Goal: Task Accomplishment & Management: Complete application form

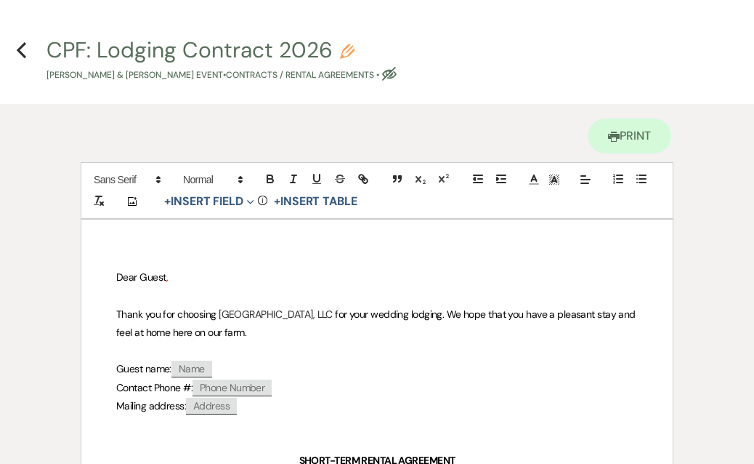
click at [21, 49] on icon "Previous" at bounding box center [21, 49] width 11 height 17
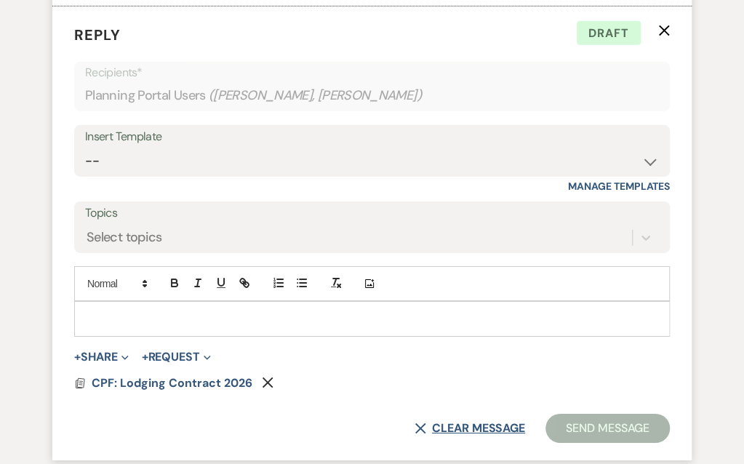
click at [438, 422] on button "X Clear message" at bounding box center [469, 428] width 110 height 12
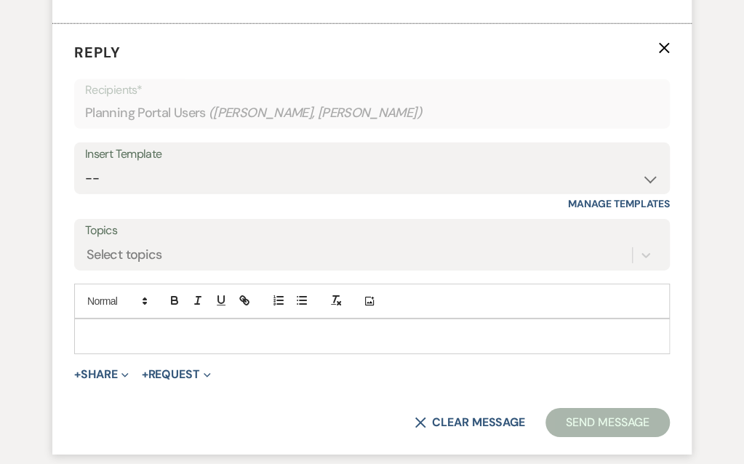
scroll to position [1765, 0]
click at [128, 373] on use "button" at bounding box center [124, 375] width 7 height 4
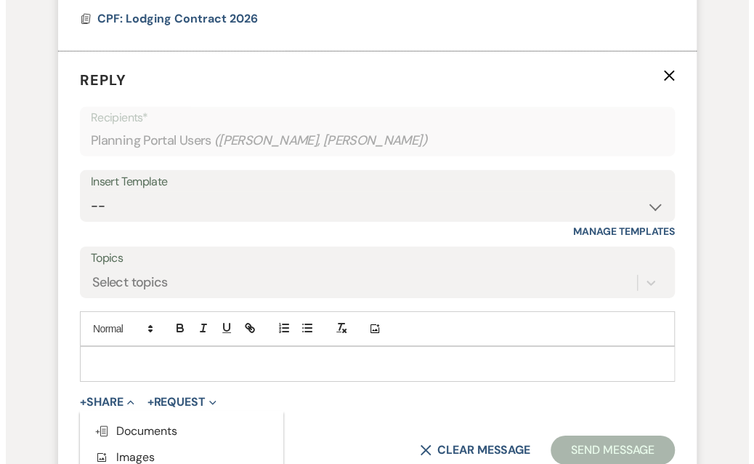
scroll to position [1747, 0]
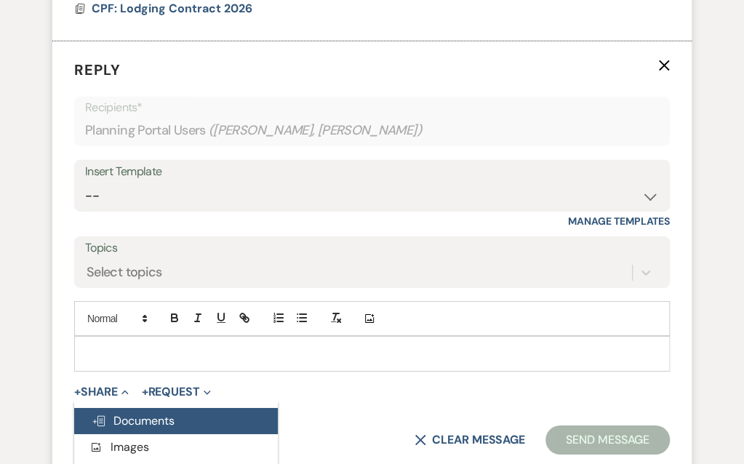
click at [132, 413] on span "Doc Upload Documents" at bounding box center [133, 420] width 83 height 15
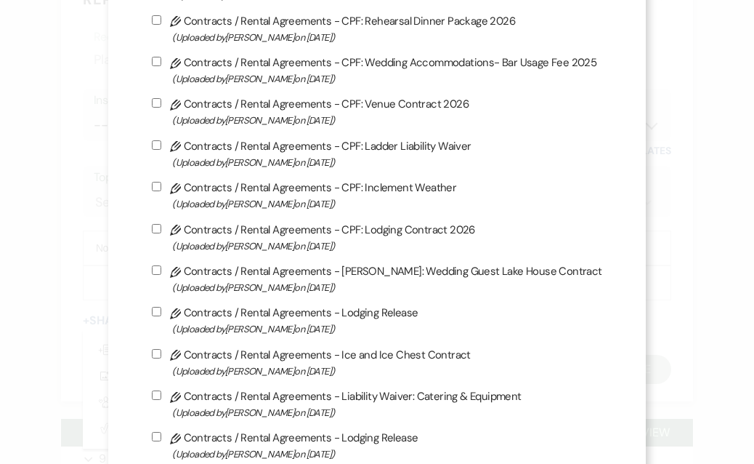
scroll to position [220, 0]
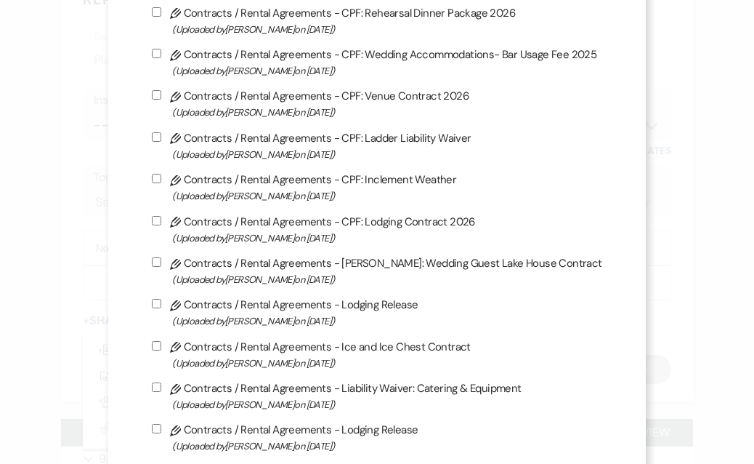
click at [158, 222] on input "Pencil Contracts / Rental Agreements - CPF: Lodging Contract 2026 (Uploaded by …" at bounding box center [156, 220] width 9 height 9
checkbox input "true"
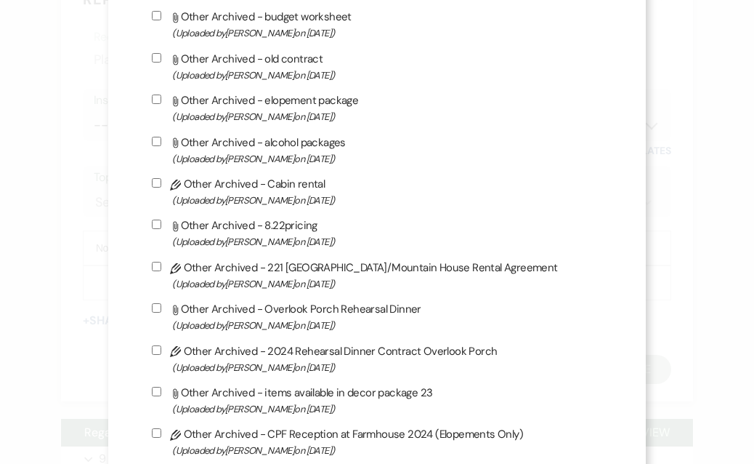
scroll to position [3900, 0]
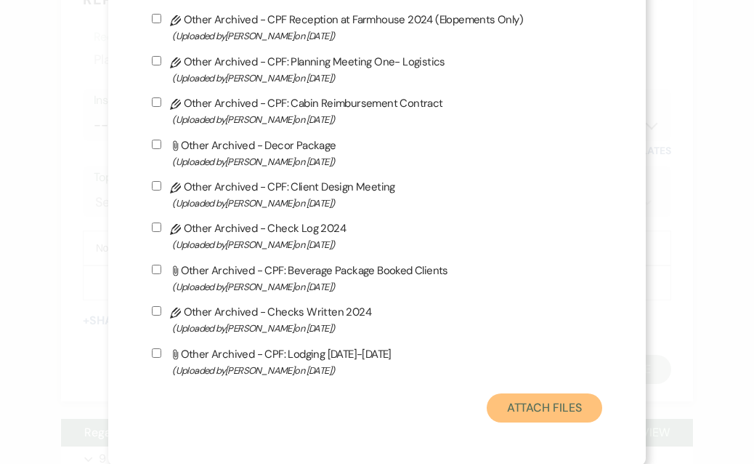
click at [544, 393] on button "Attach Files" at bounding box center [545, 407] width 116 height 29
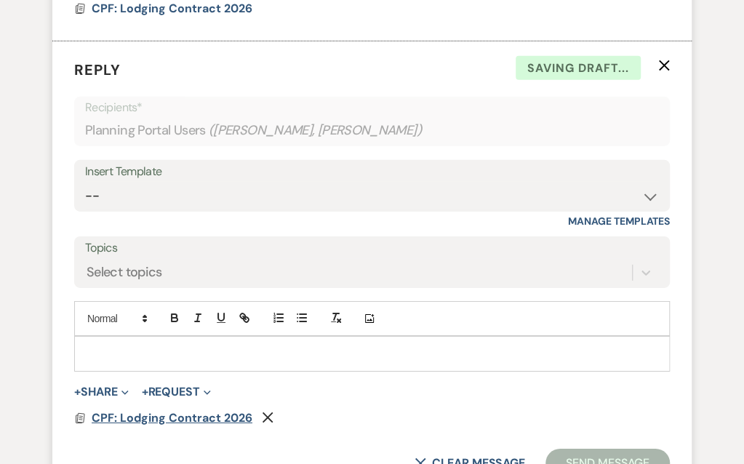
click at [132, 410] on span "CPF: Lodging Contract 2026" at bounding box center [172, 417] width 161 height 15
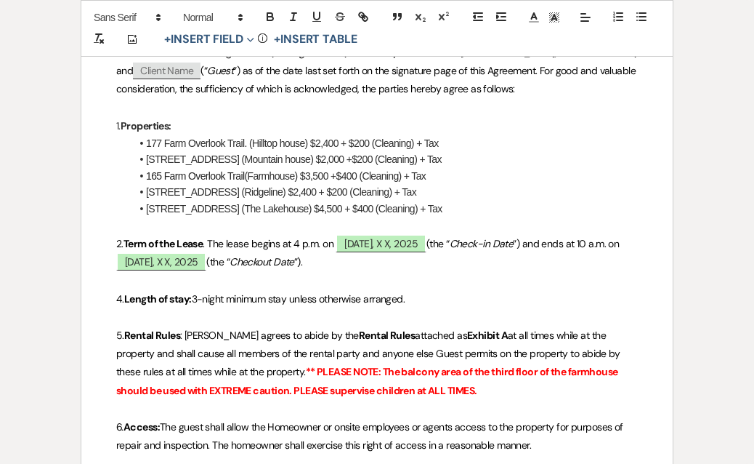
scroll to position [478, 0]
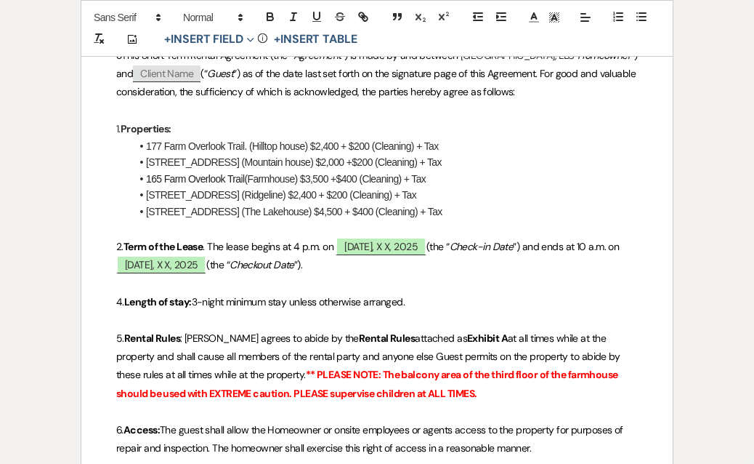
drag, startPoint x: 449, startPoint y: 210, endPoint x: 126, endPoint y: 190, distance: 324.1
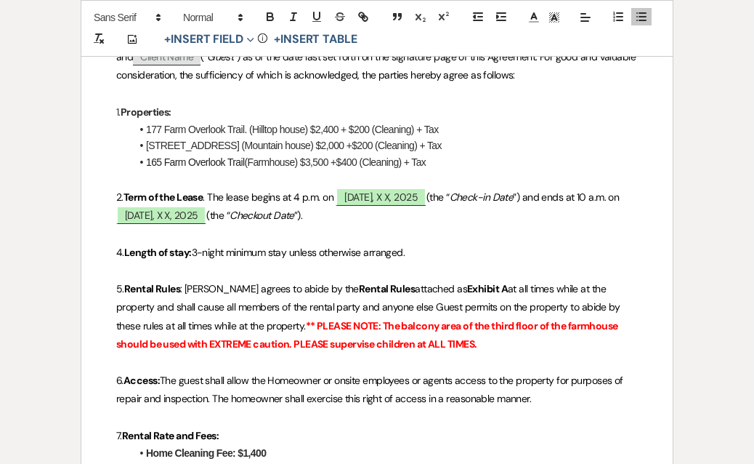
scroll to position [496, 0]
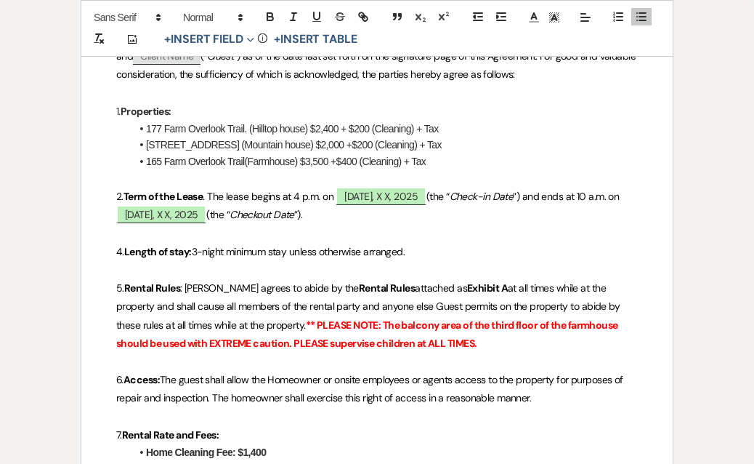
click at [193, 103] on p "1. Properties:" at bounding box center [377, 111] width 522 height 18
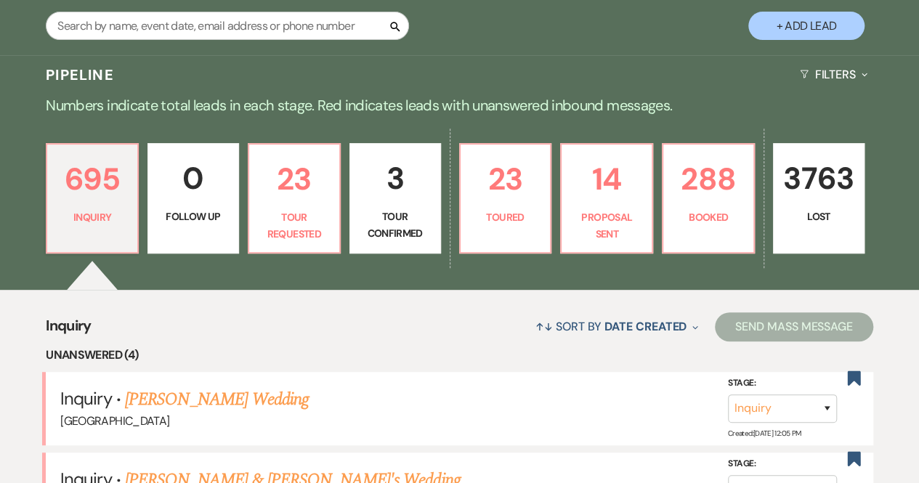
scroll to position [314, 0]
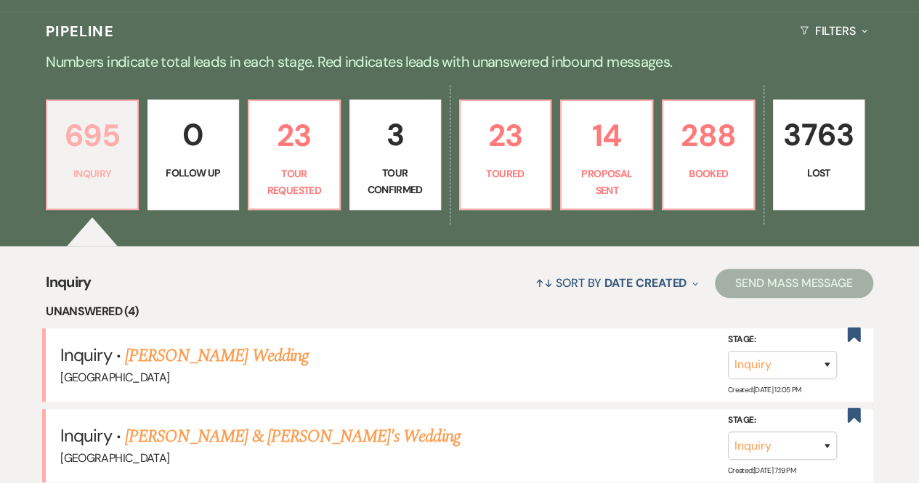
click at [85, 166] on p "Inquiry" at bounding box center [92, 174] width 73 height 16
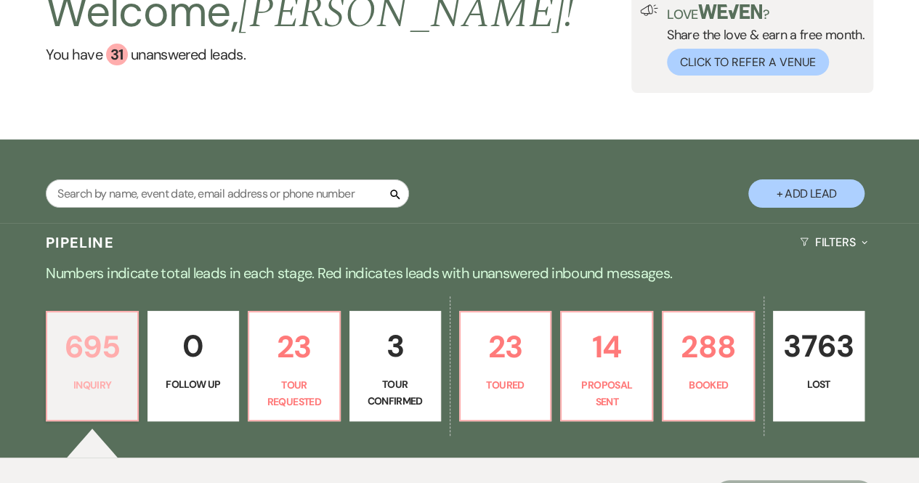
scroll to position [0, 0]
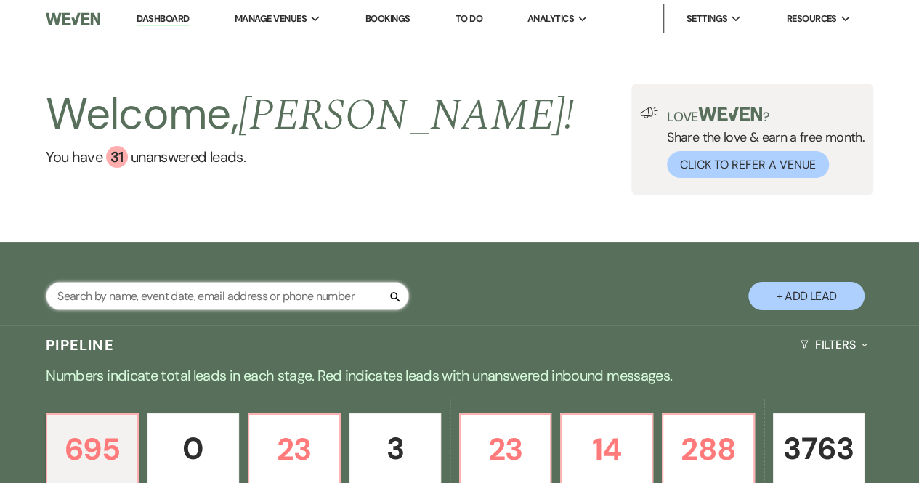
click at [147, 289] on input "text" at bounding box center [227, 296] width 363 height 28
type input "Amanda Green"
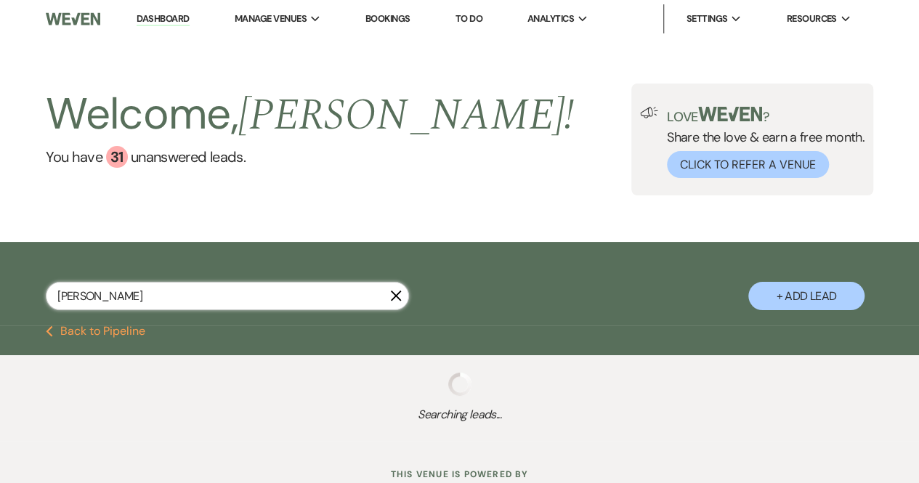
select select "2"
select select "8"
select select "5"
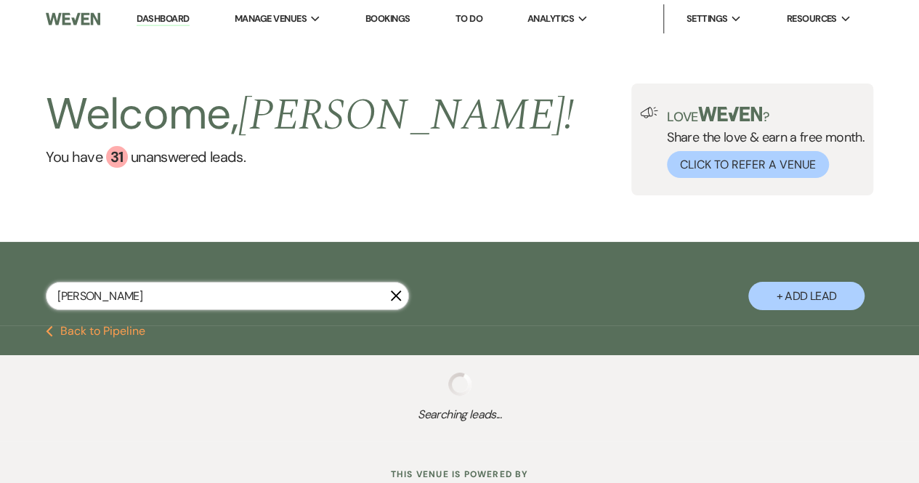
select select "8"
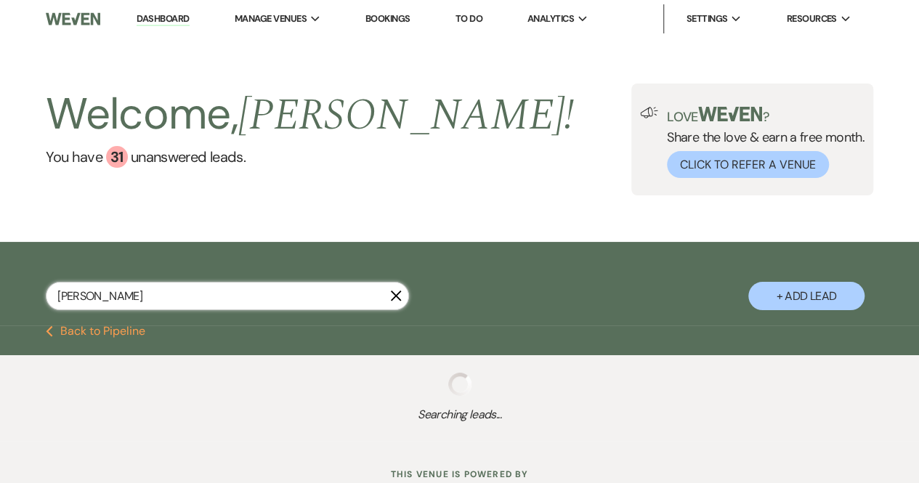
select select "5"
select select "8"
select select "5"
select select "8"
select select "4"
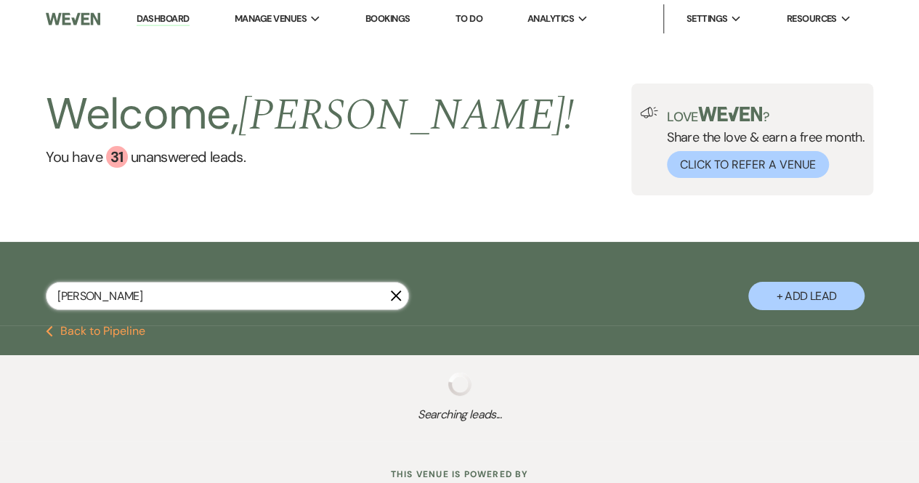
select select "8"
select select "5"
select select "8"
select select "5"
select select "8"
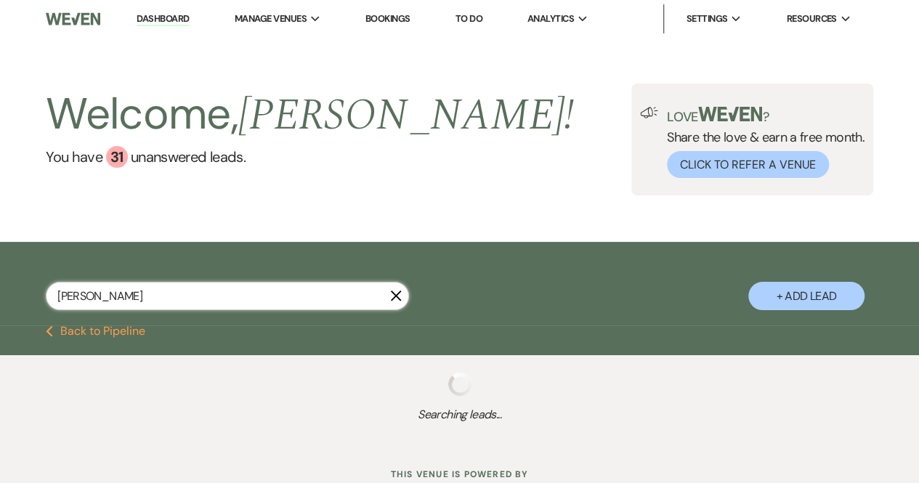
select select "5"
select select "8"
select select "5"
select select "8"
select select "5"
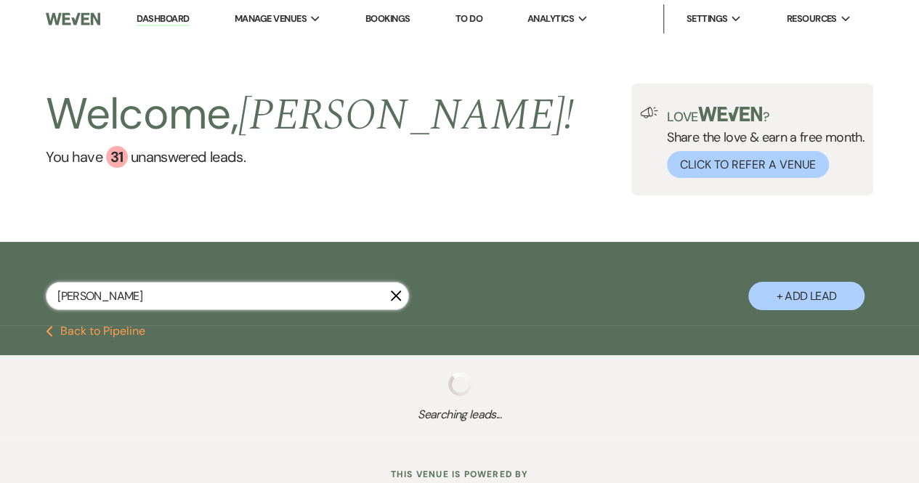
select select "8"
select select "5"
select select "8"
select select "5"
select select "8"
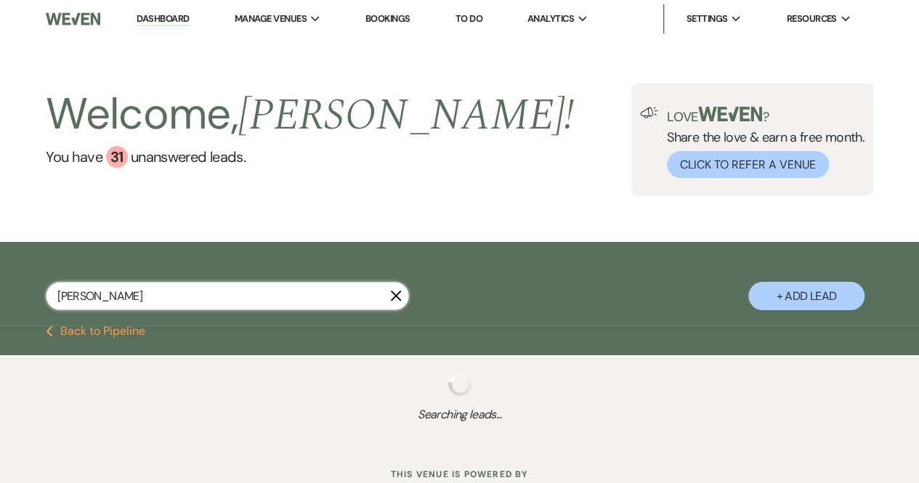
select select "5"
select select "8"
select select "5"
select select "8"
select select "6"
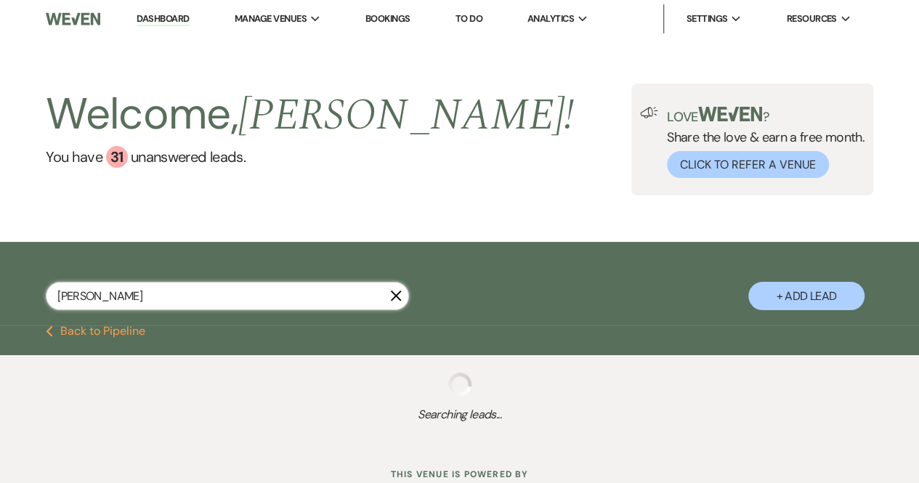
select select "8"
select select "5"
select select "8"
select select "5"
select select "8"
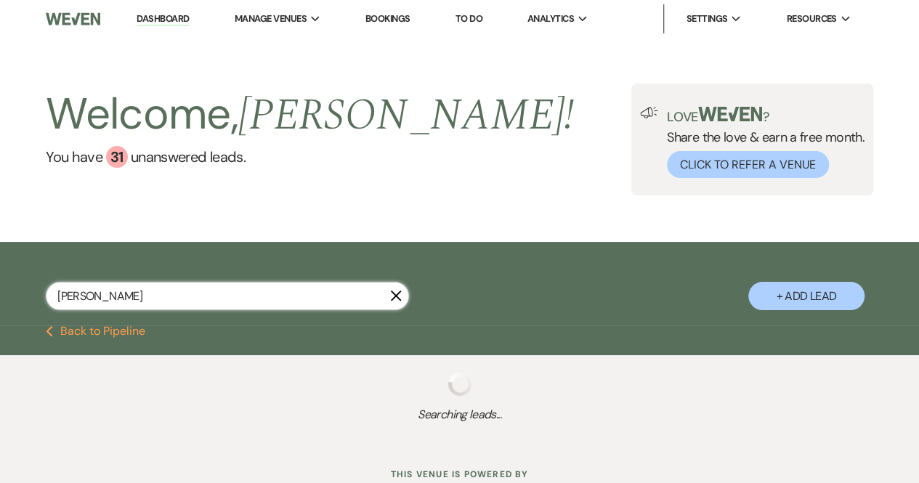
select select "5"
select select "8"
select select "5"
select select "8"
select select "6"
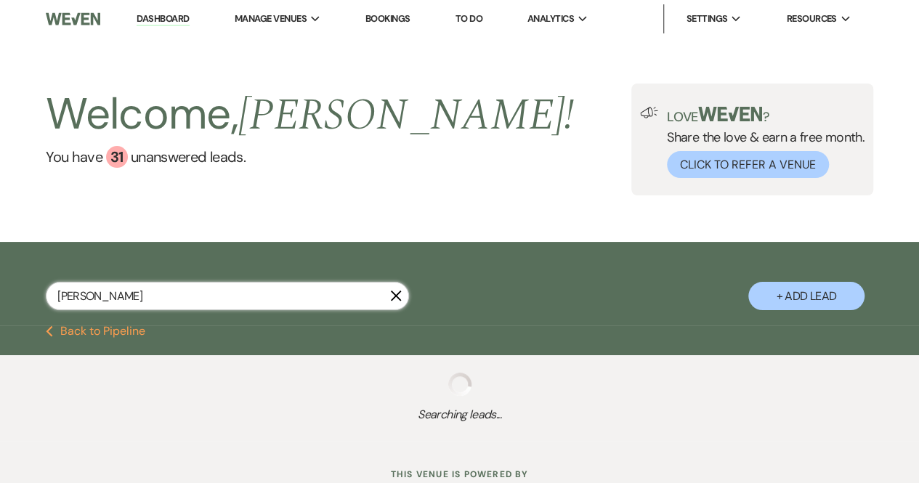
select select "8"
select select "5"
select select "8"
select select "5"
select select "8"
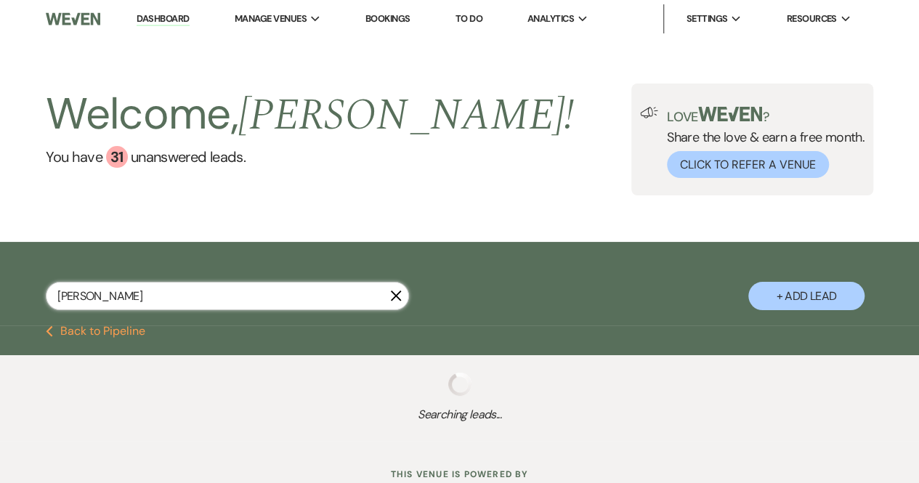
select select "5"
select select "8"
select select "5"
select select "8"
select select "5"
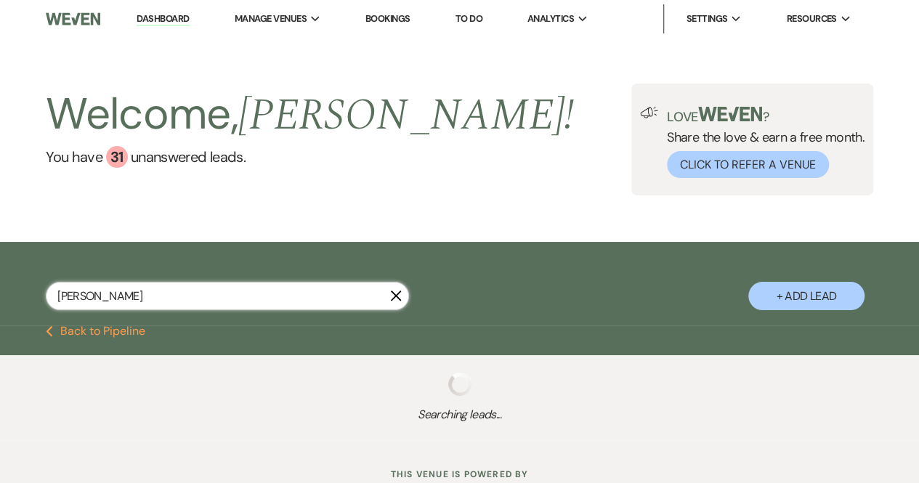
select select "8"
select select "5"
select select "8"
select select "5"
select select "8"
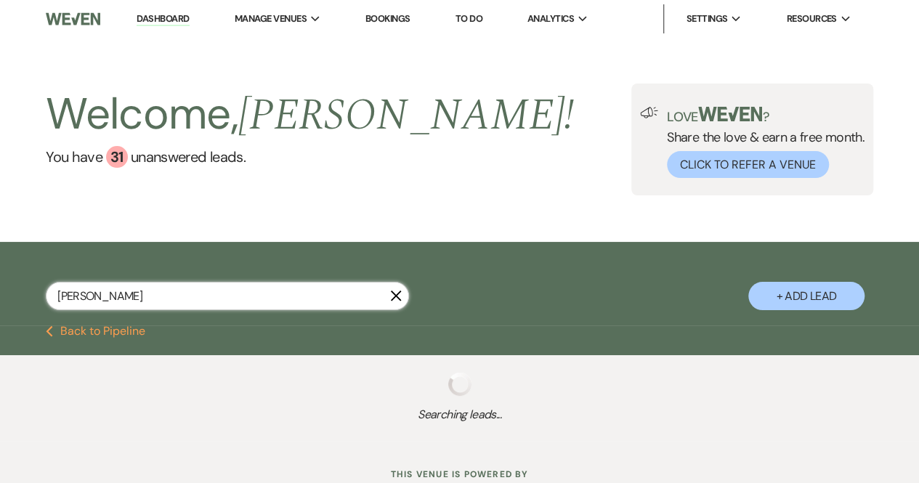
select select "5"
select select "8"
select select "5"
select select "8"
select select "5"
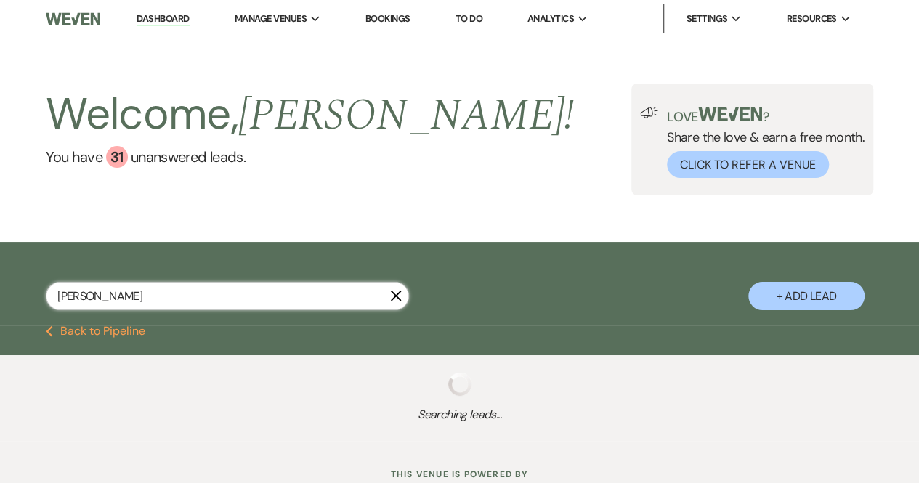
select select "8"
select select "5"
select select "8"
select select "4"
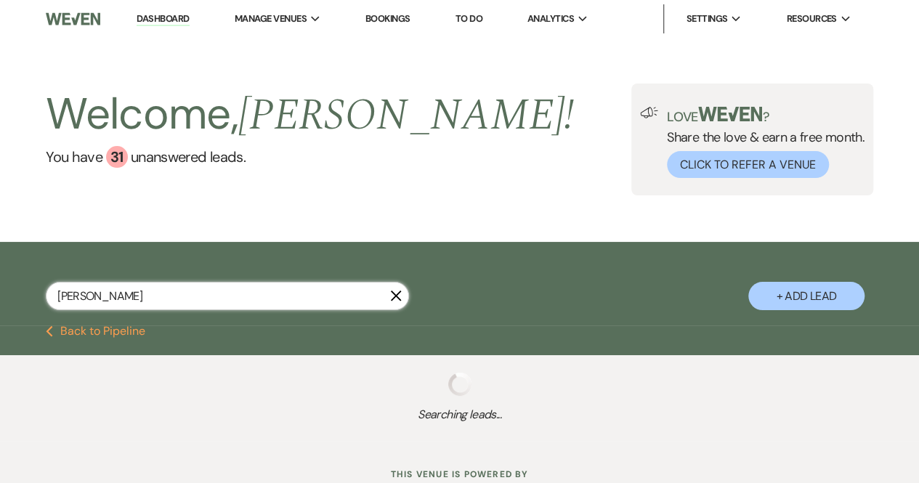
select select "8"
select select "5"
select select "8"
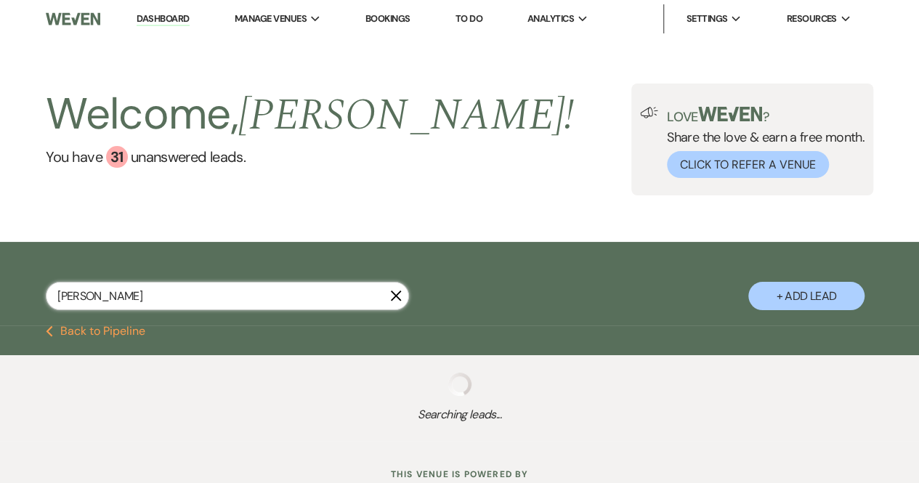
select select "6"
select select "8"
select select "5"
select select "8"
select select "5"
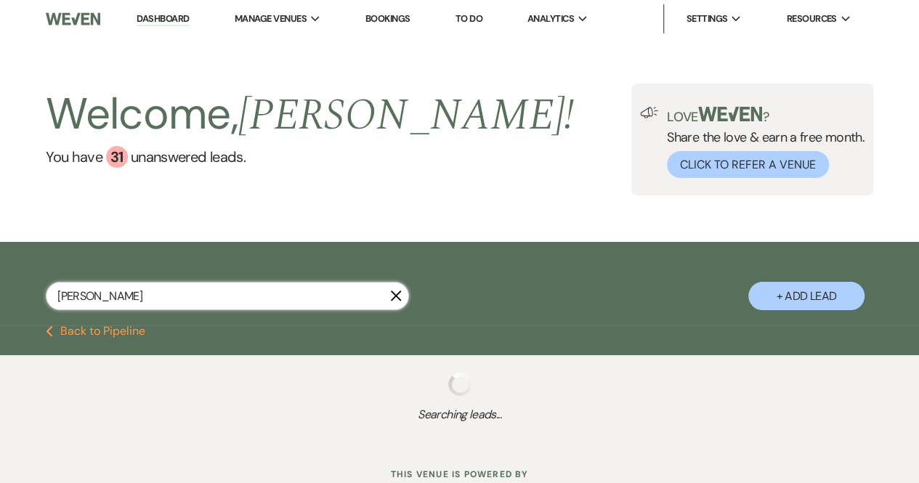
select select "8"
select select "5"
select select "8"
select select "6"
select select "8"
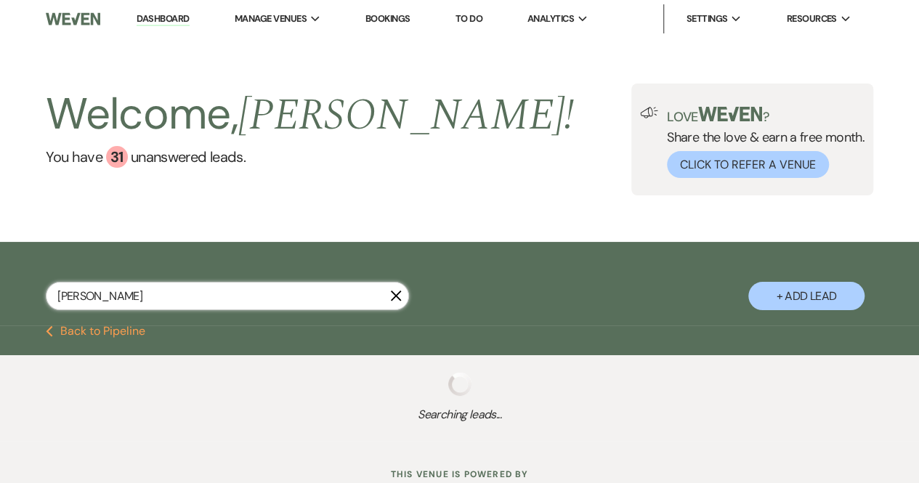
select select "5"
select select "8"
select select "5"
select select "8"
select select "5"
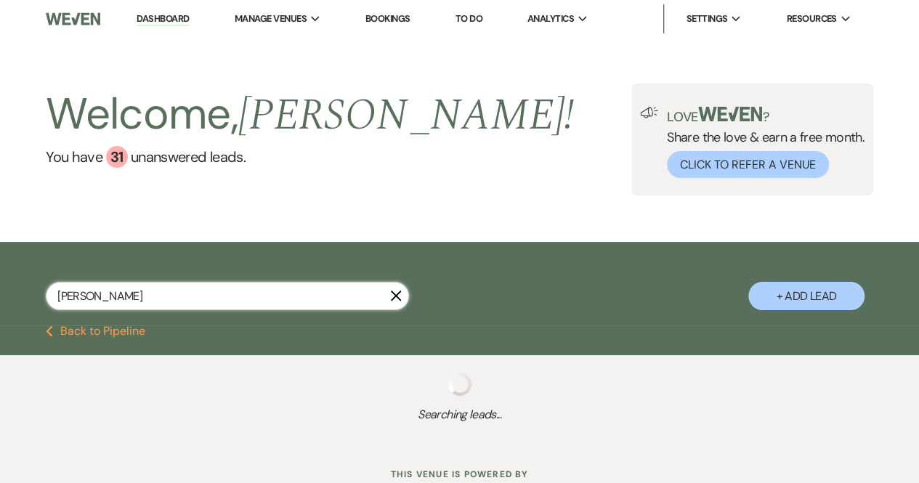
select select "8"
select select "6"
select select "8"
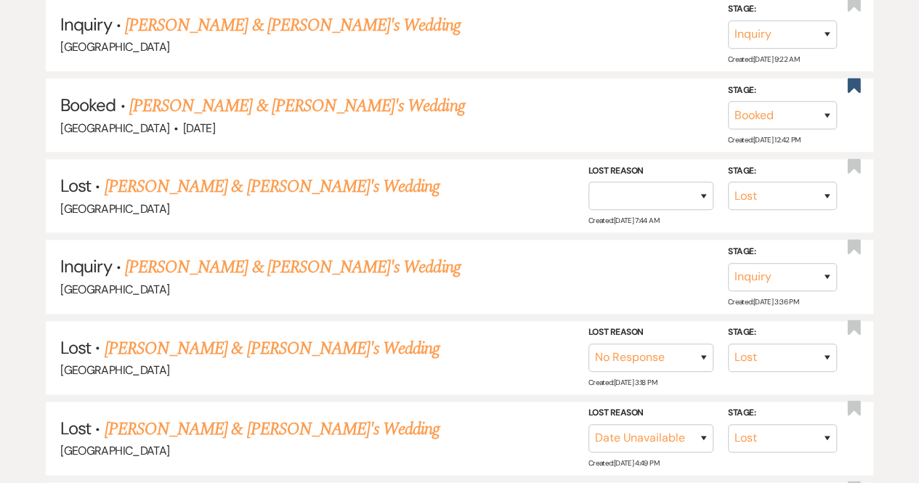
click at [166, 215] on li "Lost · Amanda Gontarski & Fiance's Wedding Chimney Pond Farm Stage: Inquiry Fol…" at bounding box center [460, 195] width 828 height 73
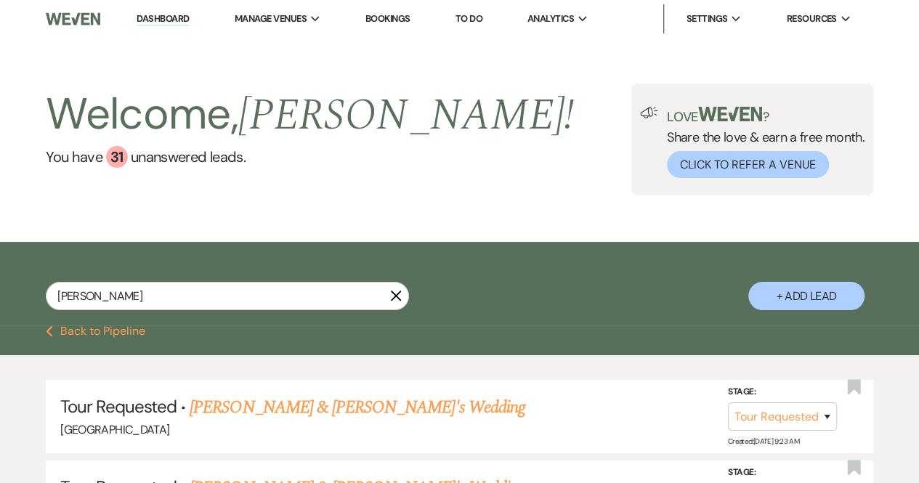
click at [398, 21] on link "Bookings" at bounding box center [388, 18] width 45 height 12
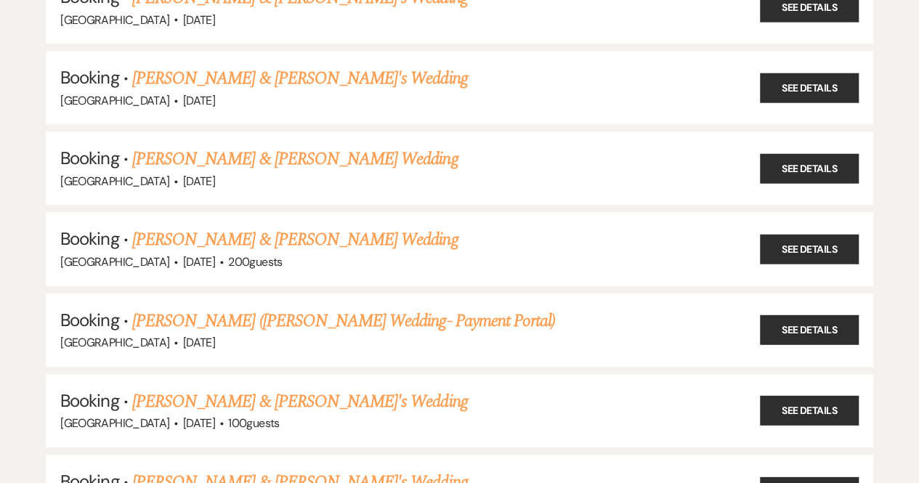
scroll to position [5945, 0]
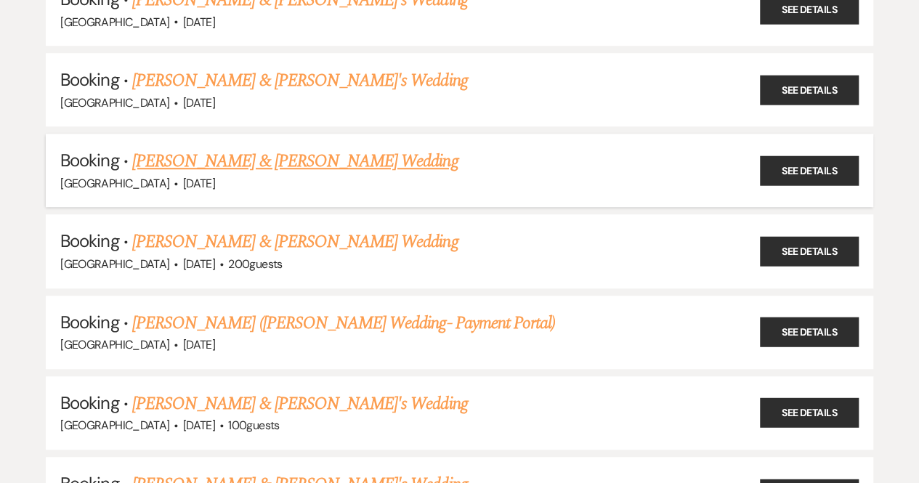
click at [290, 148] on link "Audrey Stewart & Audrey Stewart's Wedding" at bounding box center [295, 161] width 326 height 26
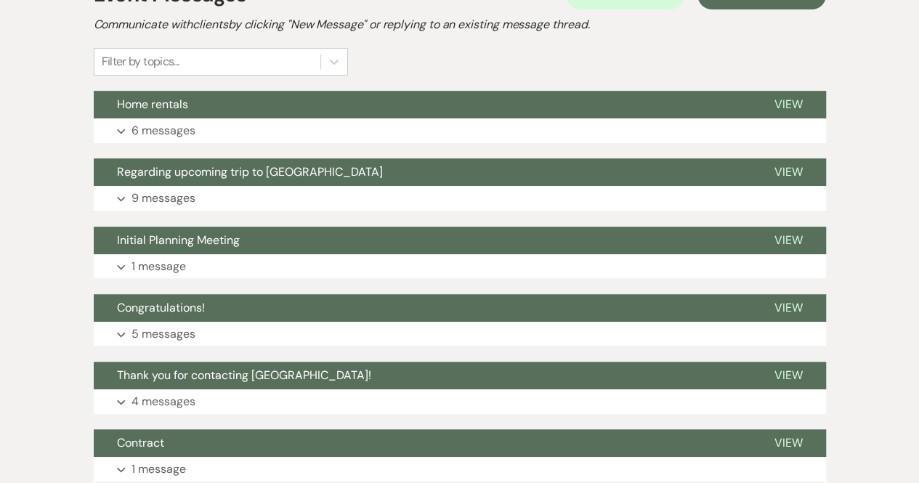
scroll to position [395, 0]
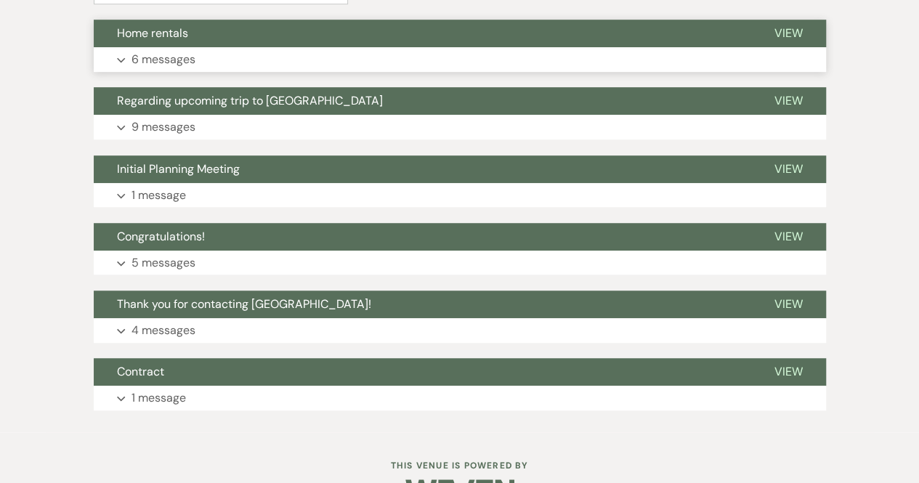
click at [183, 60] on p "6 messages" at bounding box center [164, 59] width 64 height 19
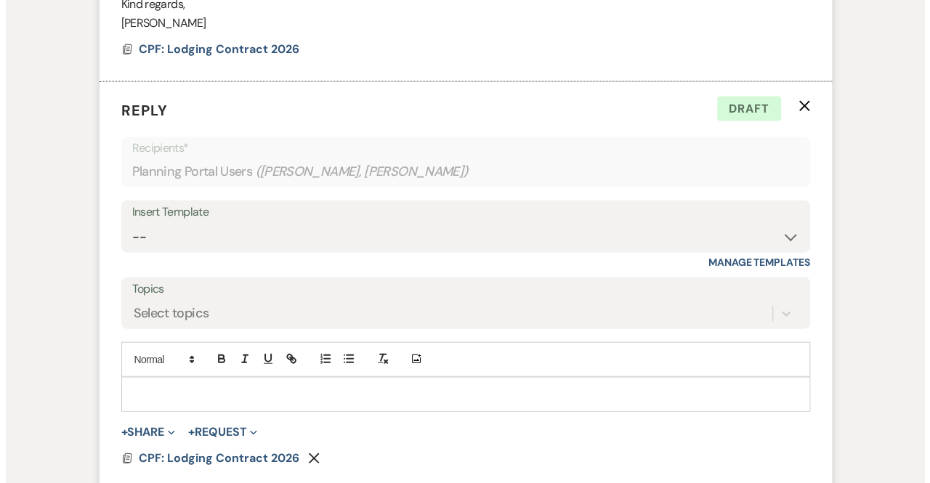
scroll to position [1680, 0]
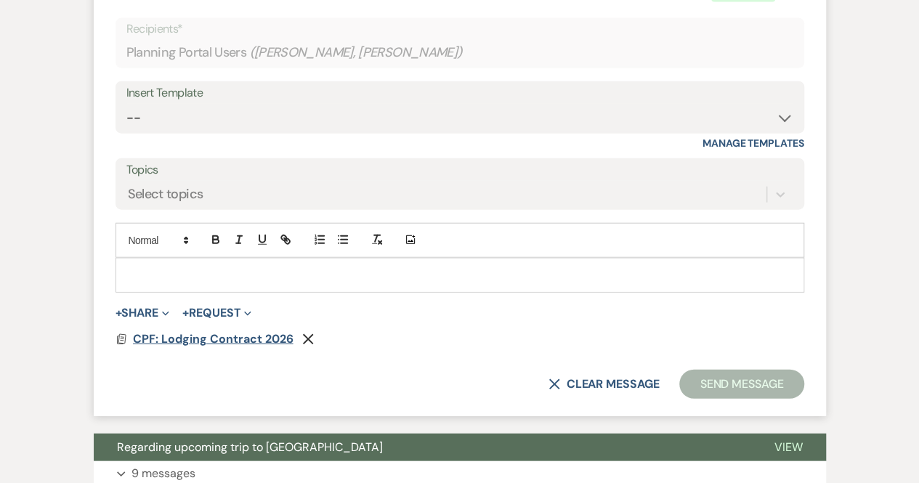
click at [207, 335] on span "CPF: Lodging Contract 2026" at bounding box center [213, 338] width 161 height 15
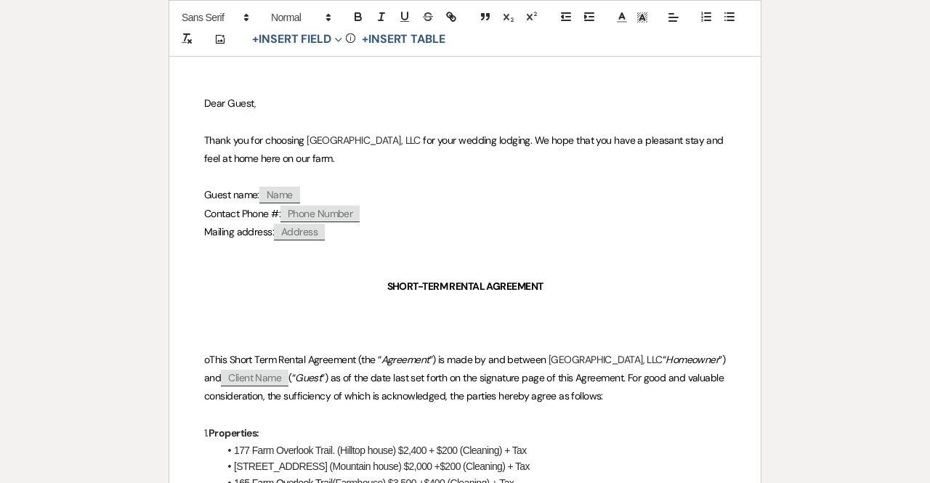
scroll to position [327, 0]
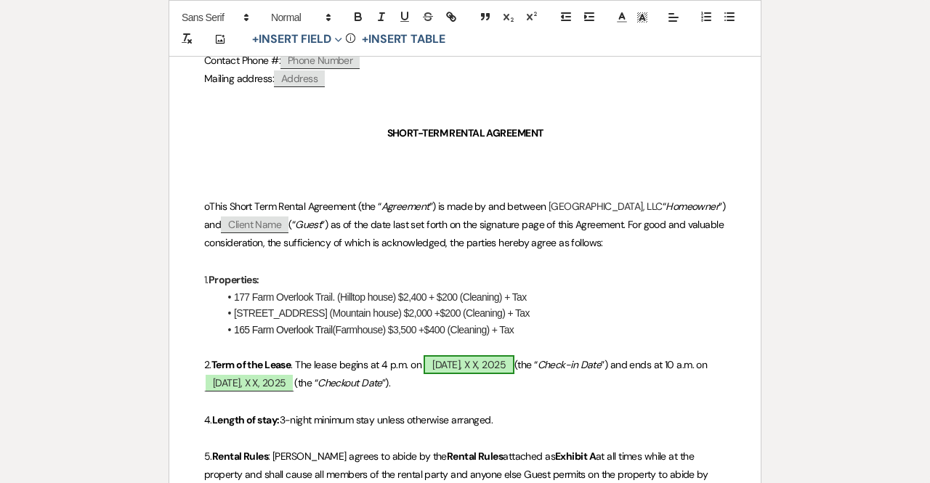
click at [483, 363] on span "[DATE], X X, 2025" at bounding box center [469, 364] width 90 height 19
select select "owner"
select select "custom_placeholder"
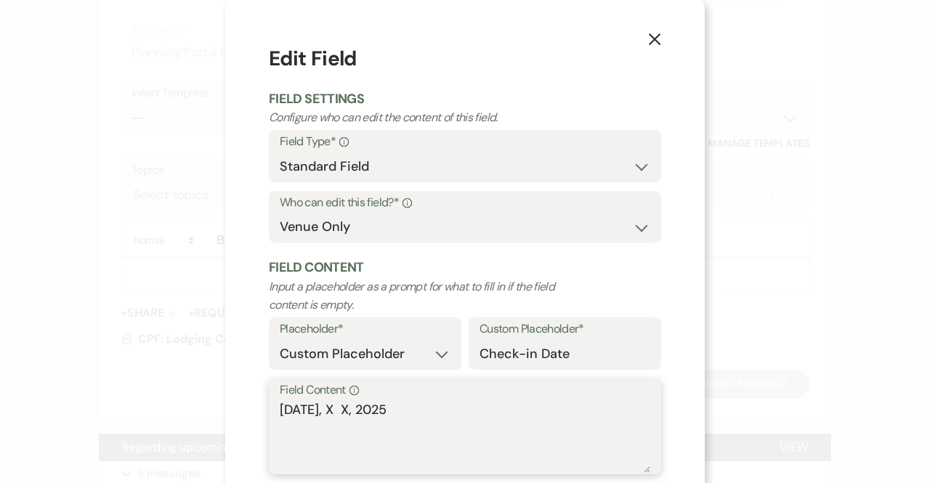
click at [355, 409] on textarea "[DATE], X X, 2025" at bounding box center [465, 436] width 371 height 73
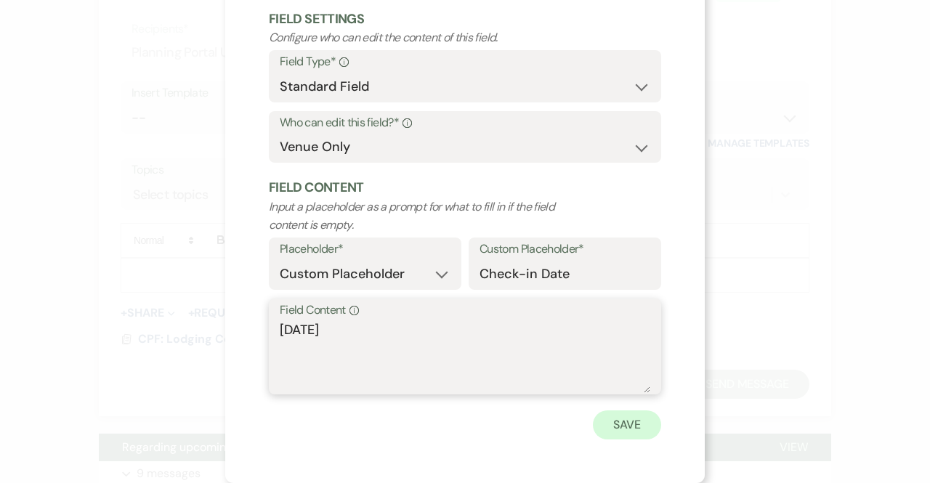
type textarea "Thursday, August 13, 2026"
click at [619, 431] on button "Save" at bounding box center [627, 425] width 68 height 29
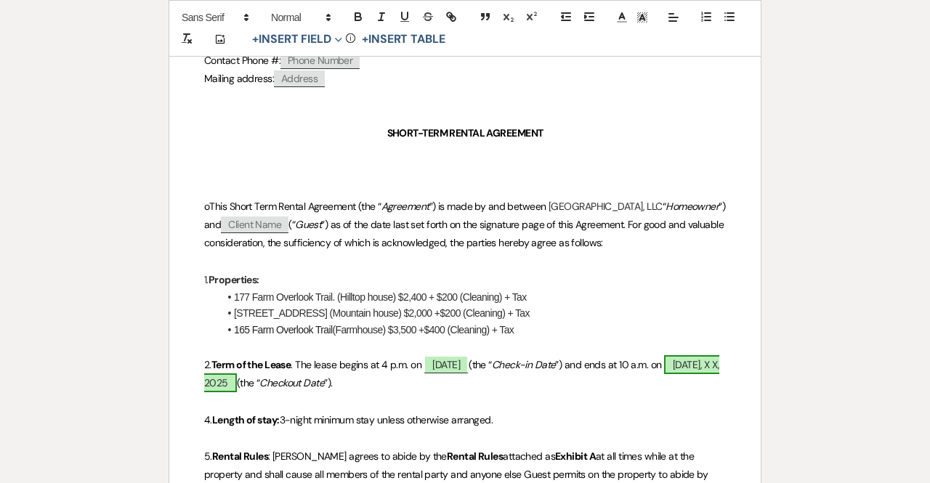
click at [278, 379] on span "[DATE], X X, 2025" at bounding box center [461, 373] width 515 height 37
select select "owner"
select select "custom_placeholder"
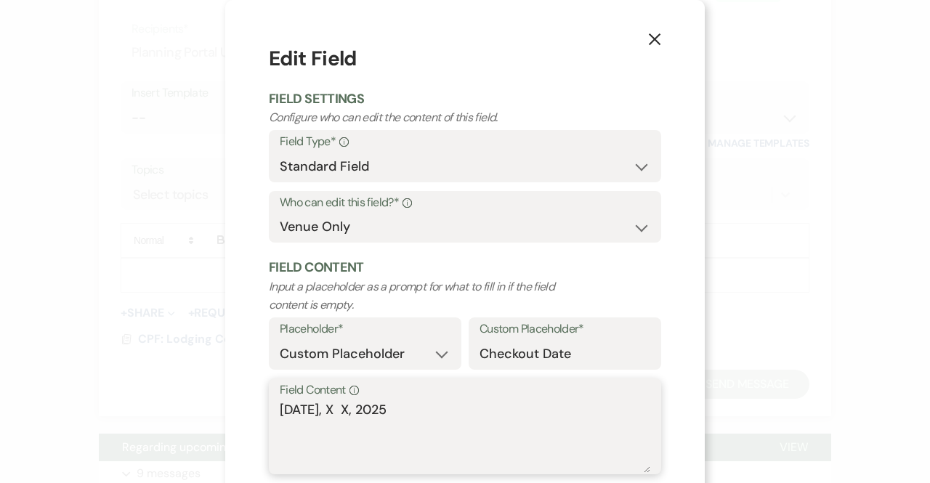
click at [318, 407] on textarea "[DATE], X X, 2025" at bounding box center [465, 436] width 371 height 73
click at [432, 406] on textarea "Monday, August 17, 2025" at bounding box center [465, 436] width 371 height 73
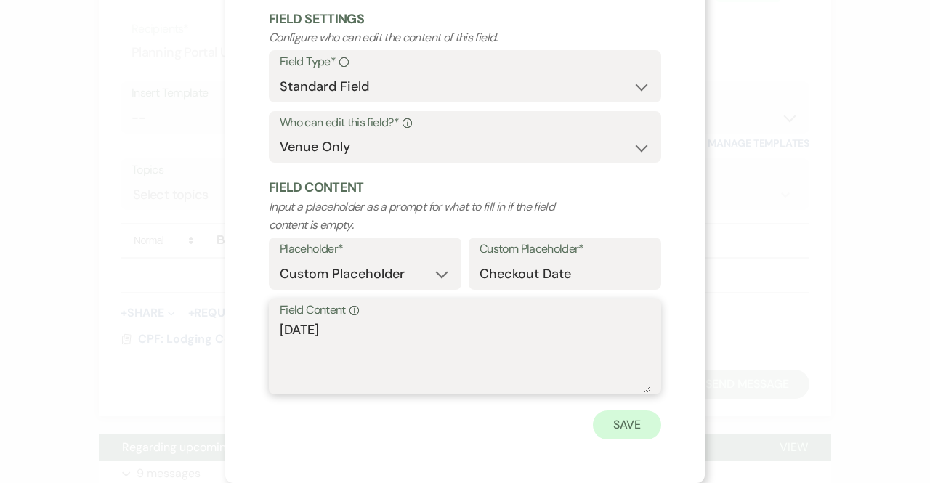
type textarea "Monday, August 17, 2026"
click at [618, 426] on button "Save" at bounding box center [627, 425] width 68 height 29
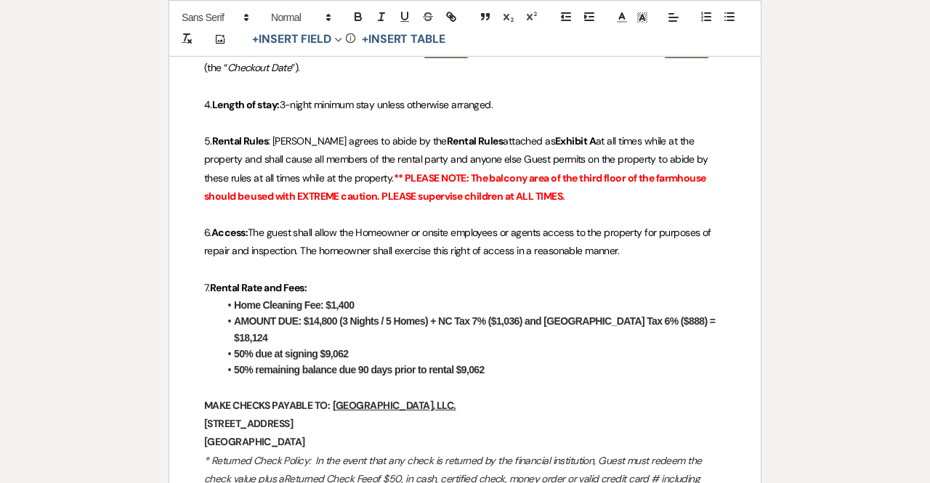
scroll to position [645, 0]
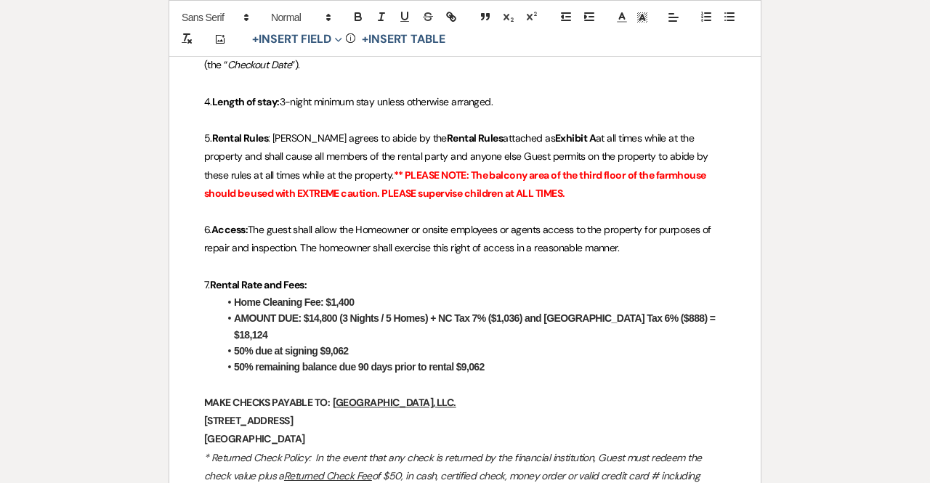
click at [354, 300] on strong "Home Cleaning Fee: $1,400" at bounding box center [294, 303] width 120 height 12
click at [334, 315] on strong "AMOUNT DUE: $14,800 (3 Nights / 5 Homes) + NC Tax 7% ($1,036) and [GEOGRAPHIC_D…" at bounding box center [476, 327] width 484 height 28
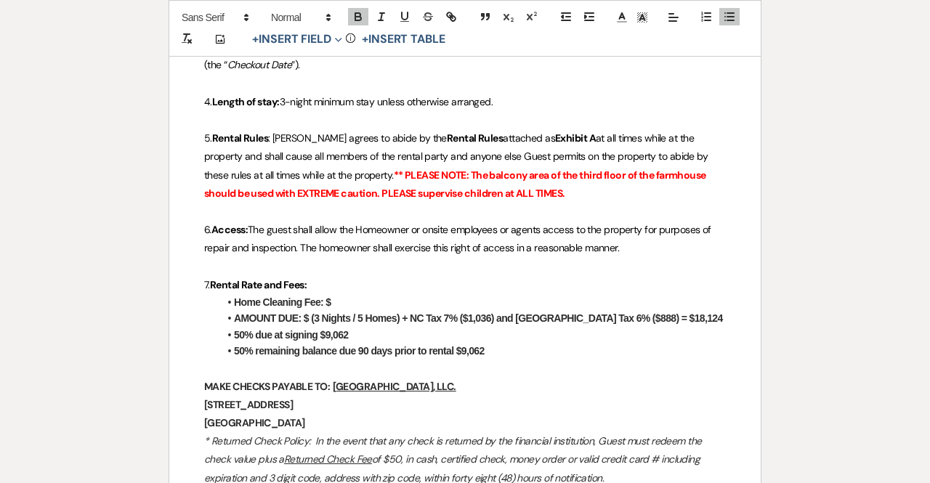
click at [361, 313] on strong "AMOUNT DUE: $ (3 Nights / 5 Homes) + NC Tax 7% ($1,036) and Jackson County Tax …" at bounding box center [478, 319] width 489 height 12
click at [488, 313] on strong "AMOUNT DUE: $ (3 Nights / 4 Homes) + NC Tax 7% ($1,036) and Jackson County Tax …" at bounding box center [478, 319] width 489 height 12
click at [626, 318] on strong ") and Jackson County Tax 6% ($888) = $18,124" at bounding box center [573, 319] width 203 height 12
click at [347, 331] on strong "50% due at signing $9,062" at bounding box center [291, 335] width 115 height 12
click at [487, 348] on li "50% remaining balance due 90 days prior to rental $9,062" at bounding box center [472, 351] width 507 height 16
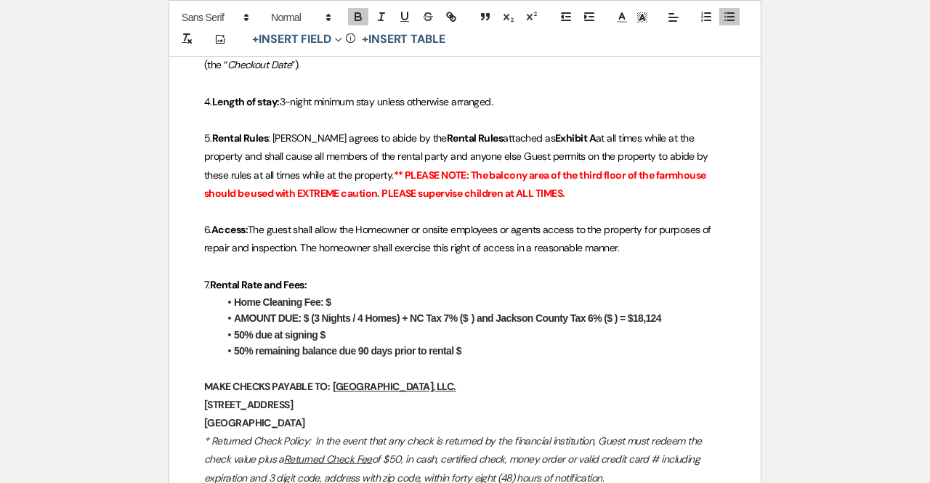
click at [310, 315] on strong "AMOUNT DUE: $ (3 Nights / 4 Homes) + NC Tax 7% ($" at bounding box center [351, 319] width 234 height 12
drag, startPoint x: 340, startPoint y: 299, endPoint x: 224, endPoint y: 307, distance: 116.6
click at [224, 307] on li "Home Cleaning Fee: $" at bounding box center [472, 302] width 507 height 16
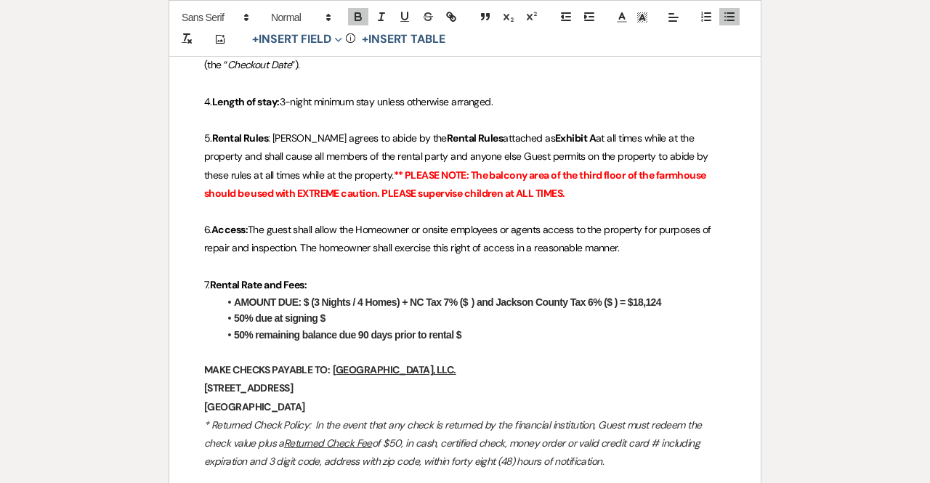
click at [305, 299] on strong "AMOUNT DUE: $ (3 Nights / 4 Homes) + NC Tax 7% ($" at bounding box center [351, 303] width 234 height 12
click at [309, 299] on strong "AMOUNT DUE: $ (3 Nights / 4 Homes) + NC Tax 7% ($" at bounding box center [351, 303] width 234 height 12
click at [661, 302] on strong ") and Jackson County Tax 6% ($ ) = $18,124" at bounding box center [567, 303] width 190 height 12
click at [308, 300] on strong "AMOUNT DUE: $ (3 Nights / 4 Homes) + NC Tax 7% ($" at bounding box center [351, 303] width 234 height 12
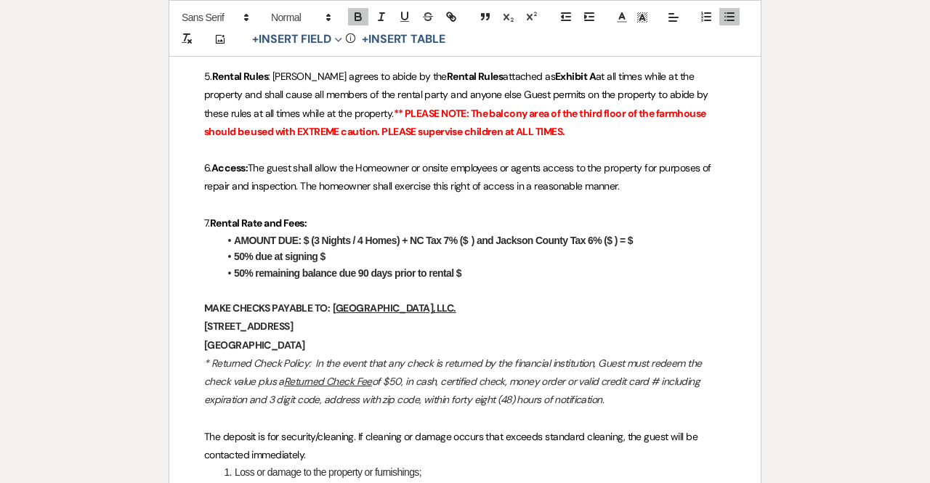
scroll to position [708, 0]
click at [309, 232] on li "AMOUNT DUE: $ (3 Nights / 4 Homes) + NC Tax 7% ($ ) and Jackson County Tax 6% (…" at bounding box center [472, 240] width 507 height 16
click at [318, 236] on strong "AMOUNT DUE: $ (3 Nights / 4 Homes) + NC Tax 7% ($" at bounding box center [351, 240] width 234 height 12
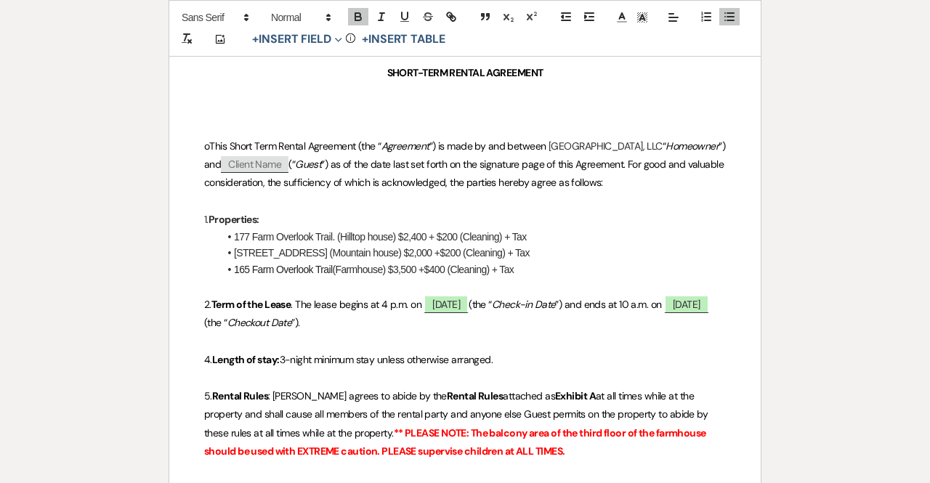
scroll to position [388, 0]
click at [431, 255] on li "[STREET_ADDRESS] (Mountain house) $2,000 +$200 (Cleaning) + Tax" at bounding box center [472, 252] width 507 height 16
click at [419, 264] on li "165 Farm Overlook Trail (Farmhouse) $3,500 +$400 (Cleaning) + Tax" at bounding box center [472, 269] width 507 height 16
click at [446, 249] on li "221 Chimney Pond Rd (Mountain house) $2,666.67 +$200 (Cleaning) + Tax" at bounding box center [472, 252] width 507 height 16
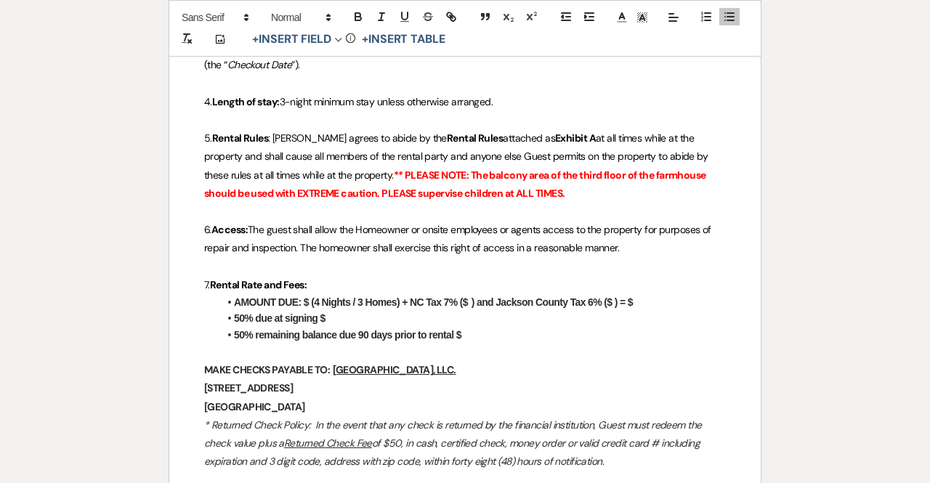
scroll to position [646, 0]
click at [308, 297] on strong "AMOUNT DUE: $ (4 Nights / 3 Homes) + NC Tax 7% ($" at bounding box center [351, 302] width 234 height 12
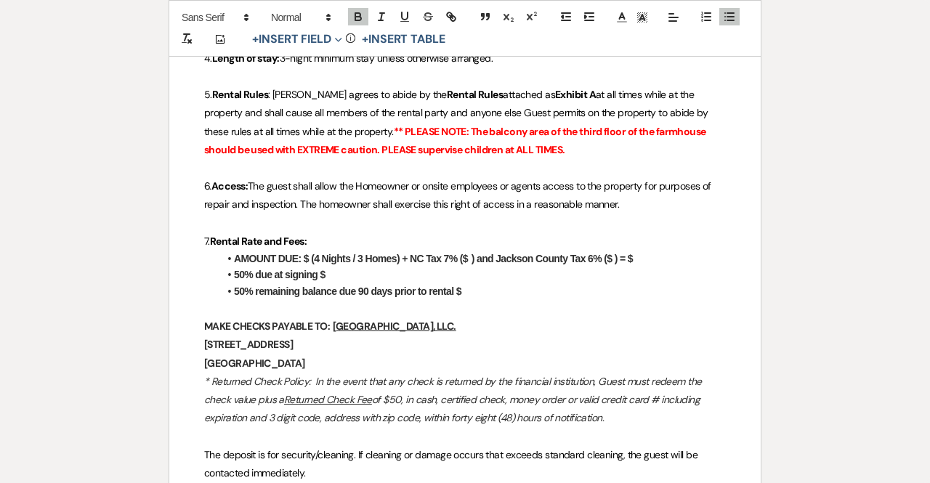
scroll to position [690, 0]
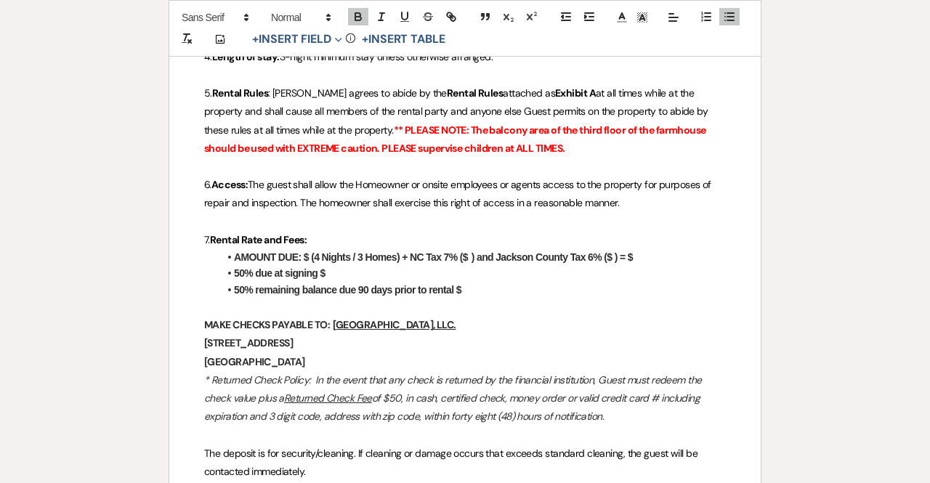
click at [298, 271] on strong "50% due at signing $" at bounding box center [280, 273] width 92 height 12
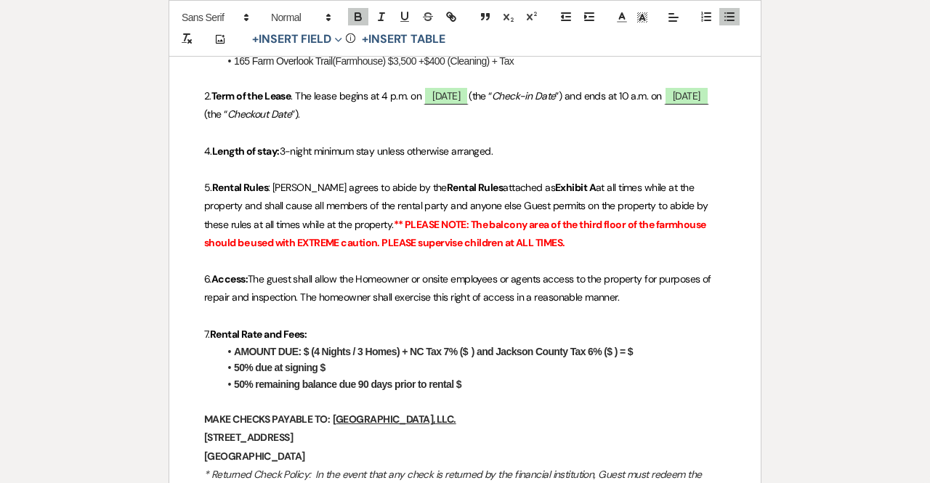
scroll to position [0, 0]
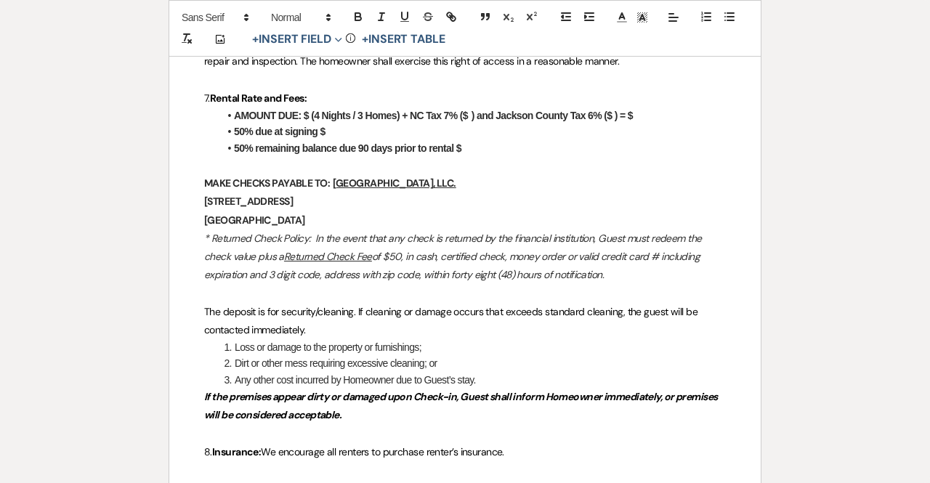
scroll to position [828, 0]
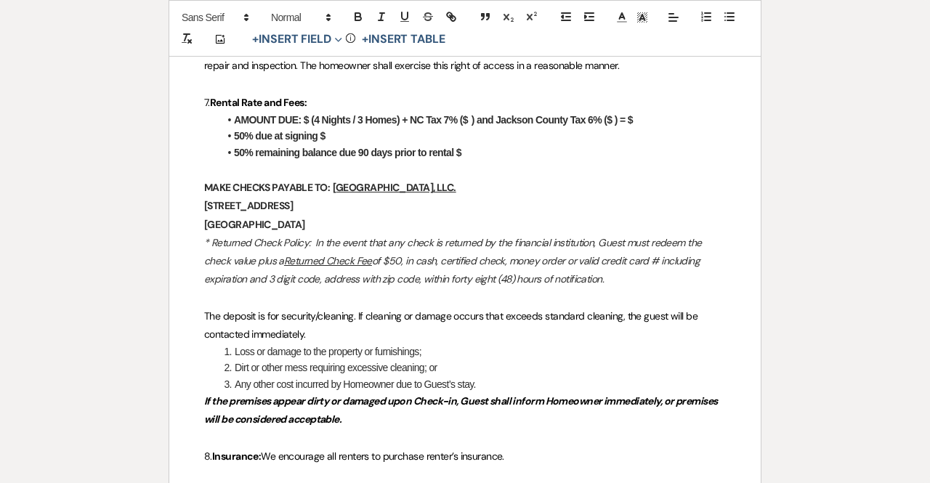
click at [307, 115] on strong "AMOUNT DUE: $ (4 Nights / 3 Homes) + NC Tax 7% ($" at bounding box center [351, 120] width 234 height 12
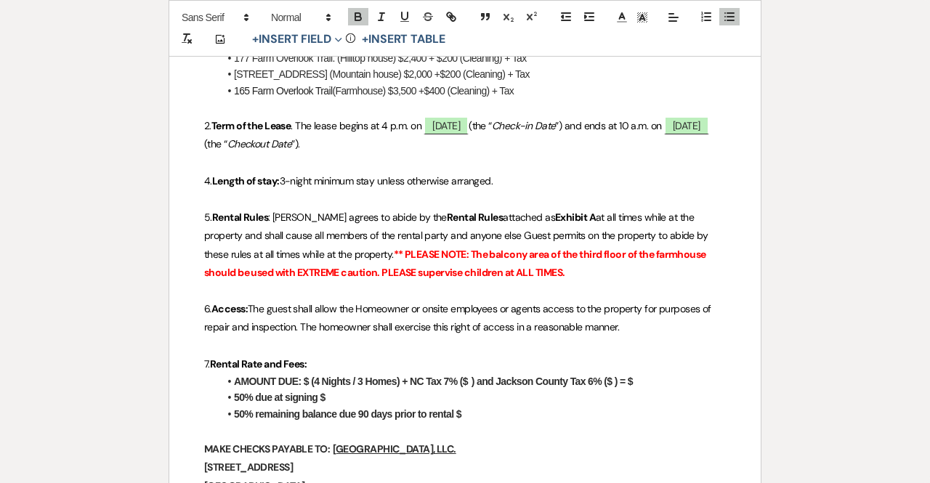
scroll to position [568, 0]
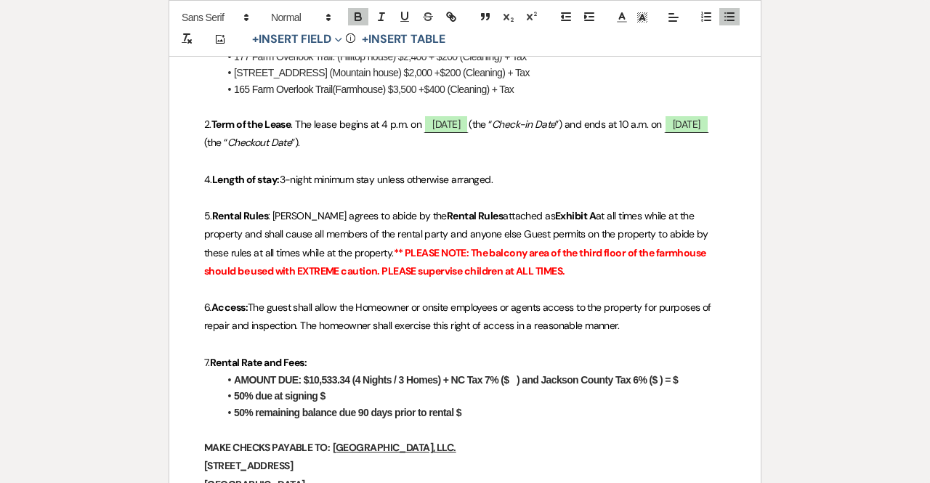
click at [447, 377] on strong "AMOUNT DUE: $10,533.34 (4 Nights / 3 Homes) + NC Tax 7% ($" at bounding box center [371, 380] width 275 height 12
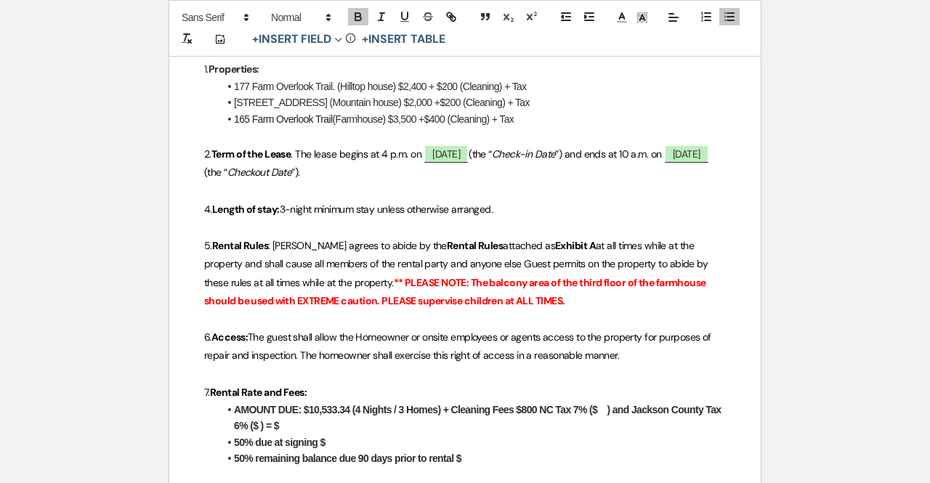
scroll to position [527, 0]
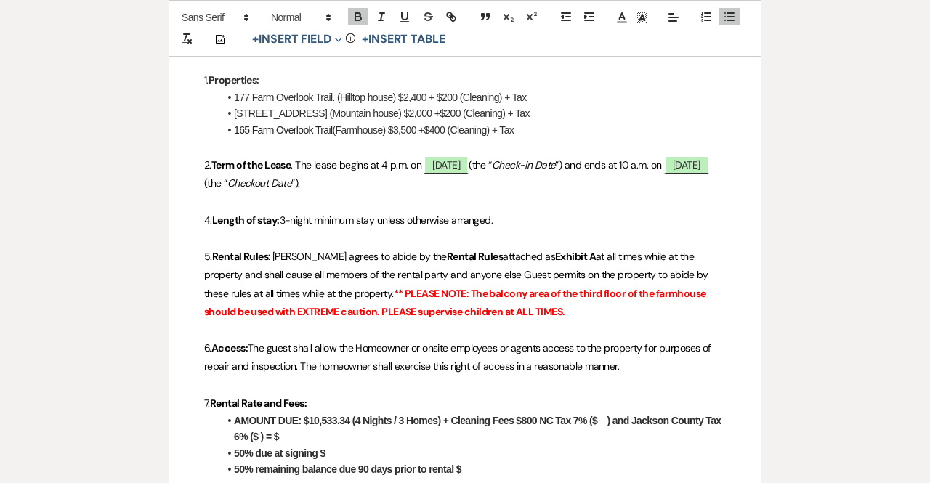
click at [444, 93] on li "177 Farm Overlook Trail. (Hilltop house) $2,400 + $200 (Cleaning) + Tax" at bounding box center [472, 97] width 507 height 16
click at [444, 94] on li "177 Farm Overlook Trail. (Hilltop house) $2,400 + $300 (Cleaning) + Tax" at bounding box center [472, 97] width 507 height 16
click at [538, 420] on strong "AMOUNT DUE: $10,533.34 (4 Nights / 3 Homes) + Cleaning Fees $800 NC Tax 7% ($" at bounding box center [415, 421] width 363 height 12
click at [605, 418] on strong "AMOUNT DUE: $10,533.34 (4 Nights / 3 Homes) + Cleaning Fees $800 + NC Tax 7% ($" at bounding box center [419, 421] width 371 height 12
click at [639, 416] on li "AMOUNT DUE: $10,533.34 (4 Nights / 3 Homes) + Cleaning Fees $800 + NC Tax 7% ($…" at bounding box center [472, 429] width 507 height 33
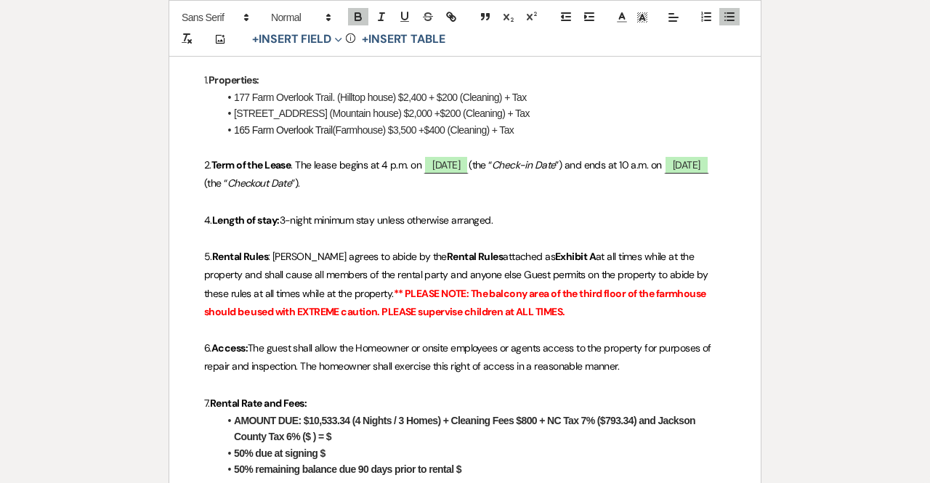
click at [308, 433] on strong "AMOUNT DUE: $10,533.34 (4 Nights / 3 Homes) + Cleaning Fees $800 + NC Tax 7% ($…" at bounding box center [466, 429] width 464 height 28
click at [299, 440] on strong "AMOUNT DUE: $10,533.34 (4 Nights / 3 Homes) + Cleaning Fees $800 + NC Tax 7% ($…" at bounding box center [466, 429] width 464 height 28
click at [311, 434] on strong "AMOUNT DUE: $10,533.34 (4 Nights / 3 Homes) + Cleaning Fees $800 + NC Tax 7% ($…" at bounding box center [466, 429] width 464 height 28
click at [350, 435] on li "AMOUNT DUE: $10,533.34 (4 Nights / 3 Homes) + Cleaning Fees $800 + NC Tax 7% ($…" at bounding box center [472, 429] width 507 height 33
click at [346, 453] on li "50% due at signing $" at bounding box center [472, 454] width 507 height 16
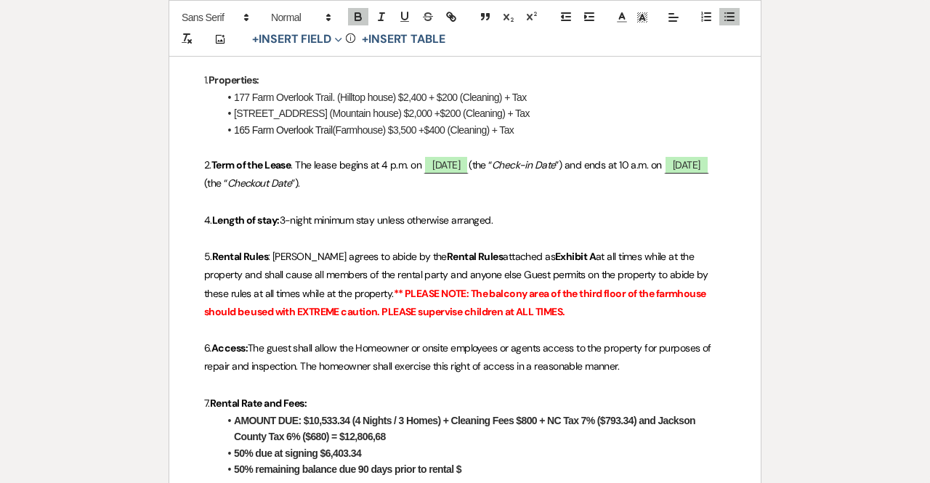
click at [468, 465] on li "50% remaining balance due 90 days prior to rental $" at bounding box center [472, 470] width 507 height 16
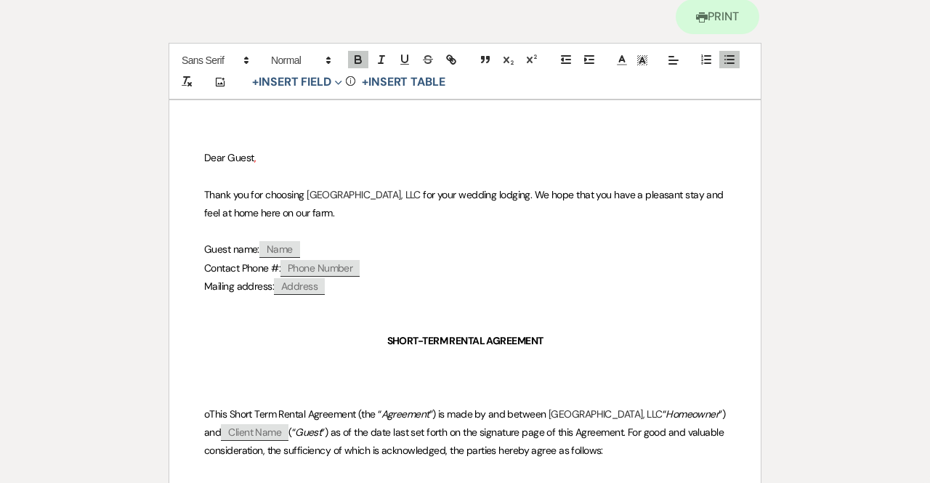
scroll to position [118, 0]
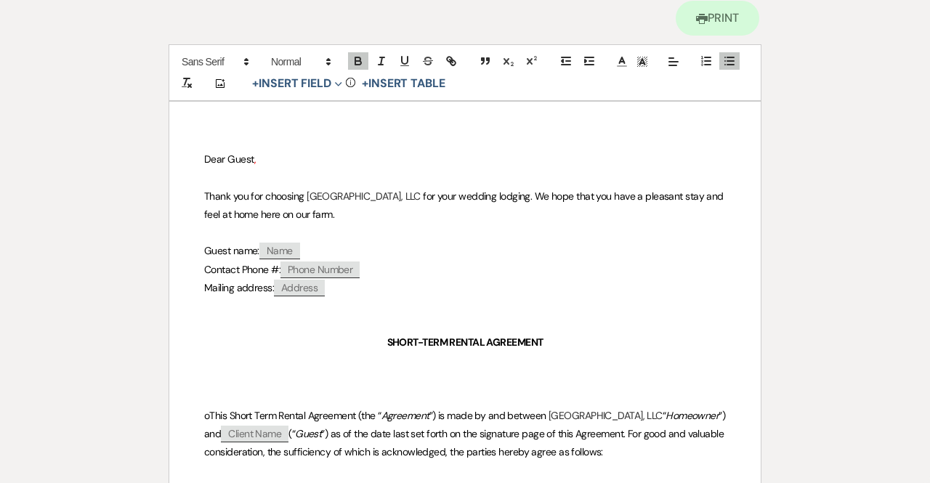
click at [289, 432] on span "Client Name" at bounding box center [255, 434] width 68 height 17
select select "client"
select select "custom_placeholder"
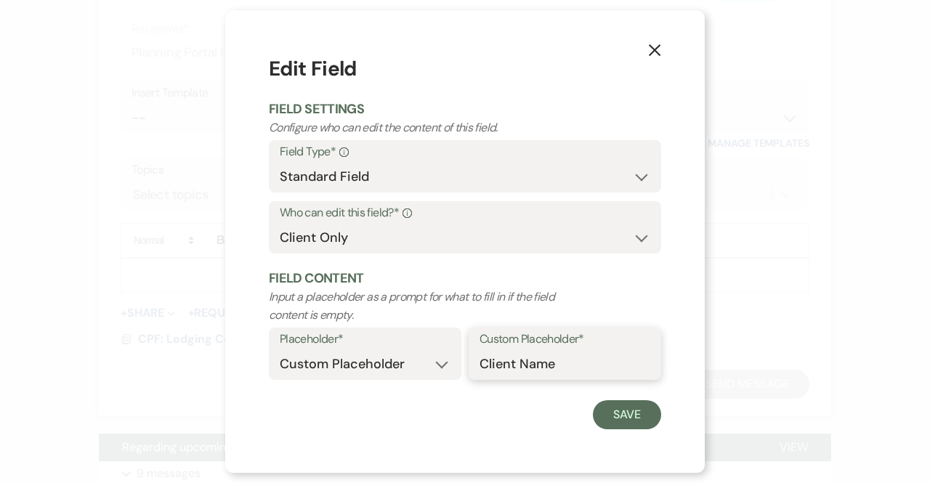
click at [554, 371] on input "Client Name" at bounding box center [565, 364] width 171 height 28
type input "C"
type input "[PERSON_NAME]"
click at [634, 408] on button "Save" at bounding box center [627, 414] width 68 height 29
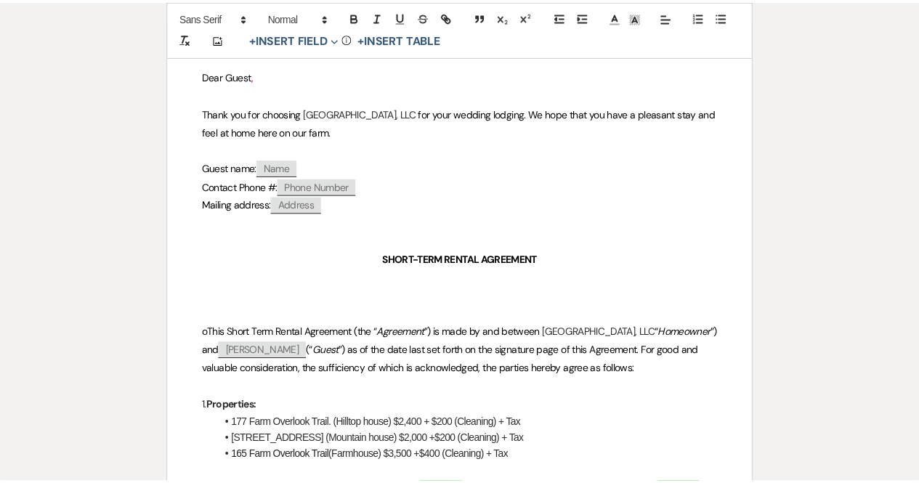
scroll to position [0, 0]
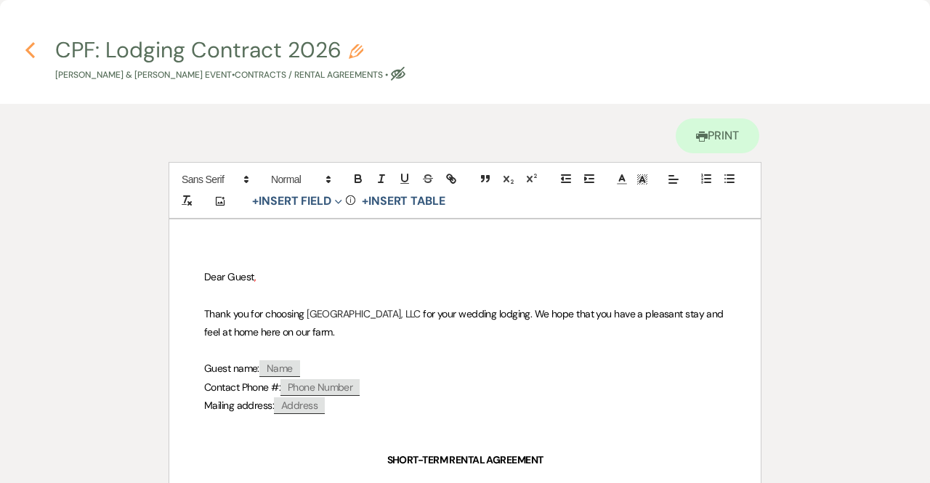
click at [29, 47] on use "button" at bounding box center [29, 50] width 9 height 16
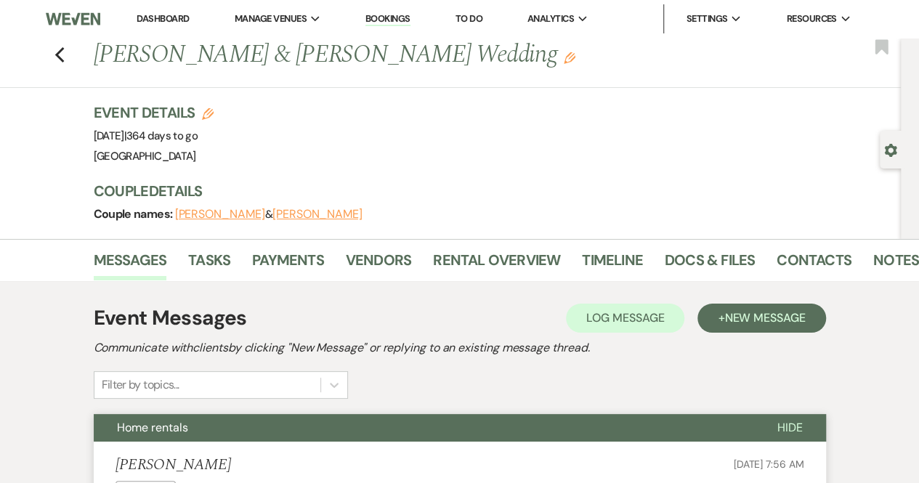
click at [888, 149] on use "button" at bounding box center [891, 150] width 12 height 13
select select "6"
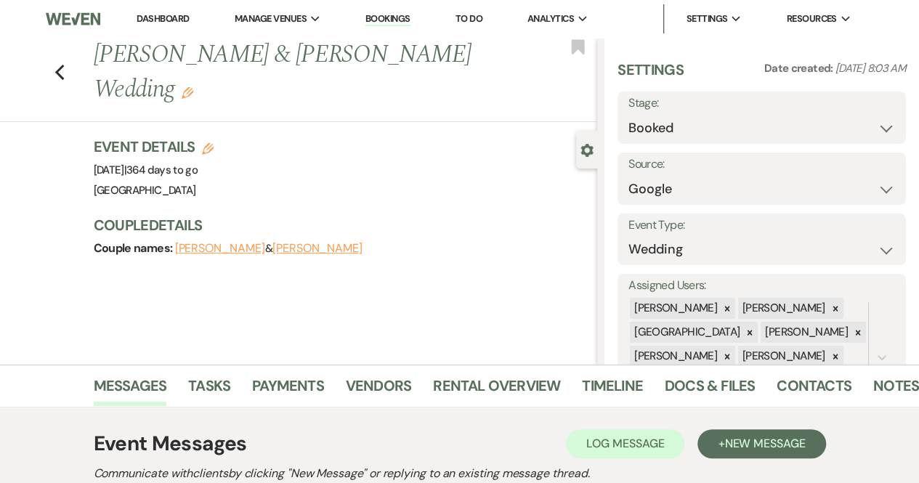
click at [586, 147] on use "button" at bounding box center [587, 150] width 12 height 13
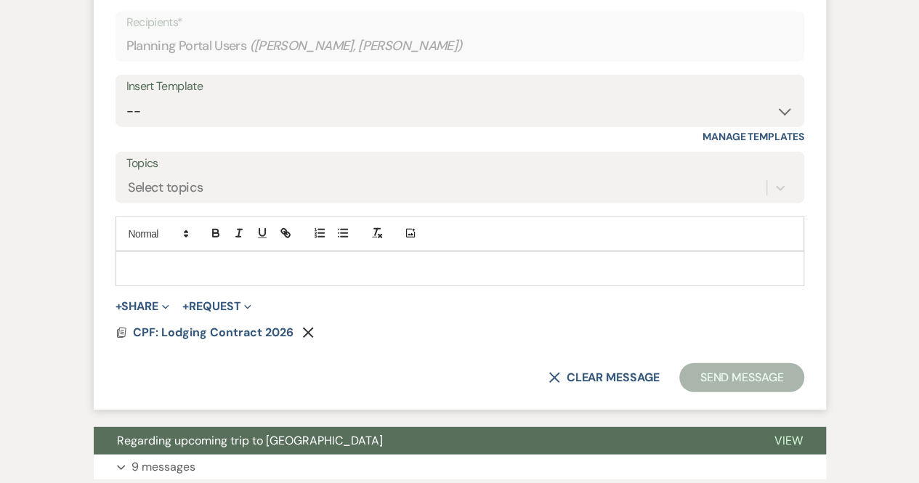
scroll to position [1686, 0]
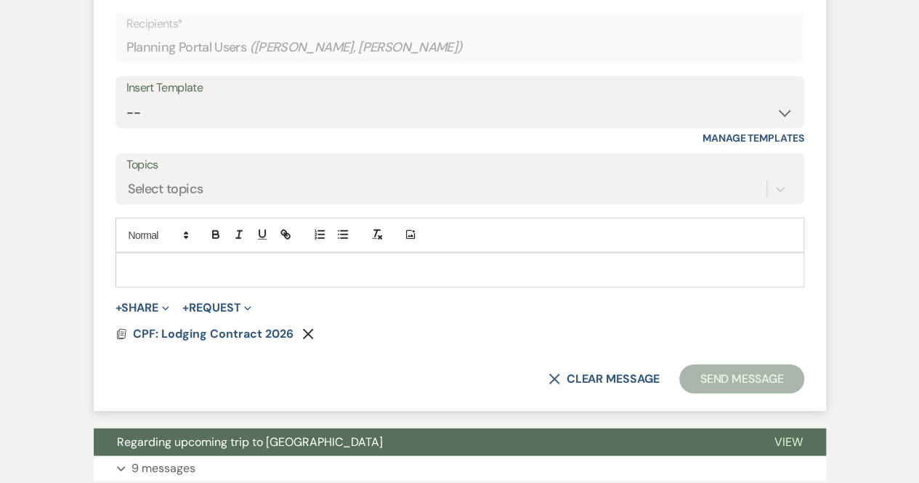
click at [165, 262] on p at bounding box center [460, 270] width 666 height 16
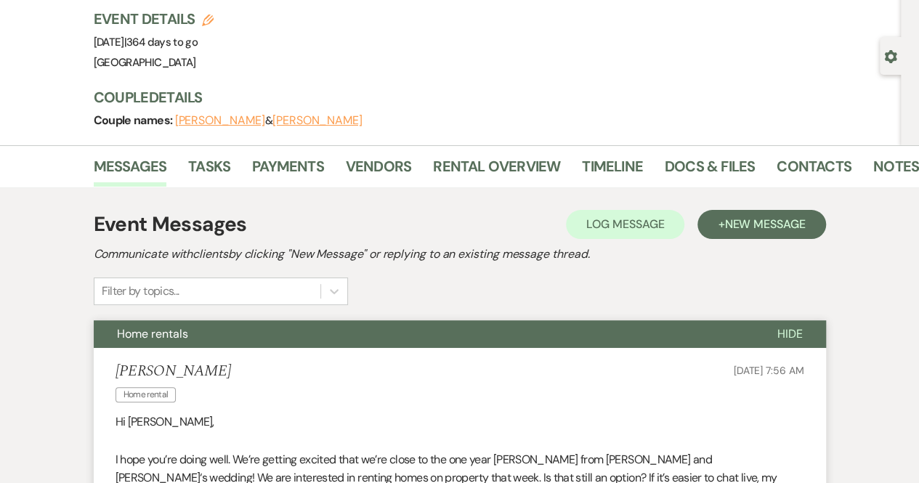
scroll to position [0, 0]
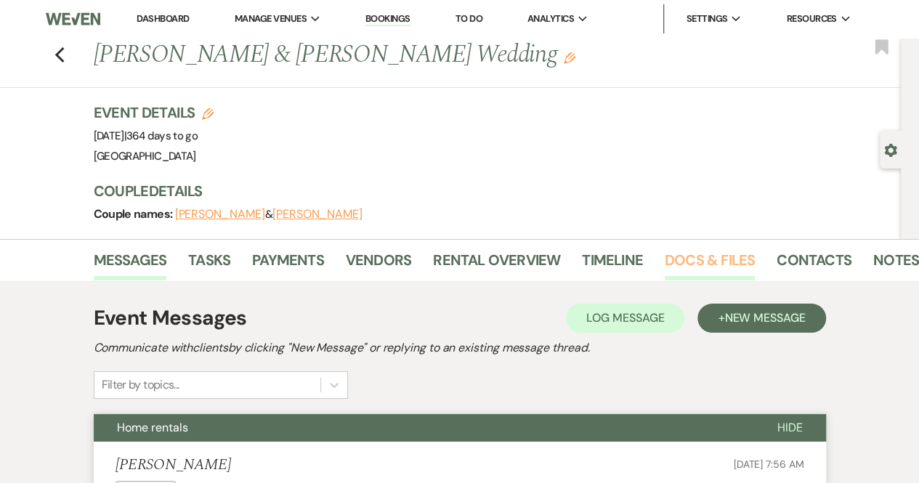
click at [690, 259] on link "Docs & Files" at bounding box center [710, 265] width 90 height 32
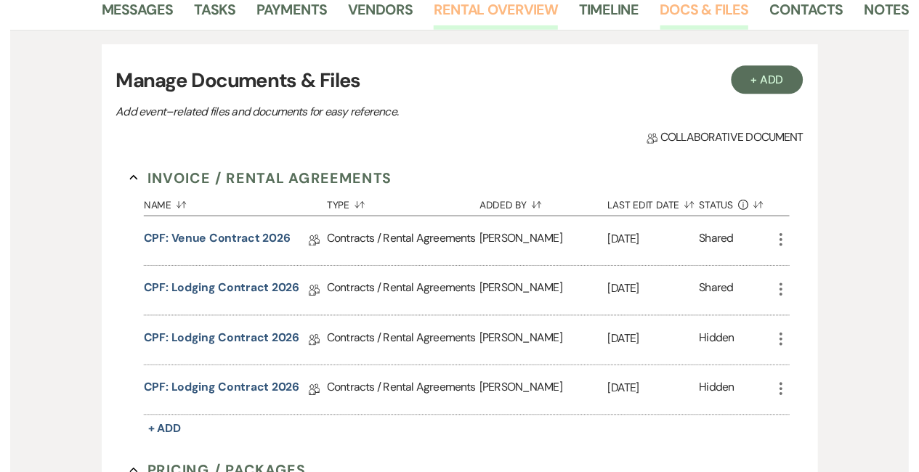
scroll to position [254, 0]
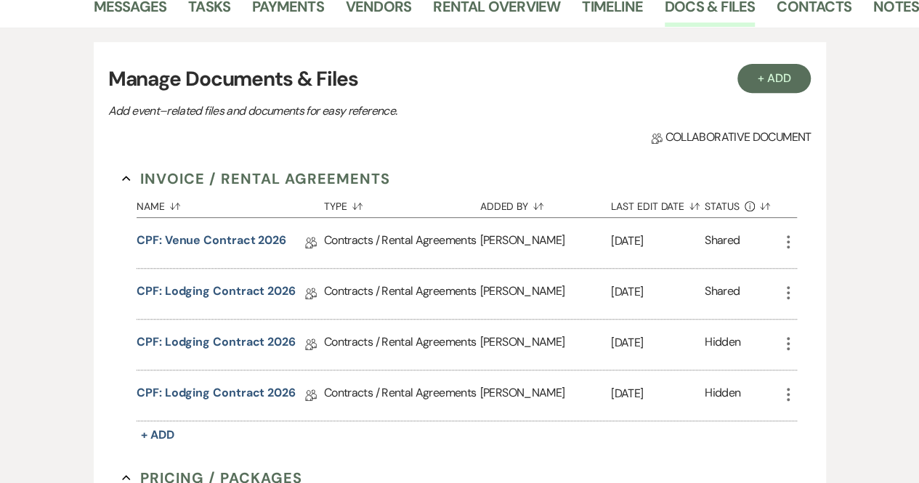
click at [789, 339] on icon "More" at bounding box center [788, 343] width 17 height 17
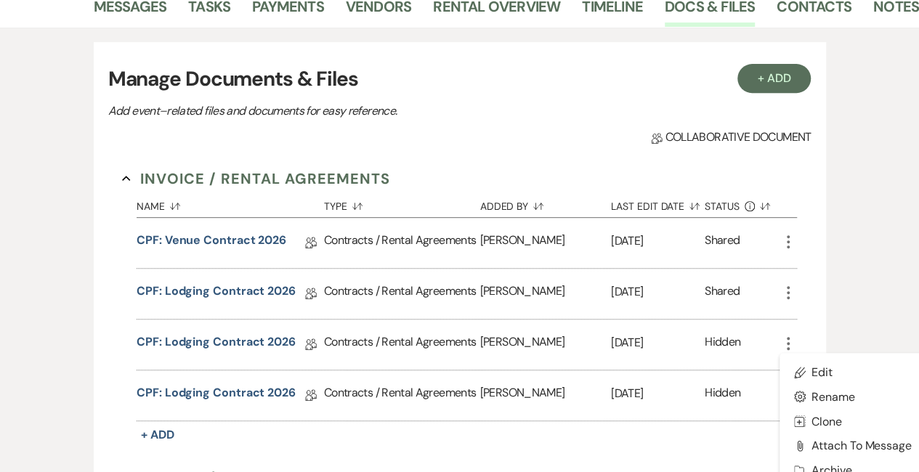
click at [789, 339] on icon "More" at bounding box center [788, 343] width 17 height 17
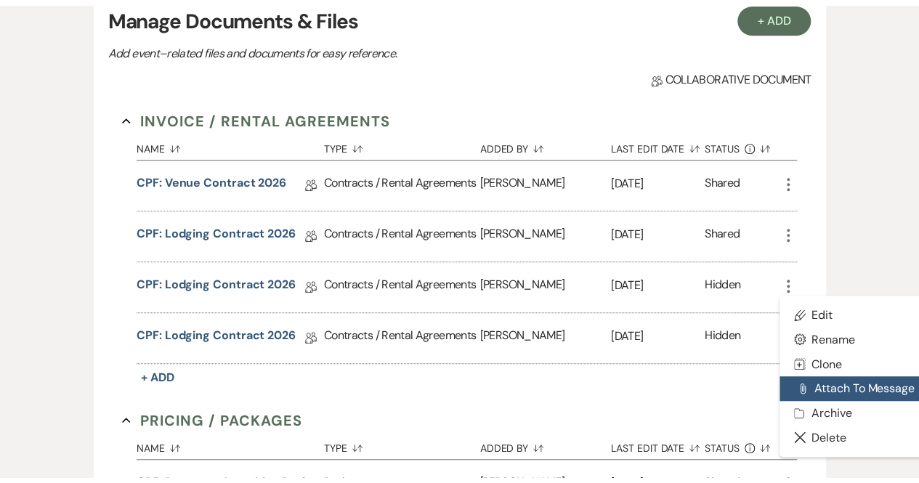
scroll to position [316, 0]
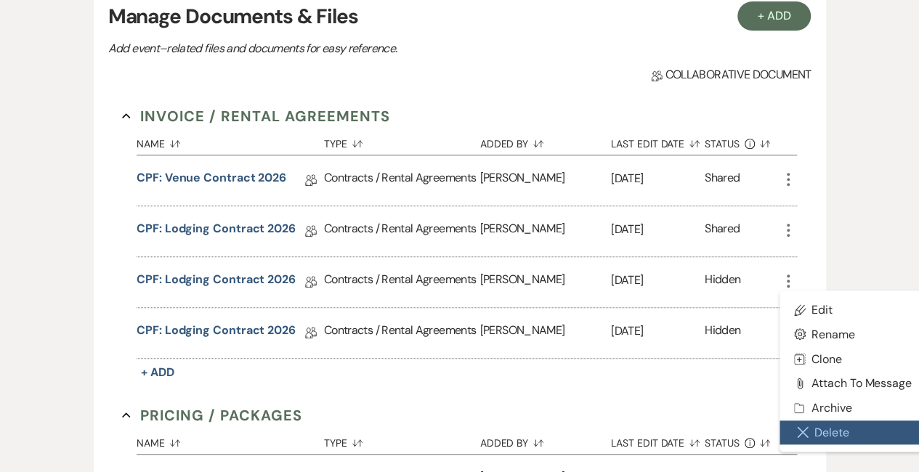
click at [813, 433] on button "Close Delete X Delete" at bounding box center [853, 433] width 147 height 25
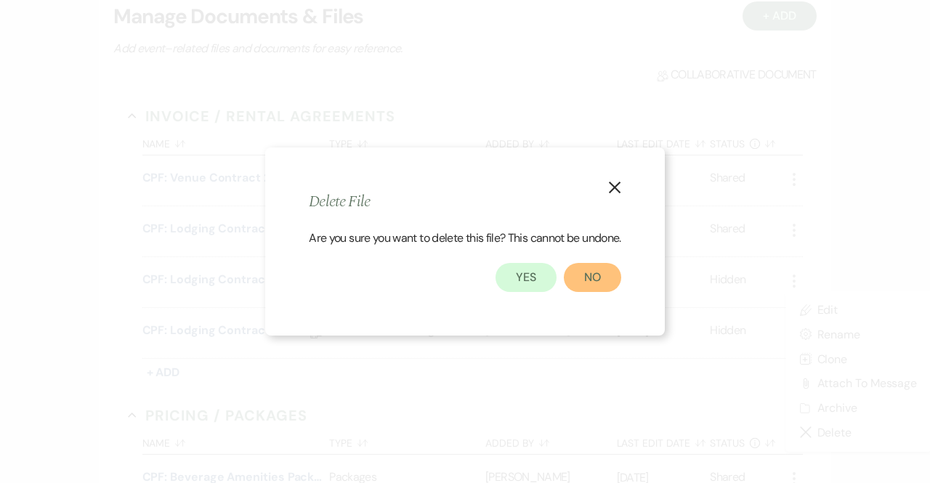
click at [608, 278] on button "No" at bounding box center [592, 277] width 57 height 29
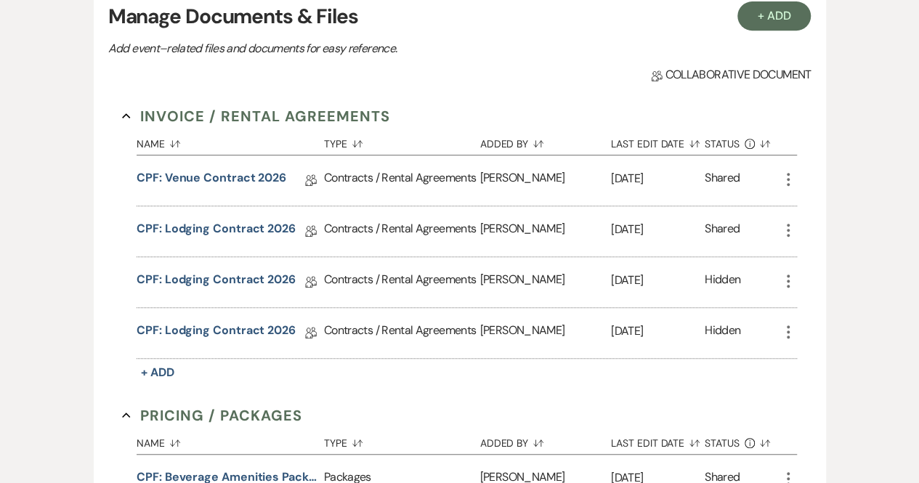
click at [788, 275] on icon "More" at bounding box center [788, 281] width 17 height 17
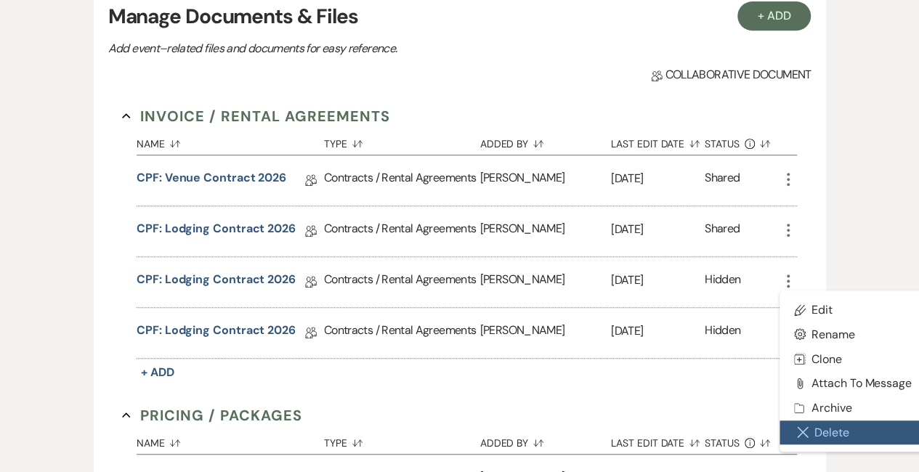
click at [820, 427] on button "Close Delete X Delete" at bounding box center [853, 433] width 147 height 25
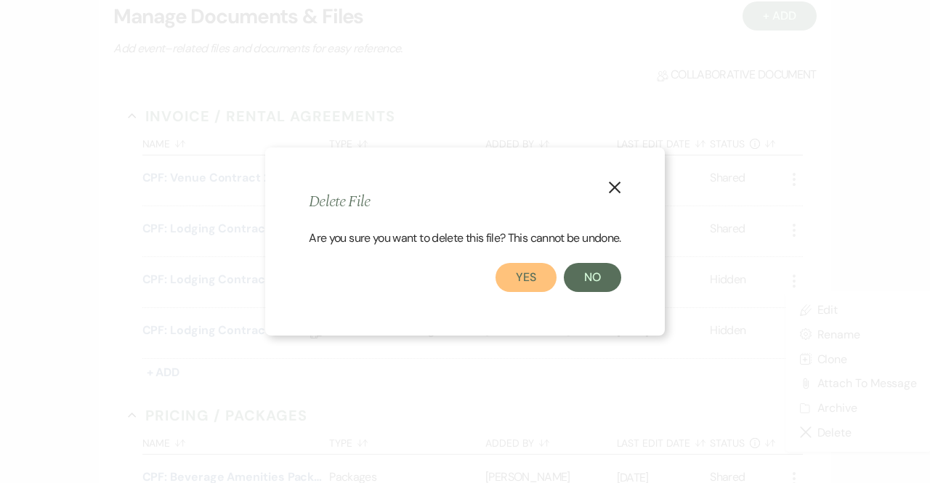
click at [532, 273] on button "Yes" at bounding box center [526, 277] width 61 height 29
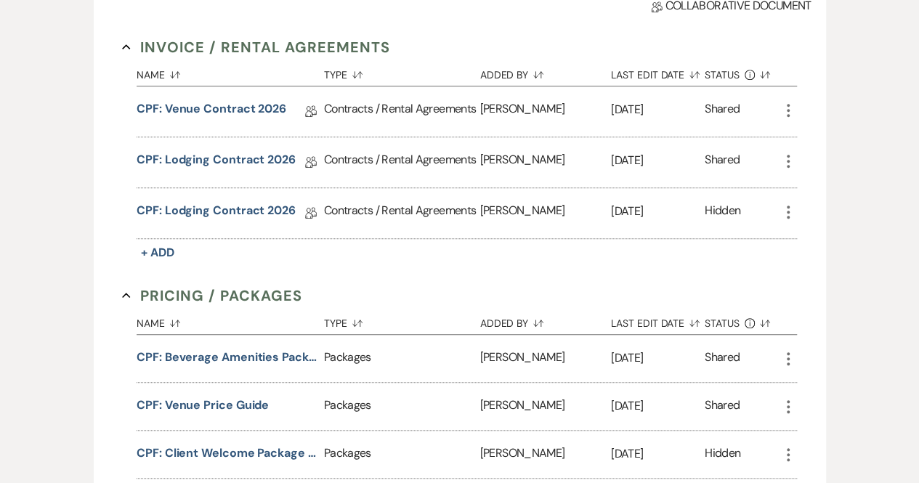
scroll to position [397, 0]
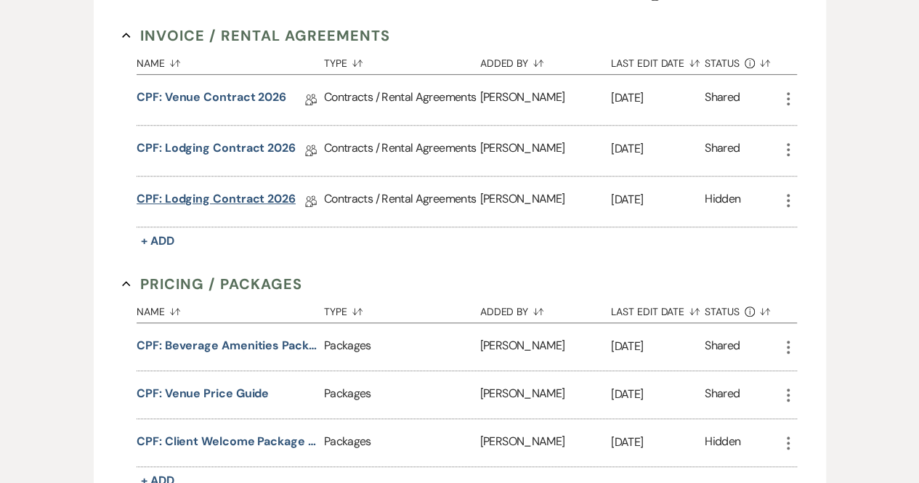
click at [202, 201] on link "CPF: Lodging Contract 2026" at bounding box center [216, 201] width 159 height 23
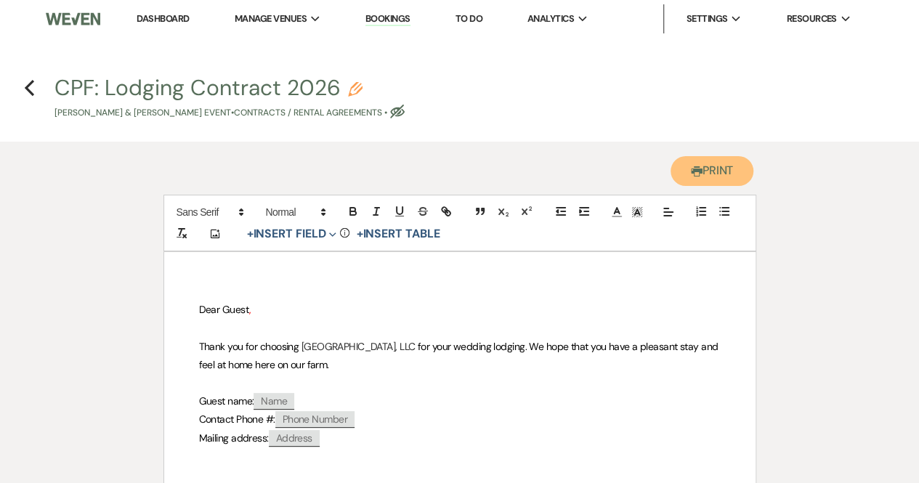
click at [722, 165] on button "Printer Print" at bounding box center [713, 171] width 84 height 30
click at [28, 84] on icon "Previous" at bounding box center [29, 87] width 11 height 17
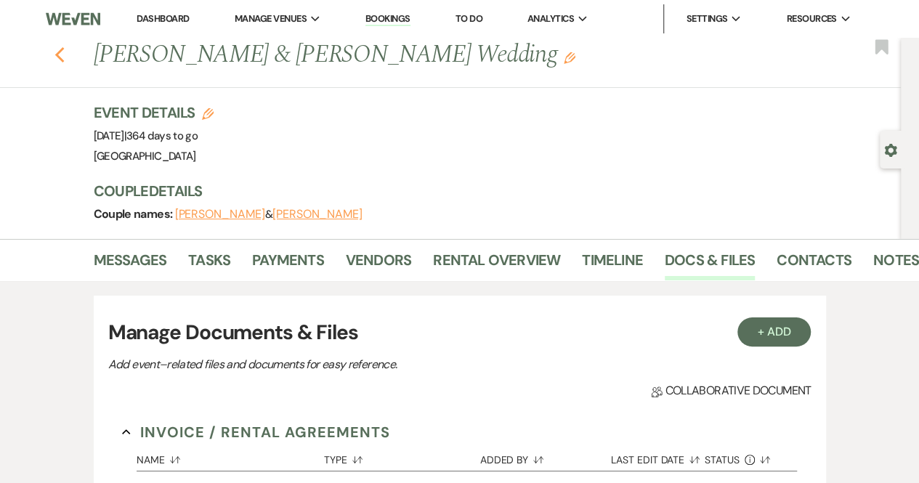
click at [61, 60] on icon "Previous" at bounding box center [60, 55] width 11 height 17
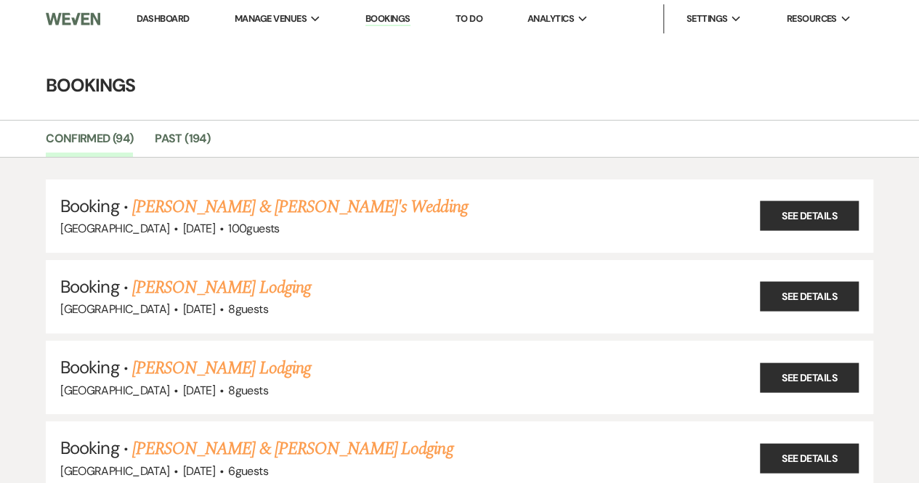
click at [93, 19] on img at bounding box center [73, 19] width 54 height 31
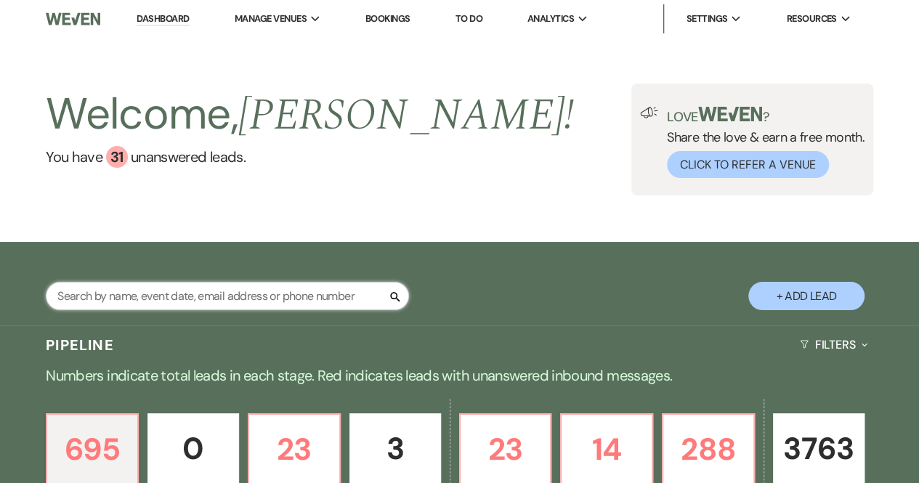
click at [127, 297] on input "text" at bounding box center [227, 296] width 363 height 28
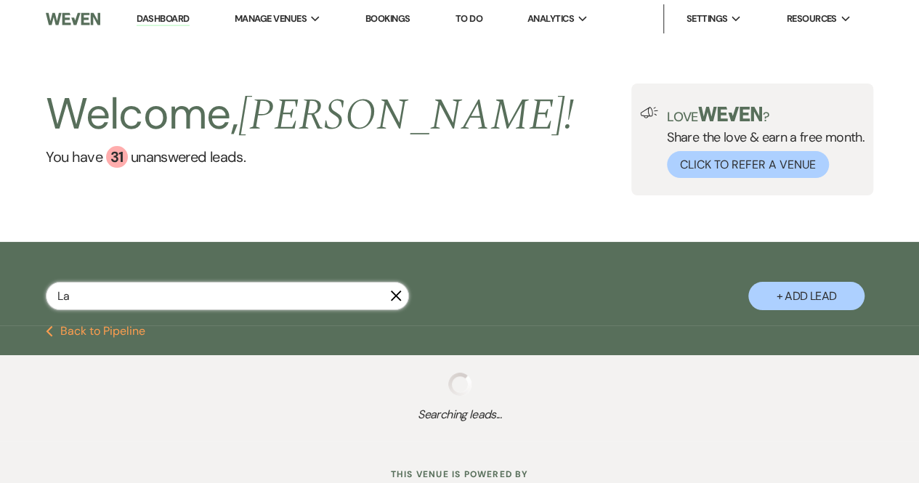
type input "L"
type input "Linda Dennis"
select select "4"
select select "2"
select select "5"
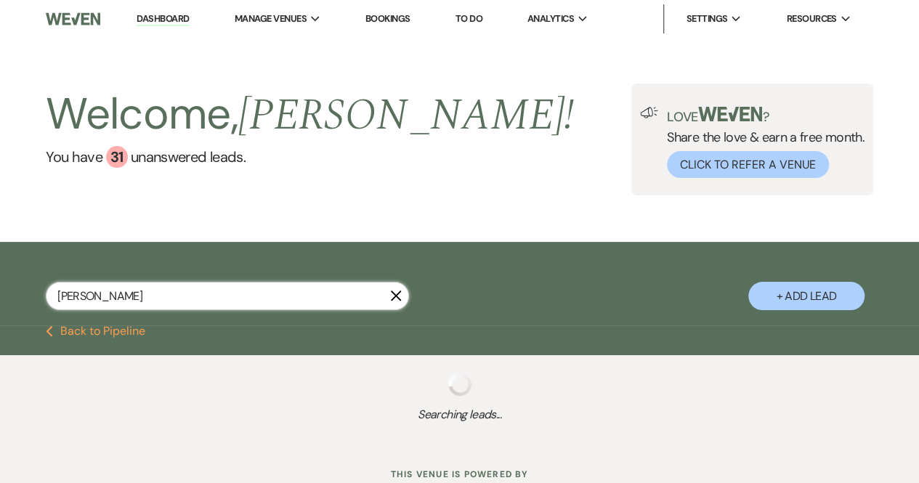
select select "5"
select select "6"
select select "8"
select select "6"
select select "8"
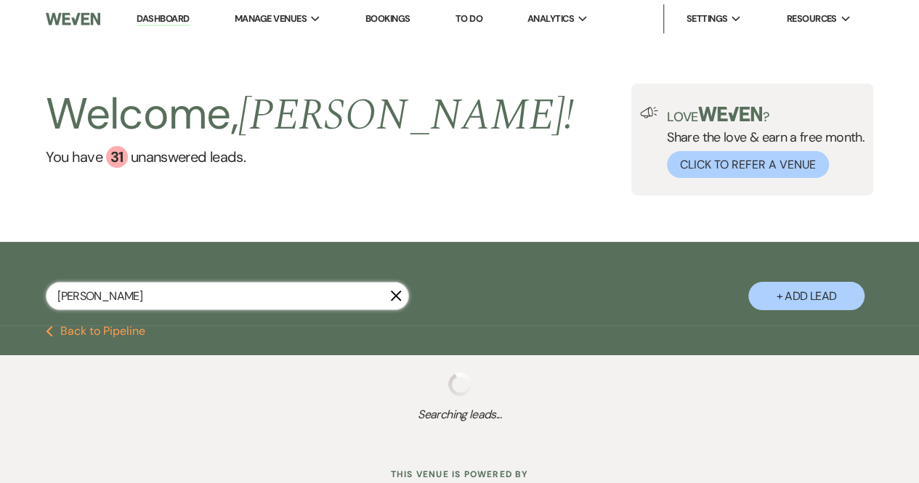
select select "1"
select select "2"
select select "8"
select select "6"
select select "2"
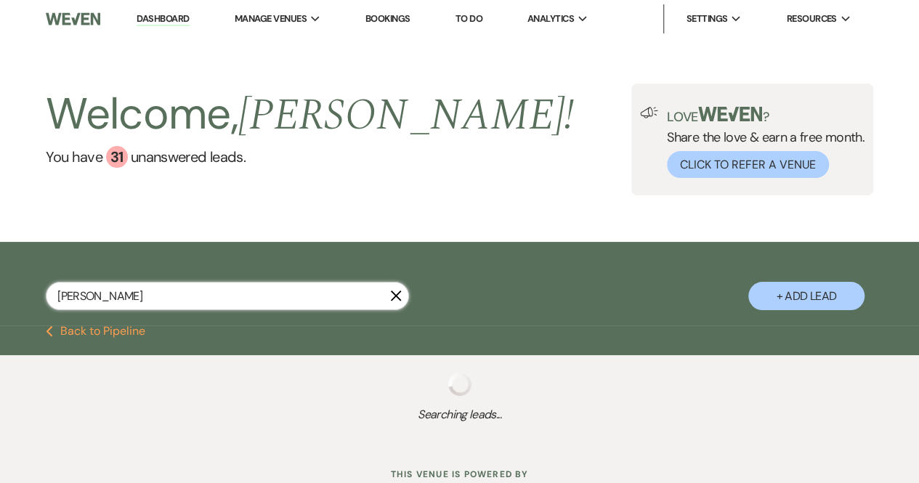
select select "8"
select select "4"
select select "6"
select select "8"
select select "5"
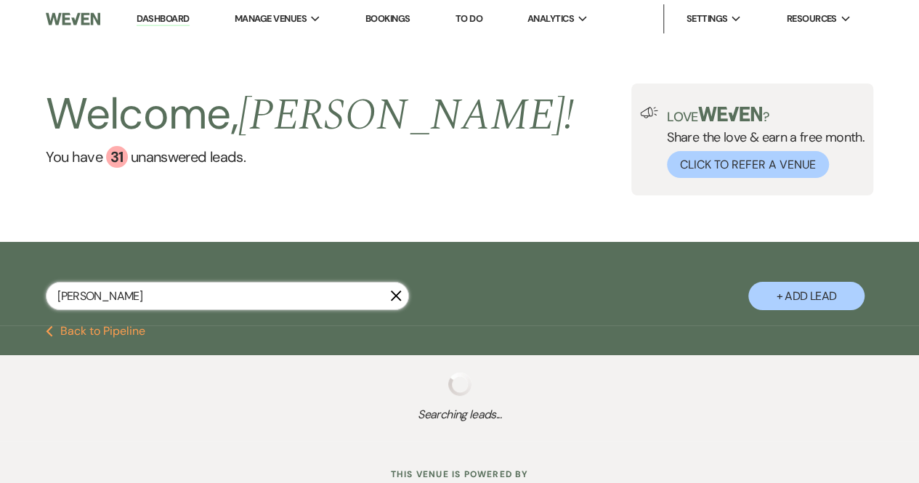
select select "8"
select select "5"
select select "8"
select select "5"
select select "8"
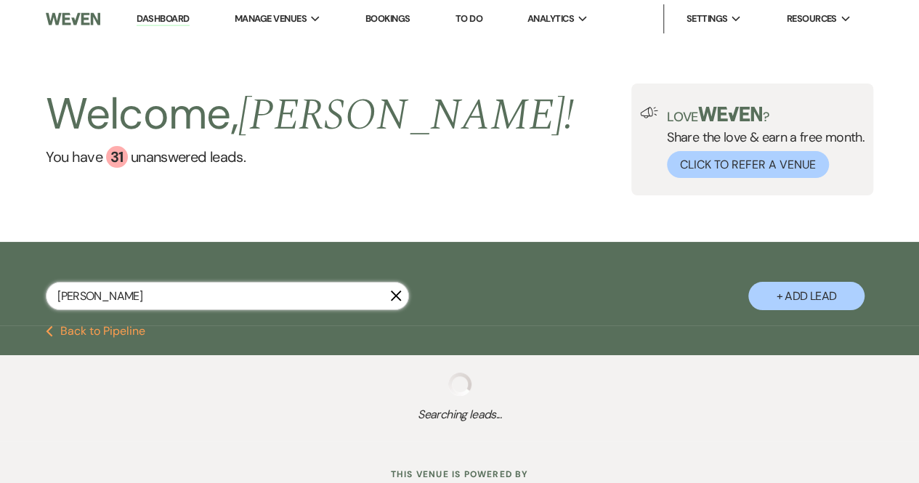
select select "4"
select select "8"
select select "6"
select select "8"
select select "5"
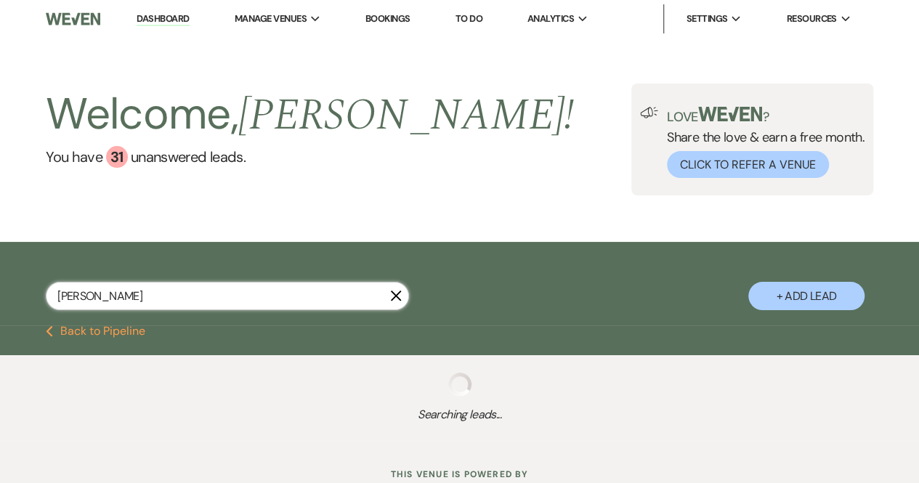
select select "8"
select select "5"
select select "8"
select select "5"
select select "8"
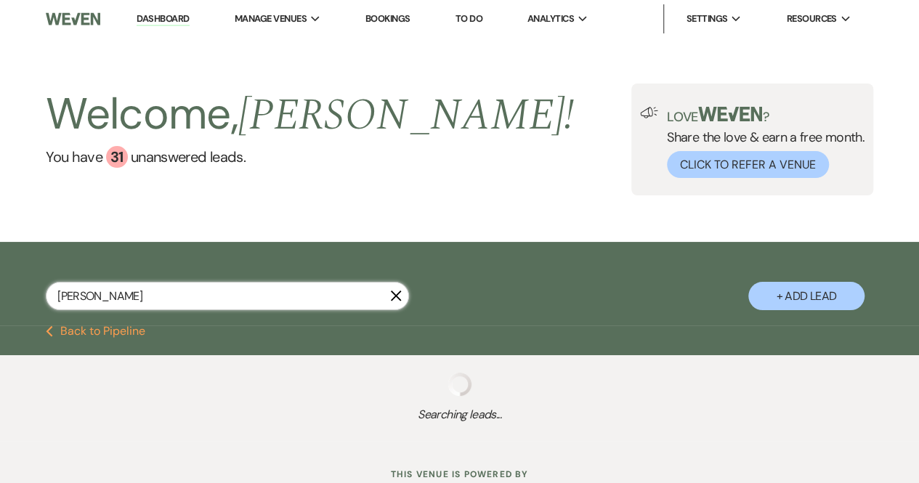
select select "5"
select select "8"
select select "5"
select select "8"
select select "7"
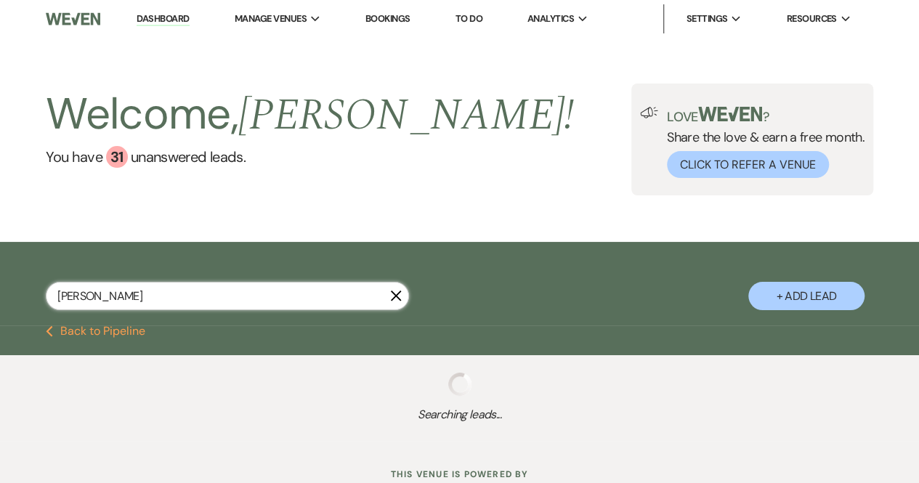
select select "8"
select select "5"
select select "8"
select select "5"
select select "8"
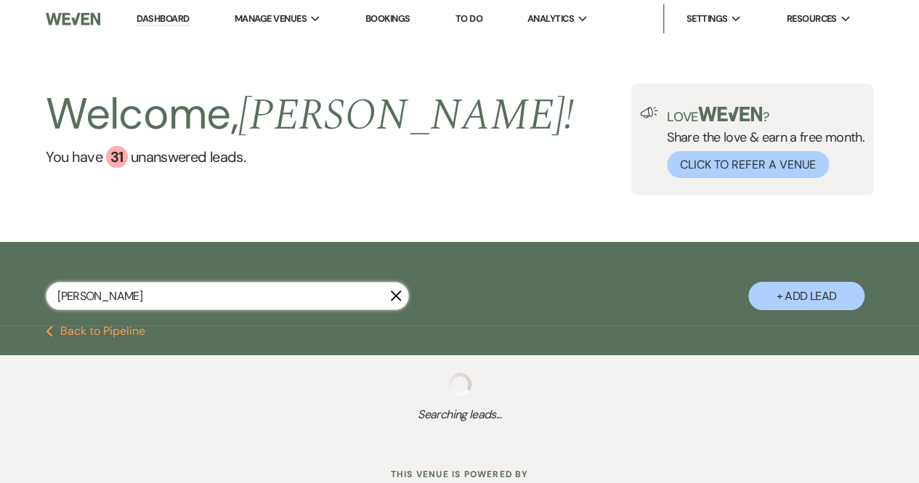
select select "5"
select select "8"
select select "5"
select select "8"
select select "5"
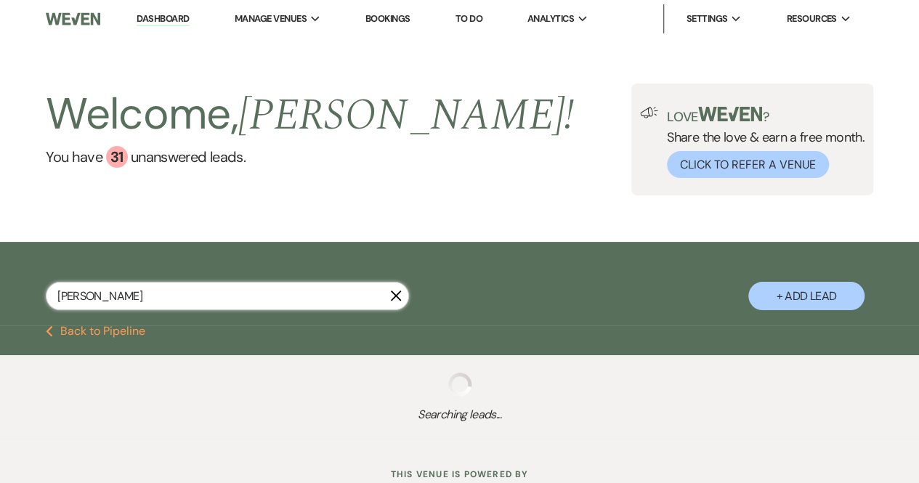
select select "8"
select select "5"
select select "8"
select select "5"
select select "8"
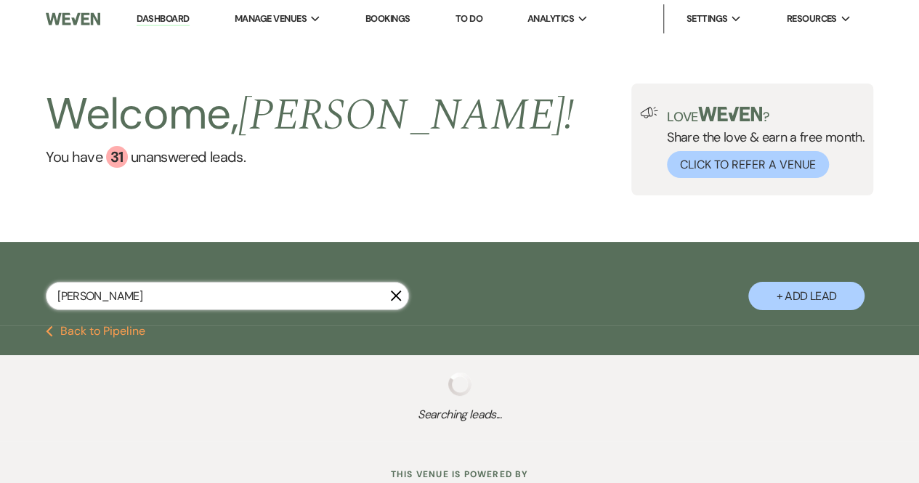
select select "5"
select select "8"
select select "5"
select select "8"
select select "5"
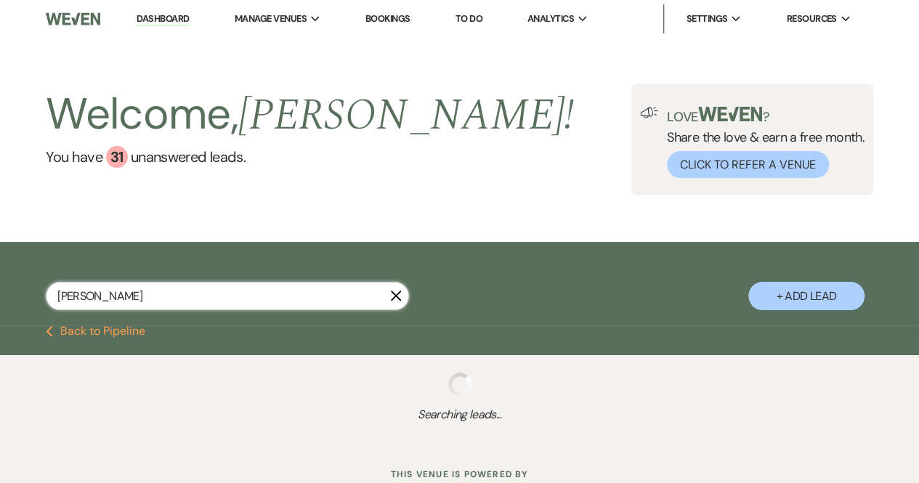
select select "8"
select select "5"
select select "8"
select select "5"
select select "8"
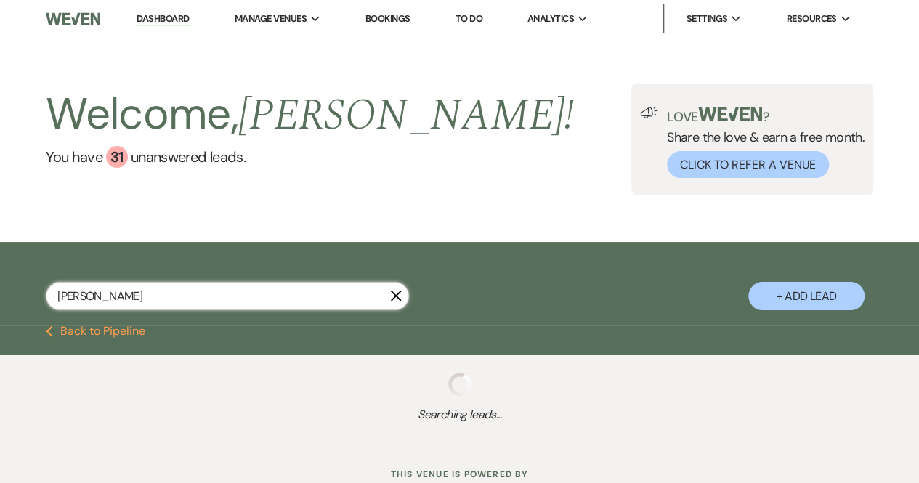
select select "5"
select select "8"
select select "5"
select select "8"
select select "5"
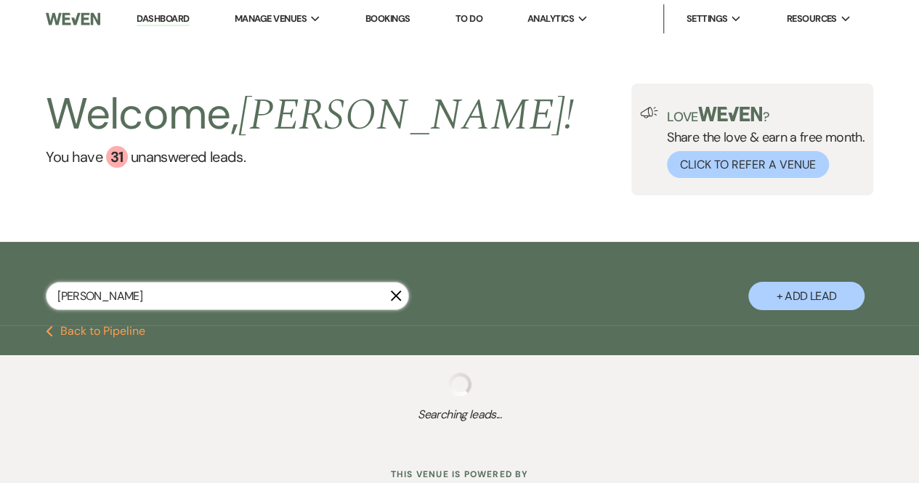
select select "8"
select select "5"
select select "8"
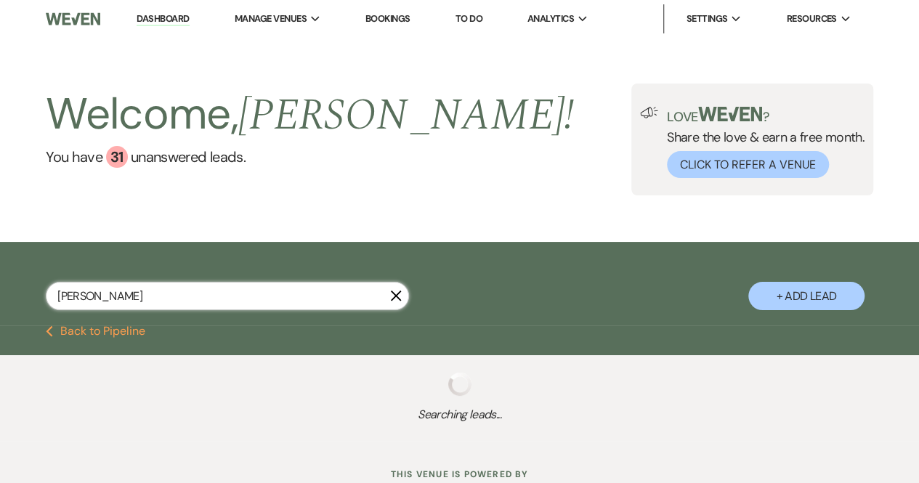
select select "5"
select select "8"
select select "6"
select select "8"
select select "6"
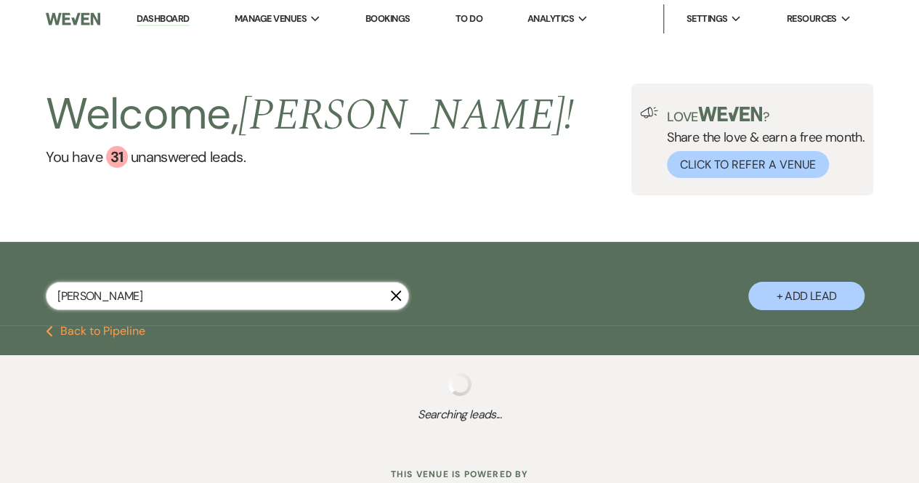
select select "8"
select select "5"
select select "8"
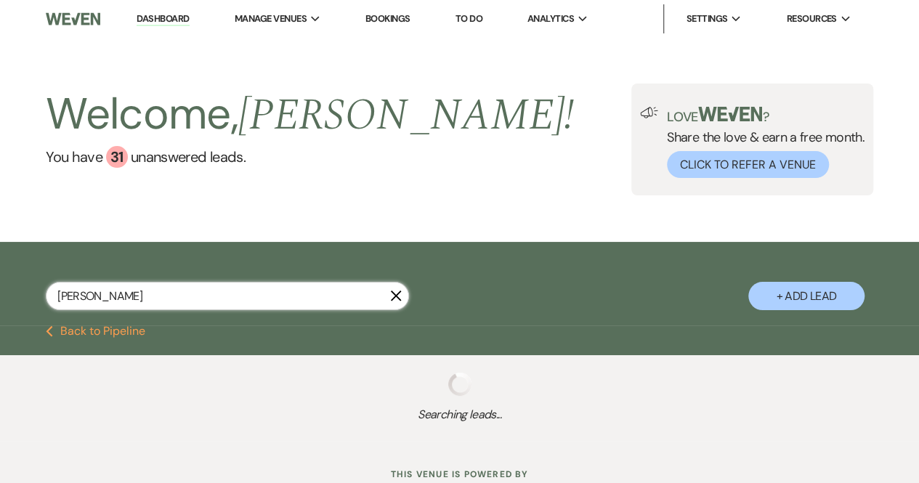
select select "5"
select select "8"
select select "5"
select select "8"
select select "5"
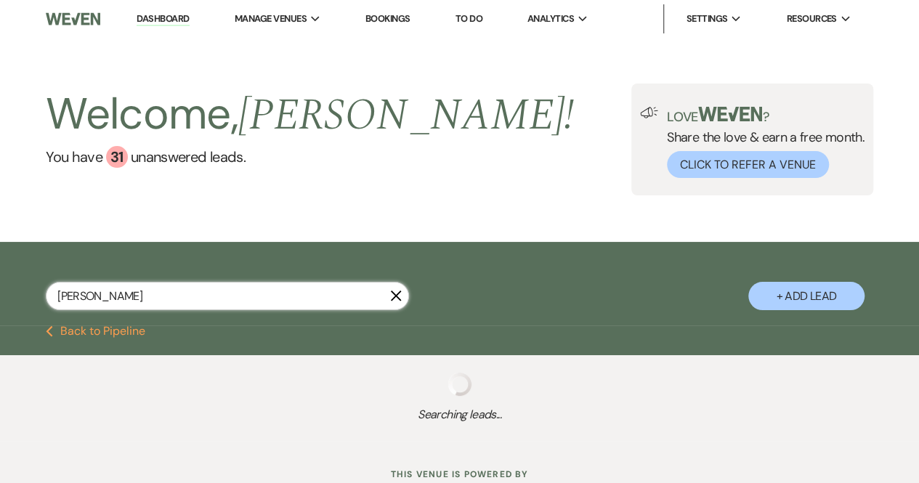
select select "8"
select select "5"
select select "8"
select select "5"
select select "8"
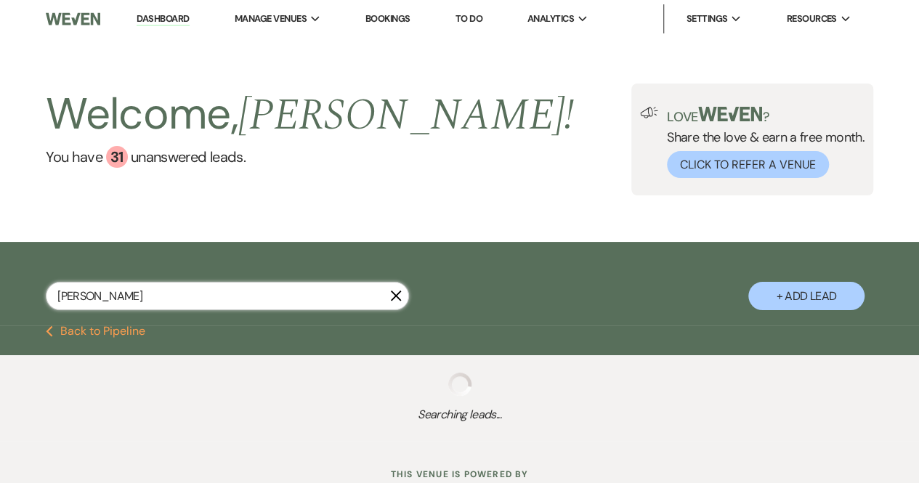
select select "5"
select select "8"
select select "5"
select select "8"
select select "5"
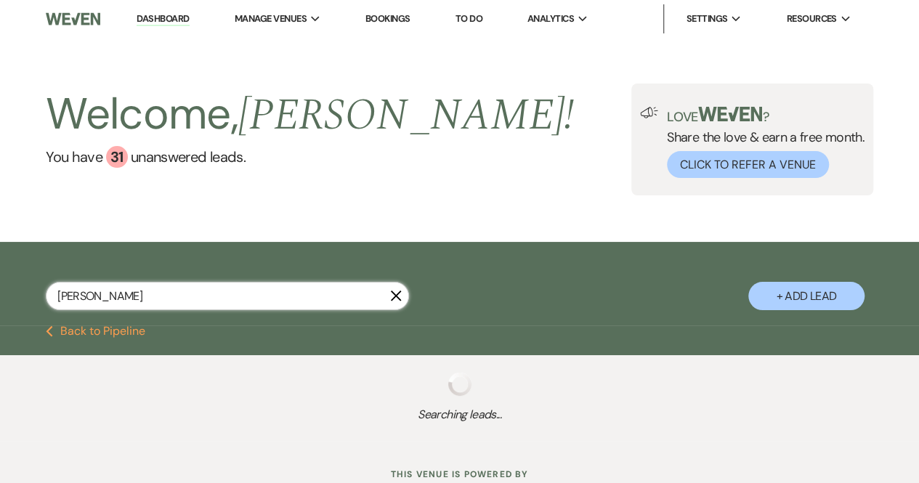
select select "8"
select select "5"
select select "8"
select select "5"
select select "8"
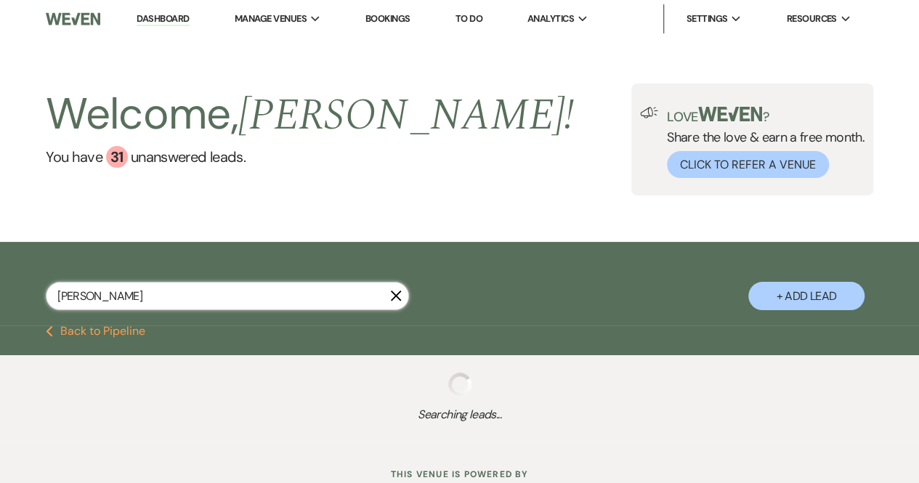
select select "5"
select select "8"
select select "5"
select select "8"
select select "5"
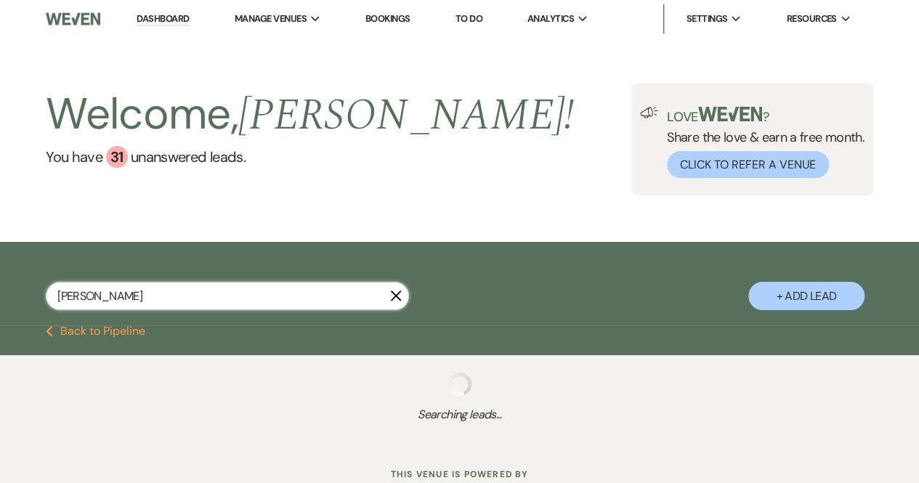
select select "8"
select select "5"
select select "8"
select select "5"
select select "8"
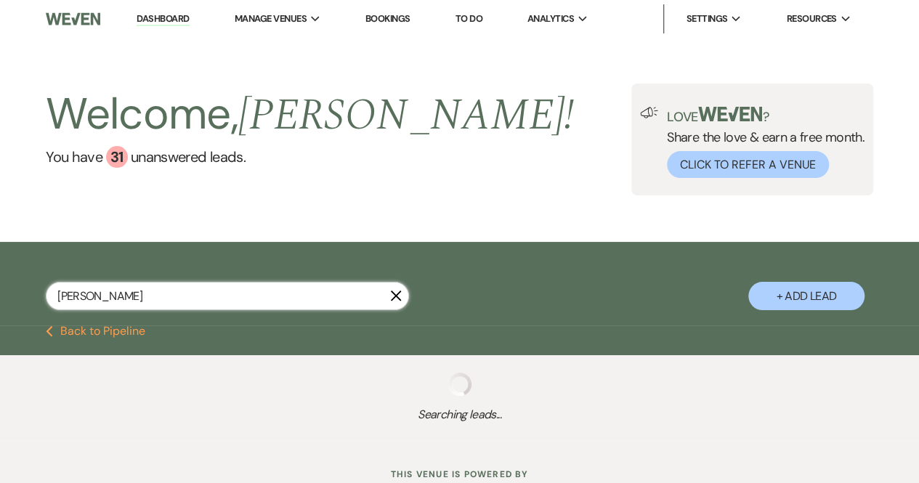
select select "5"
select select "8"
select select "5"
select select "8"
select select "5"
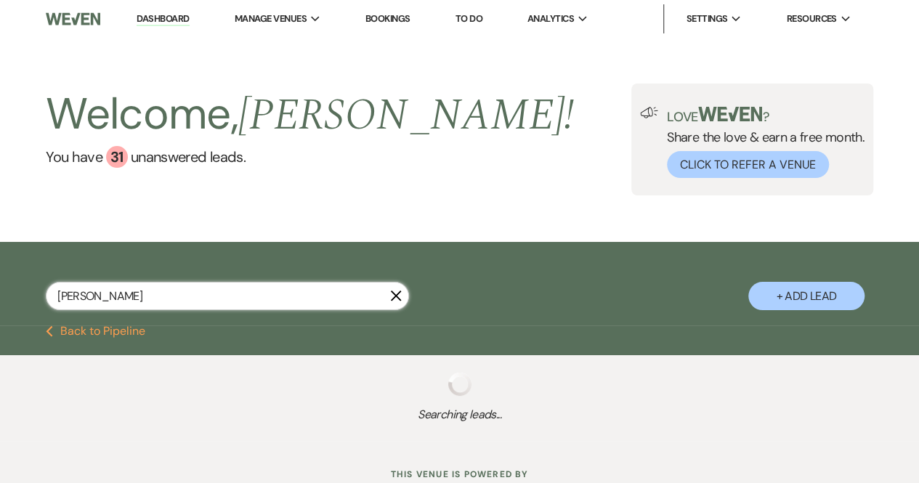
select select "8"
select select "5"
select select "8"
select select "5"
select select "8"
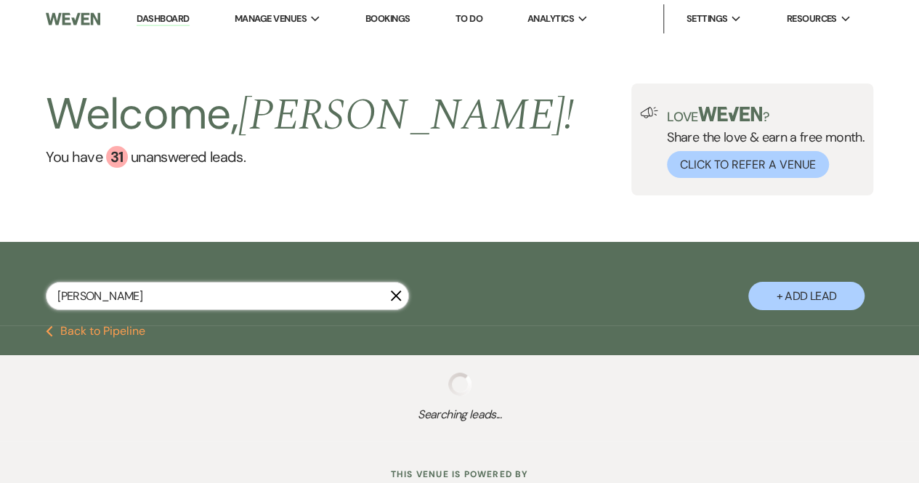
select select "5"
select select "8"
select select "5"
select select "8"
select select "5"
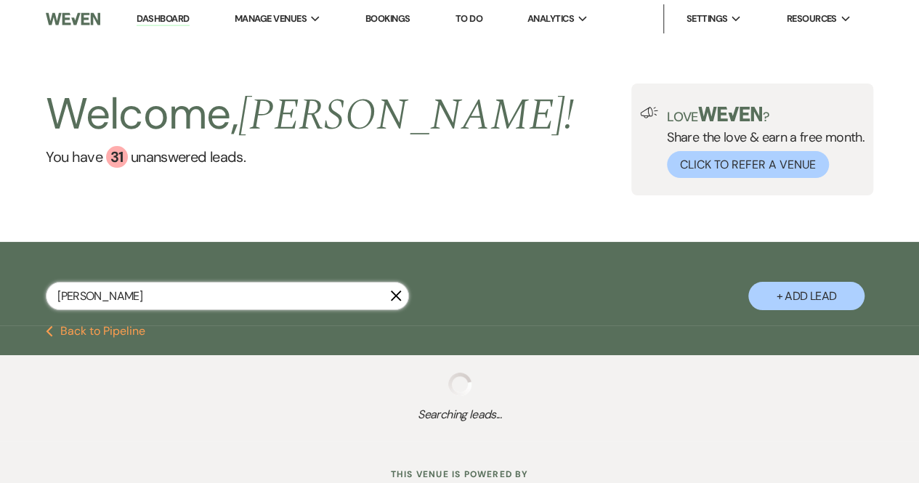
select select "8"
select select "5"
select select "8"
select select "5"
select select "8"
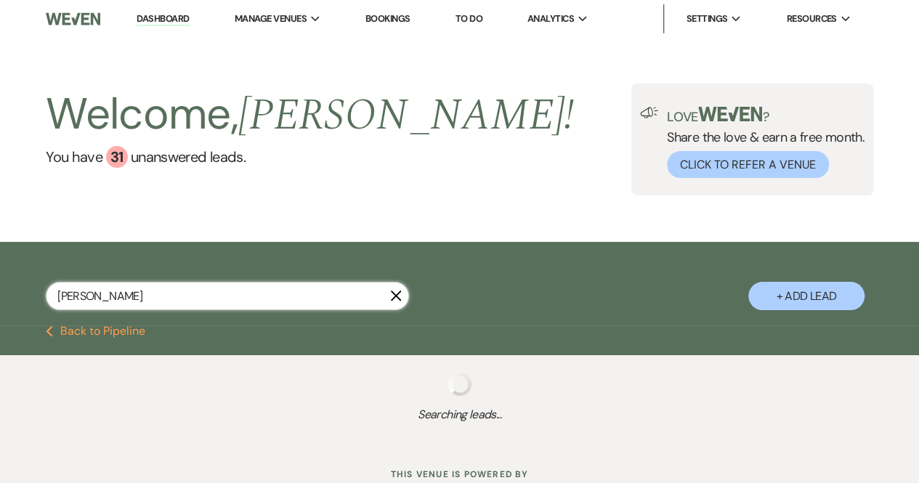
select select "5"
select select "8"
select select "5"
select select "8"
select select "5"
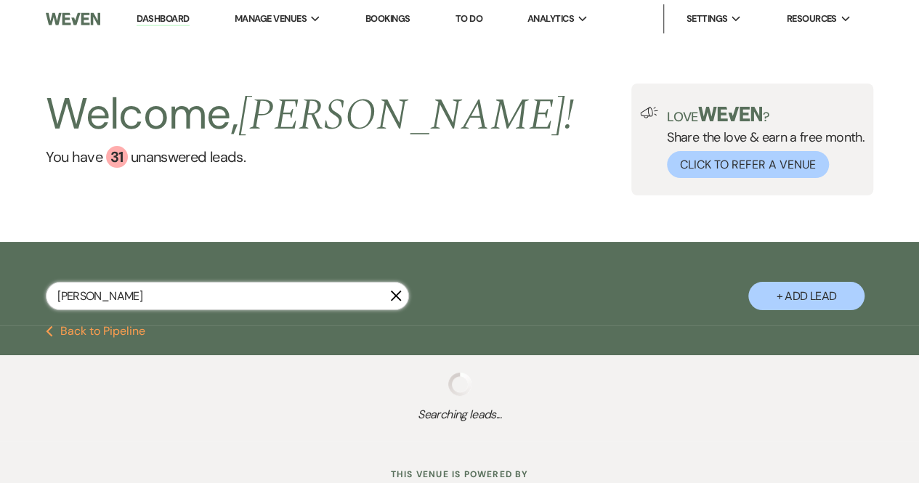
select select "8"
select select "5"
select select "8"
select select "5"
select select "8"
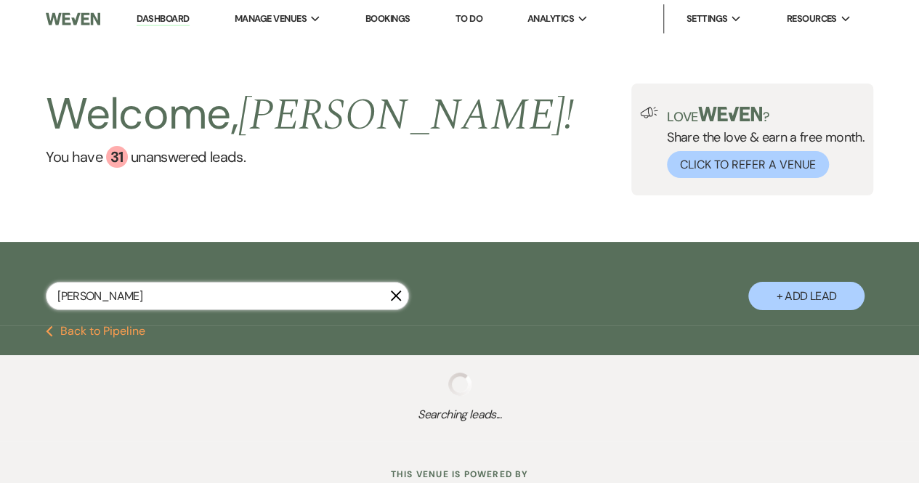
select select "5"
select select "8"
select select "5"
select select "8"
select select "5"
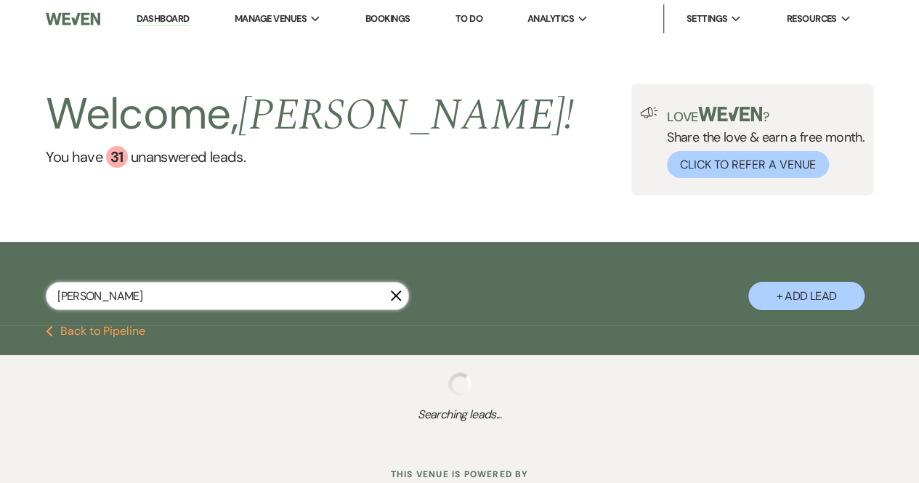
select select "8"
select select "5"
select select "8"
select select "5"
select select "8"
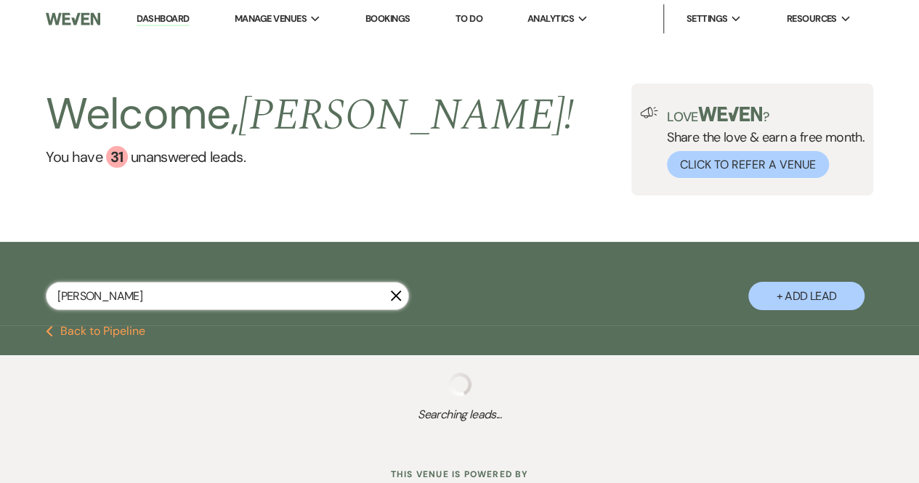
select select "5"
select select "8"
select select "5"
select select "8"
select select "5"
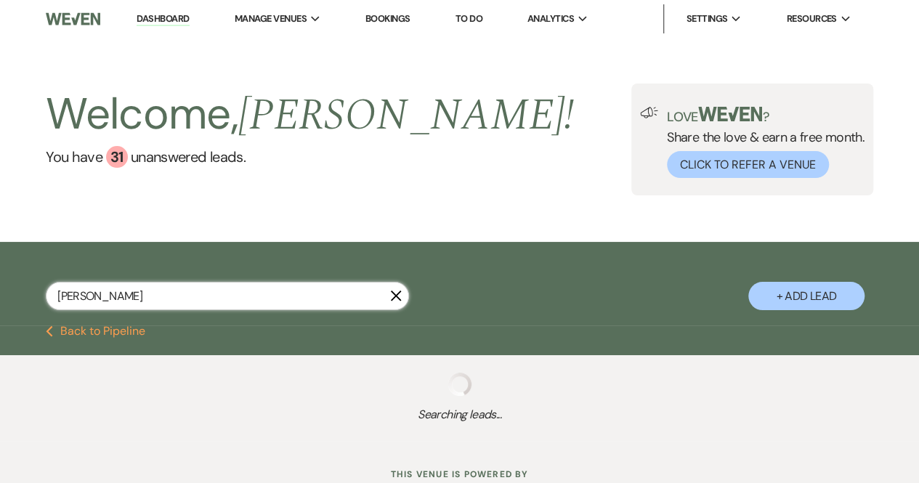
select select "8"
select select "5"
select select "8"
select select "5"
select select "8"
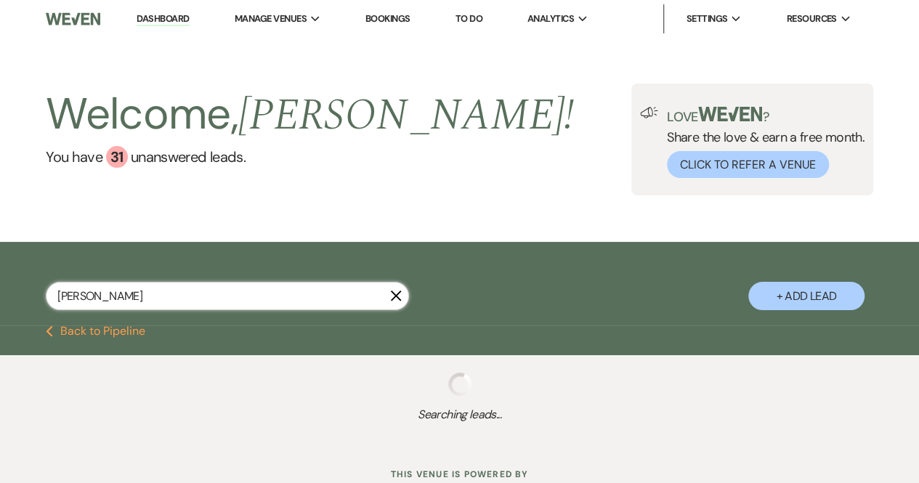
select select "5"
select select "8"
select select "5"
select select "8"
select select "5"
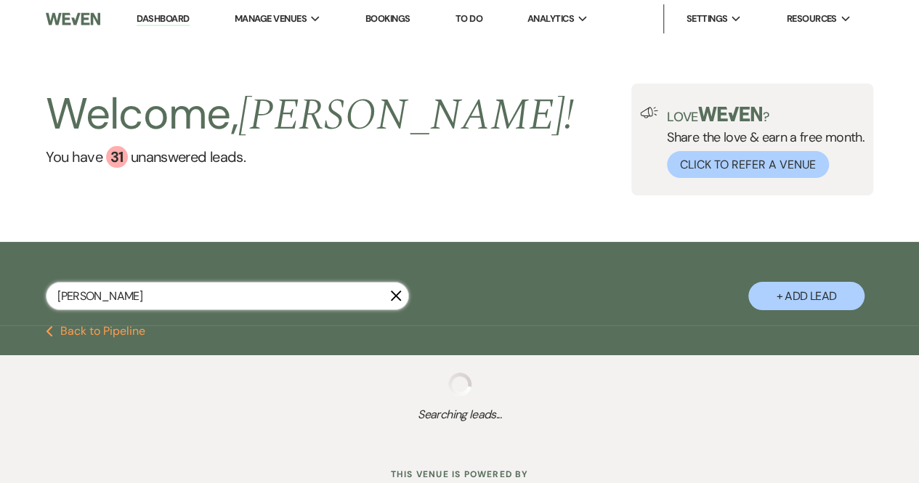
select select "8"
select select "5"
select select "8"
select select "5"
select select "8"
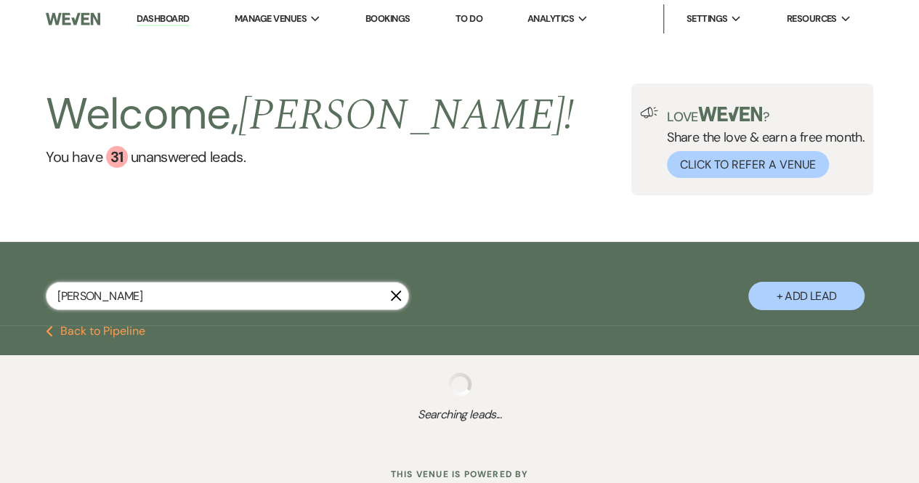
select select "5"
select select "8"
select select "5"
select select "8"
select select "5"
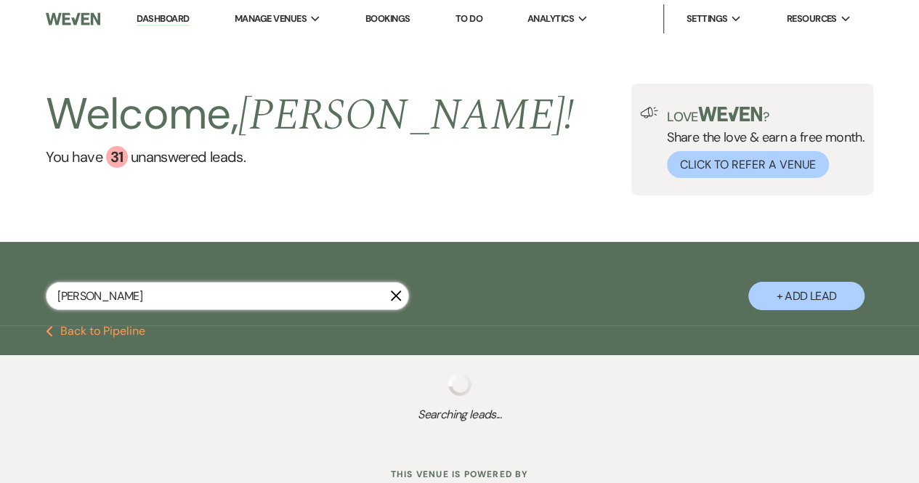
select select "8"
select select "5"
select select "8"
select select "5"
select select "8"
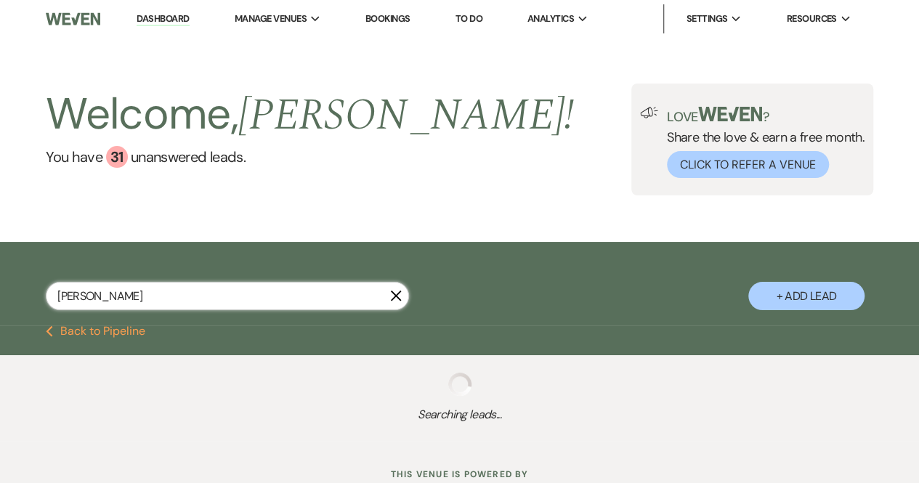
select select "8"
select select "5"
select select "8"
select select "5"
select select "8"
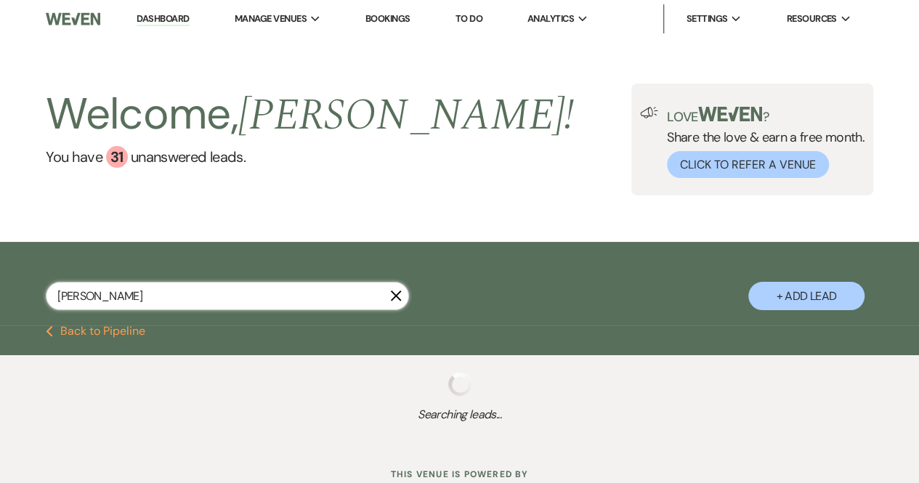
select select "5"
select select "8"
select select "5"
select select "8"
select select "5"
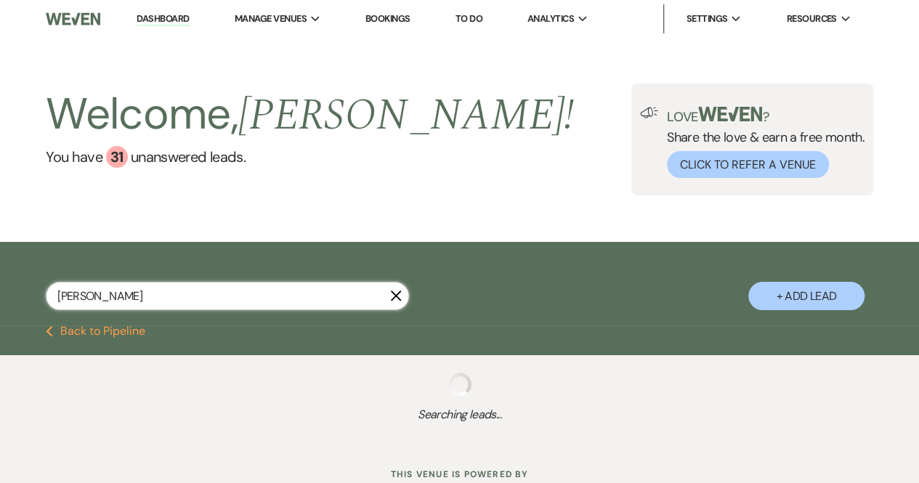
select select "8"
select select "6"
select select "8"
select select "5"
select select "8"
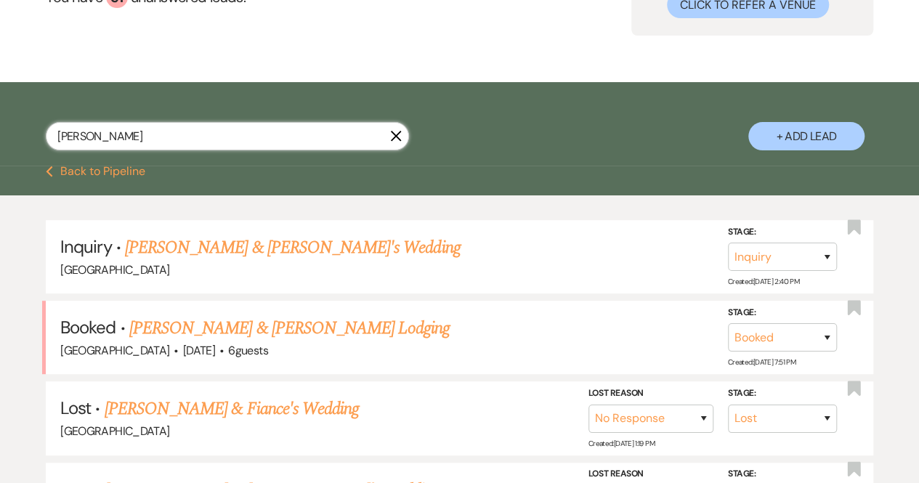
scroll to position [161, 0]
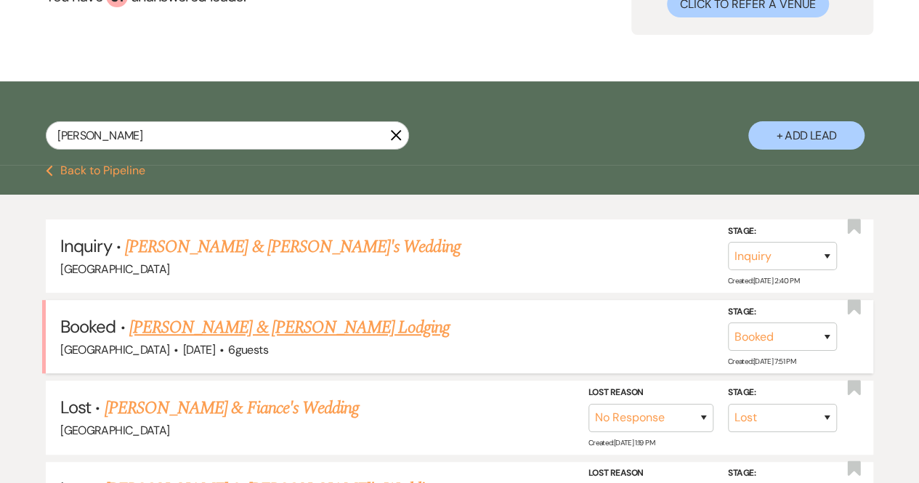
click at [180, 329] on link "[PERSON_NAME] & [PERSON_NAME] Lodging" at bounding box center [289, 328] width 321 height 26
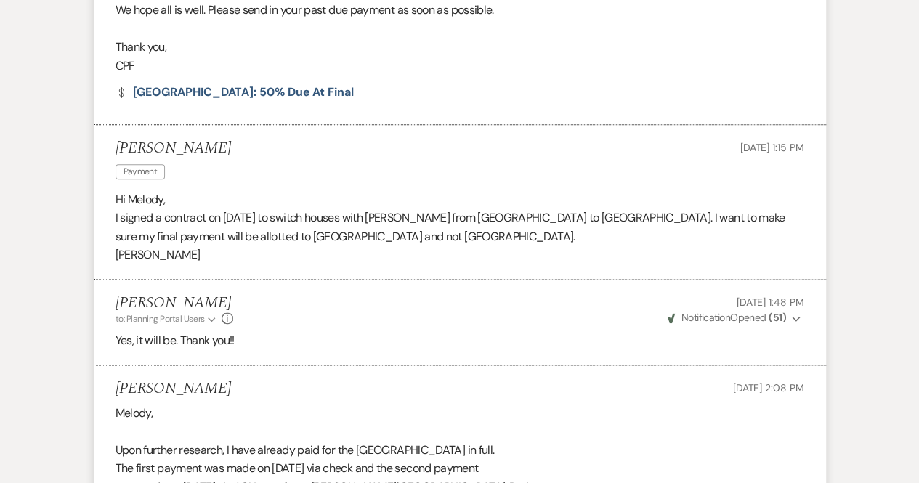
scroll to position [807, 0]
click at [185, 89] on link "Dollar Payment Hilltop House: 50% due at Final" at bounding box center [235, 92] width 238 height 12
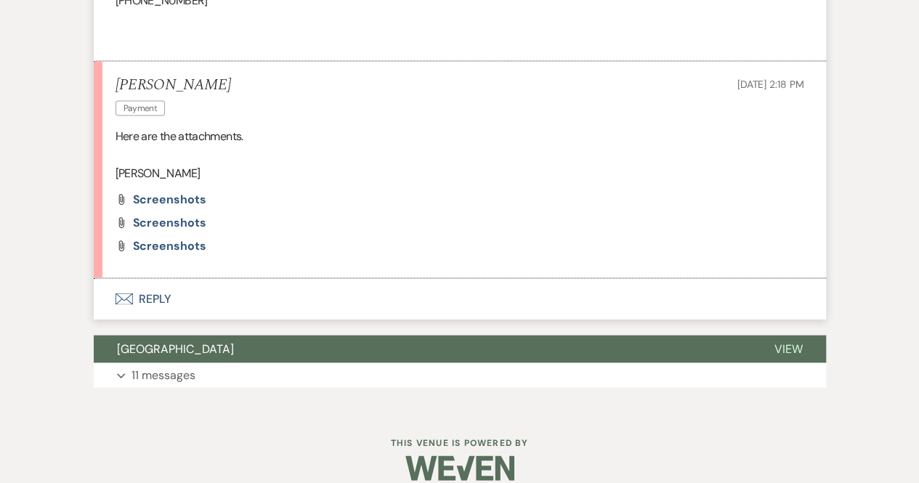
scroll to position [1407, 0]
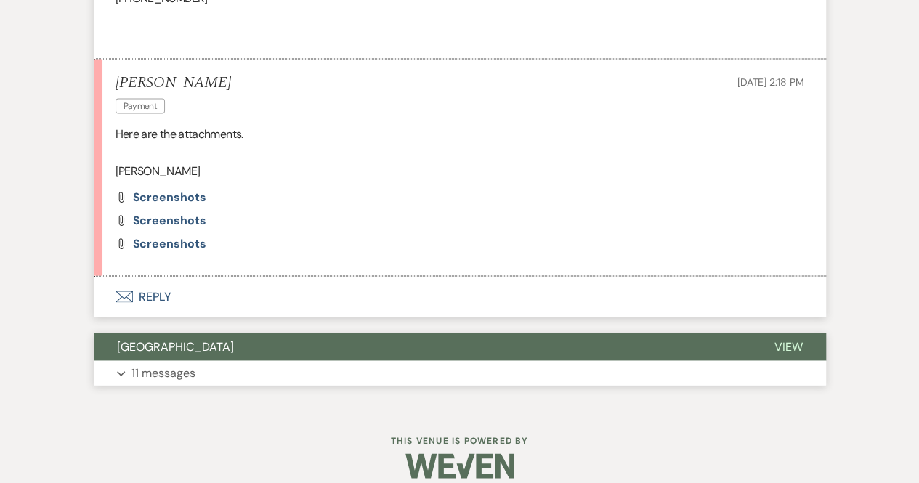
click at [145, 368] on p "11 messages" at bounding box center [164, 373] width 64 height 19
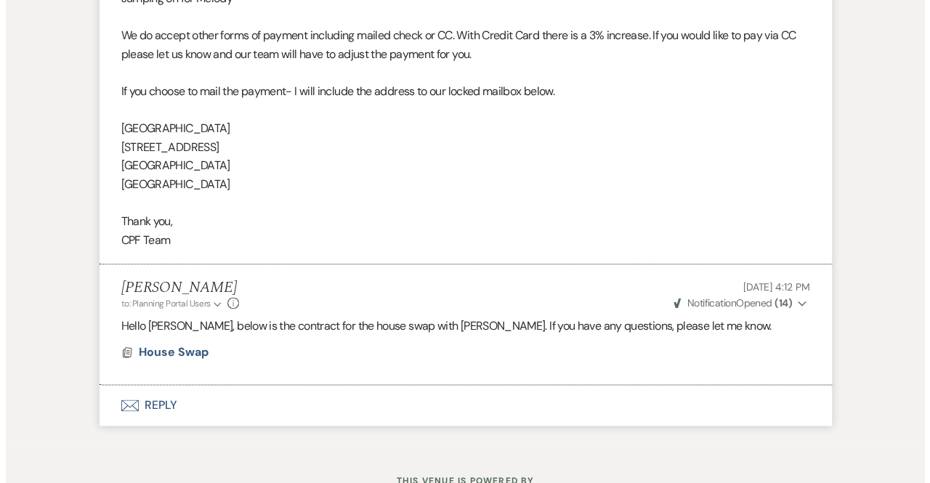
scroll to position [3509, 0]
click at [156, 344] on span "House Swap" at bounding box center [168, 351] width 70 height 15
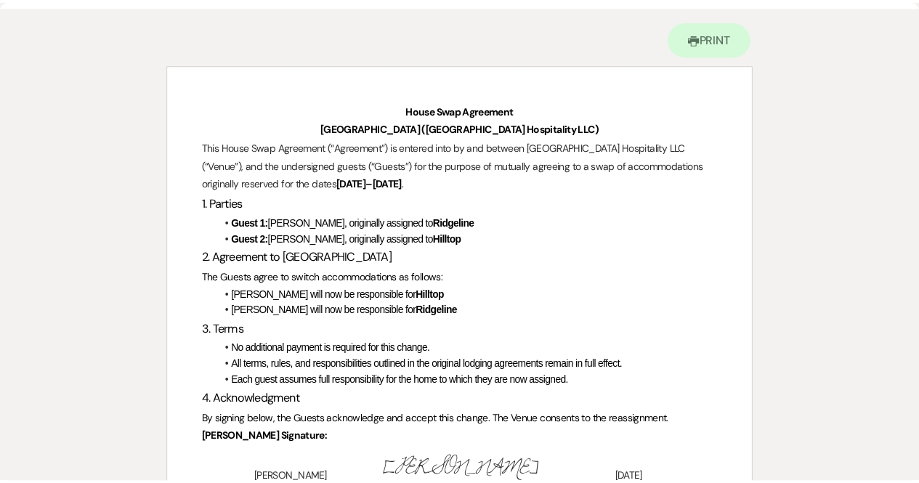
scroll to position [0, 0]
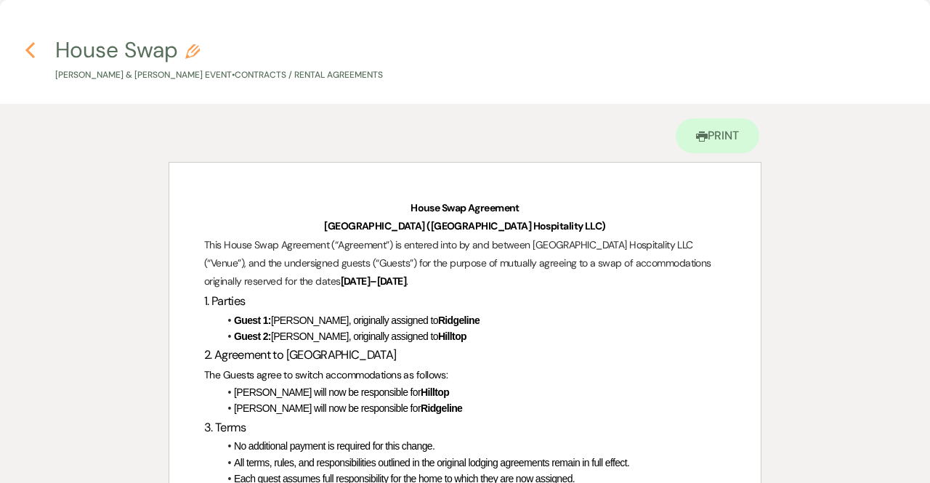
click at [31, 50] on icon "Previous" at bounding box center [30, 49] width 11 height 17
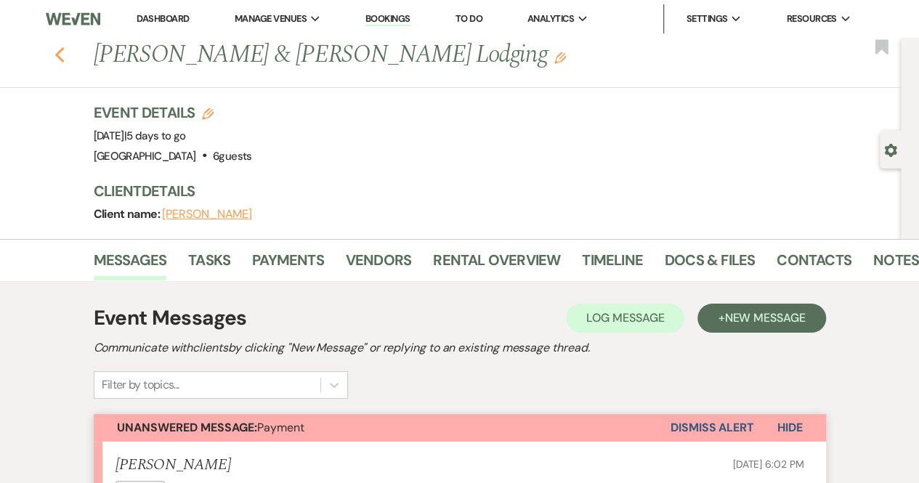
click at [64, 53] on use "button" at bounding box center [59, 55] width 9 height 16
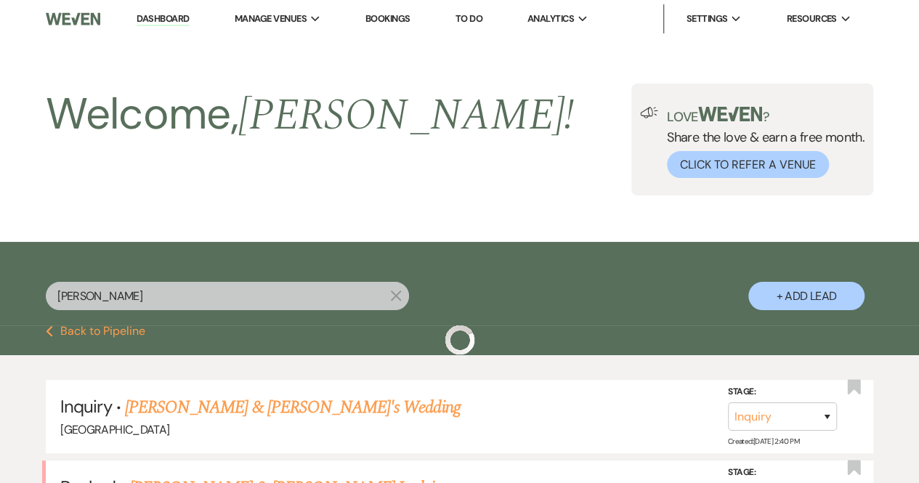
scroll to position [161, 0]
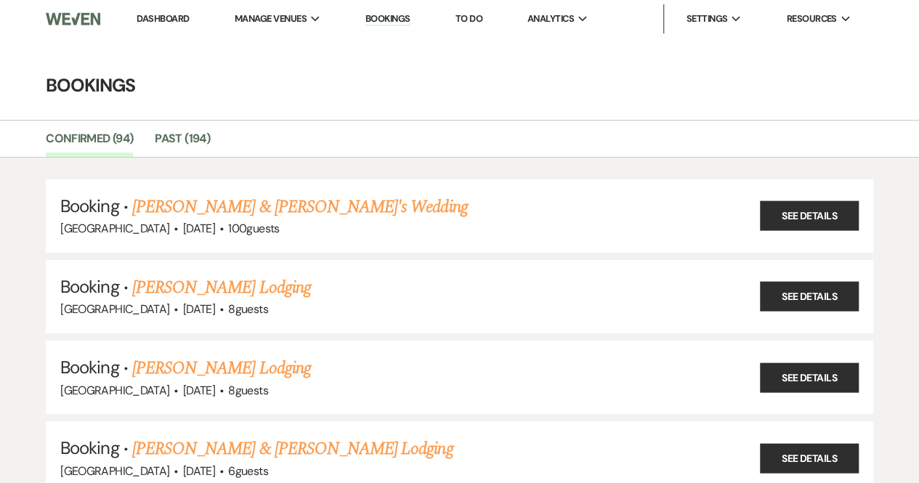
click at [398, 17] on link "Bookings" at bounding box center [388, 19] width 45 height 14
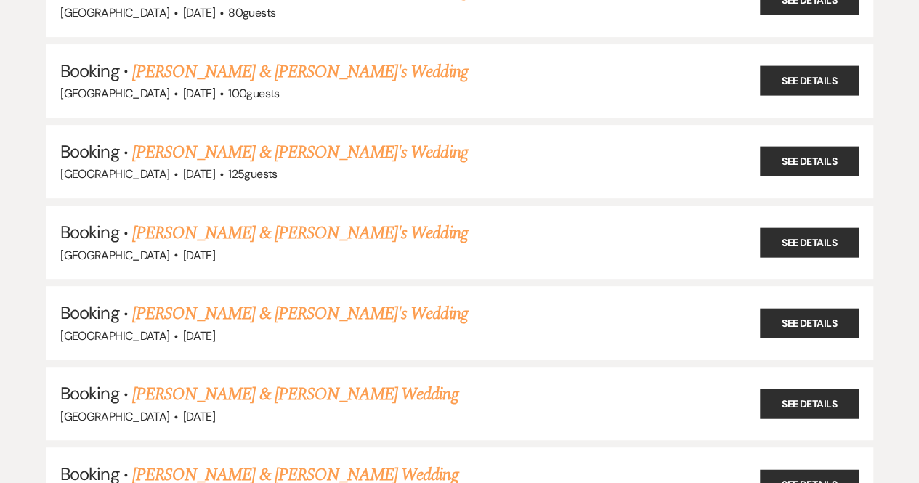
scroll to position [5709, 0]
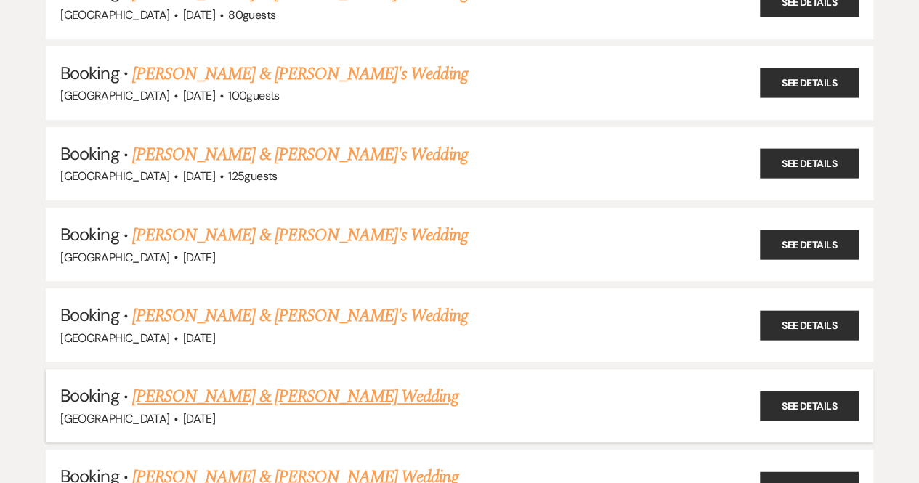
click at [320, 384] on link "[PERSON_NAME] & [PERSON_NAME] Wedding" at bounding box center [295, 397] width 326 height 26
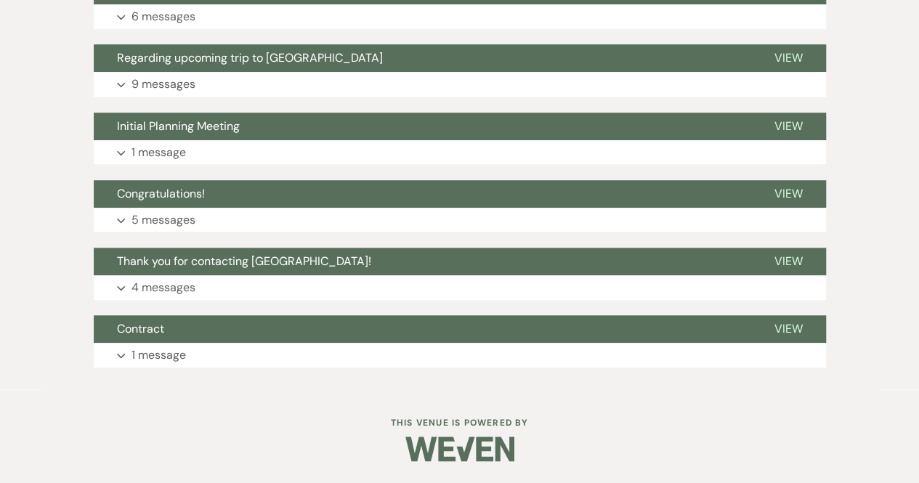
scroll to position [436, 0]
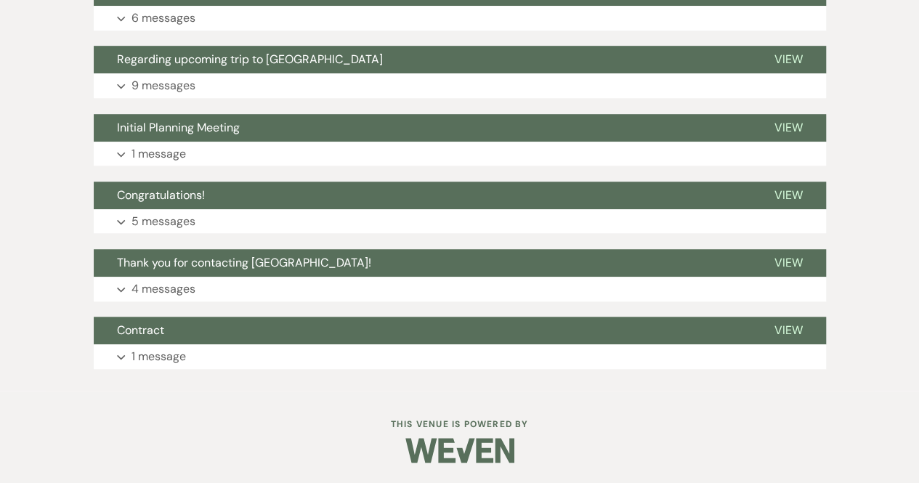
drag, startPoint x: 320, startPoint y: 361, endPoint x: 150, endPoint y: 306, distance: 178.1
click at [150, 306] on div "Event Messages Log Log Message + New Message Communicate with clients by clicki…" at bounding box center [460, 118] width 733 height 517
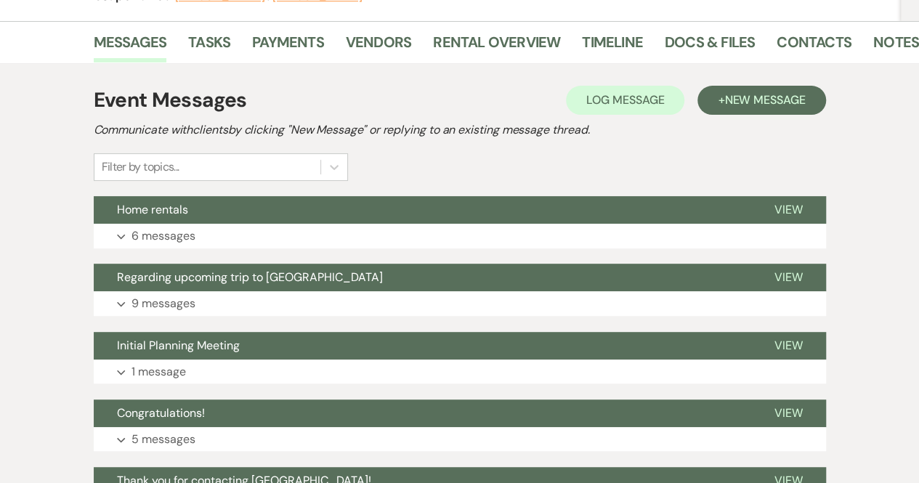
scroll to position [218, 0]
click at [153, 237] on p "6 messages" at bounding box center [164, 236] width 64 height 19
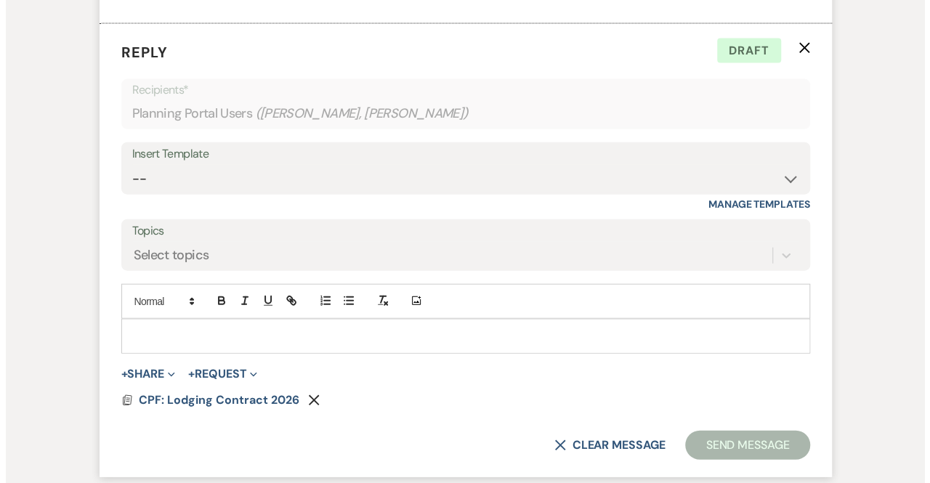
scroll to position [1625, 0]
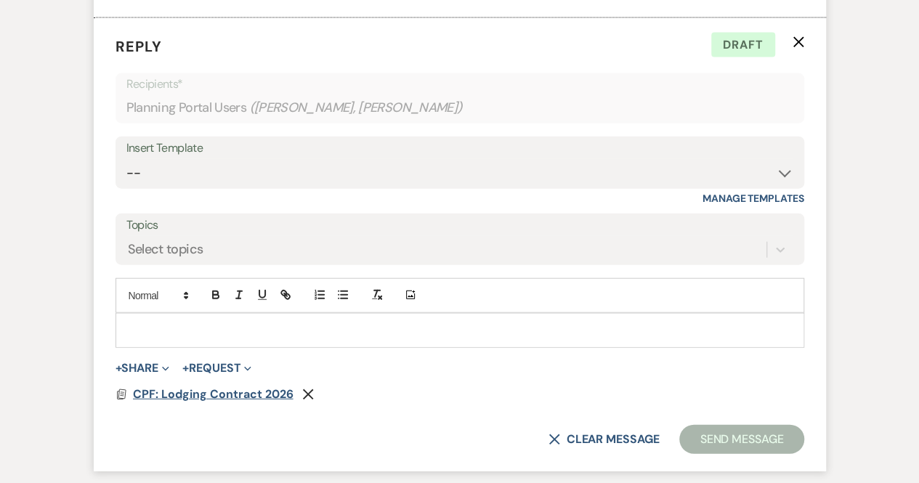
click at [233, 389] on span "CPF: Lodging Contract 2026" at bounding box center [213, 394] width 161 height 15
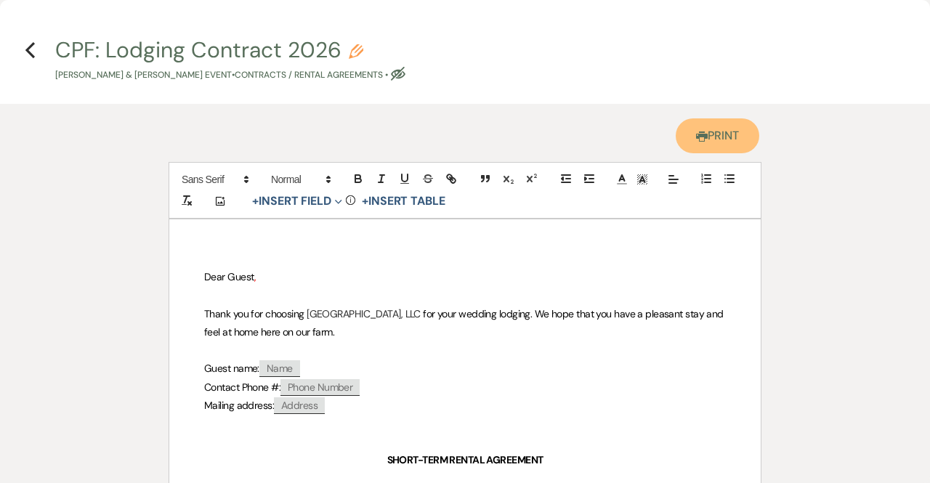
click at [729, 132] on link "Printer Print" at bounding box center [718, 135] width 84 height 35
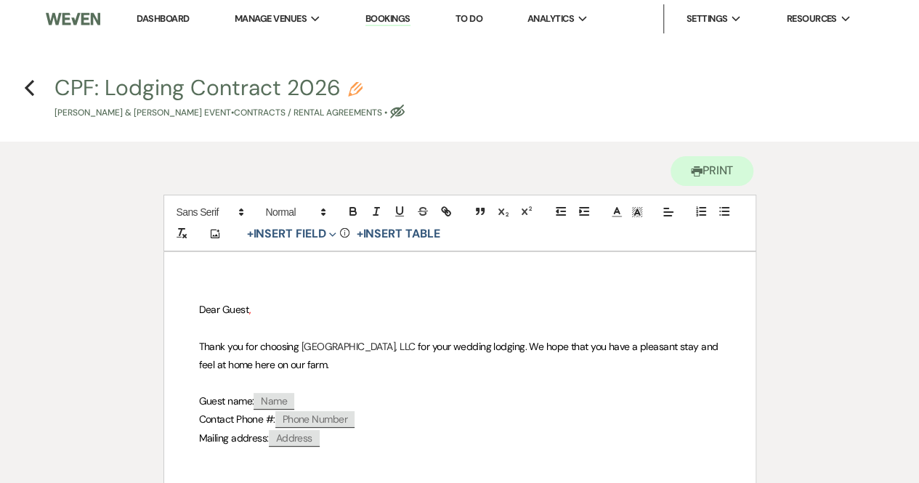
click at [38, 92] on h4 "Previous CPF: Lodging Contract 2026 Pencil [PERSON_NAME] & [PERSON_NAME] Event …" at bounding box center [459, 96] width 919 height 47
click at [24, 86] on icon "Previous" at bounding box center [29, 87] width 11 height 17
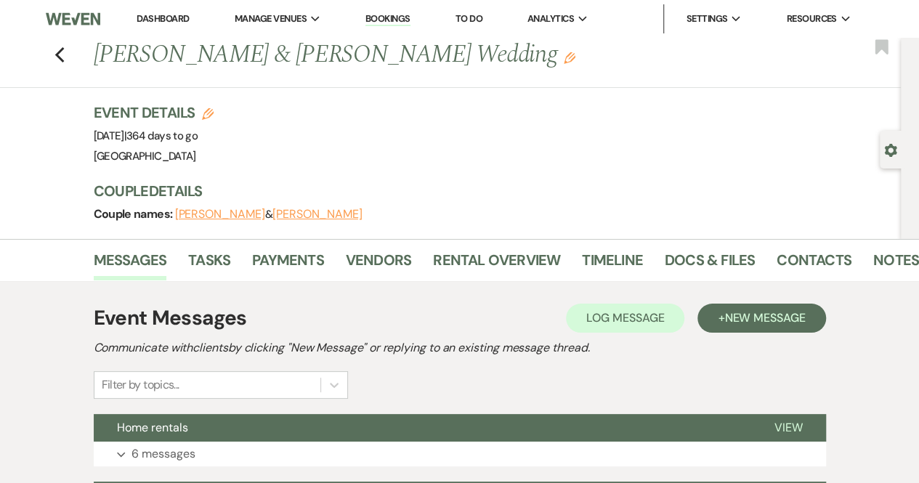
click at [172, 15] on link "Dashboard" at bounding box center [163, 18] width 52 height 12
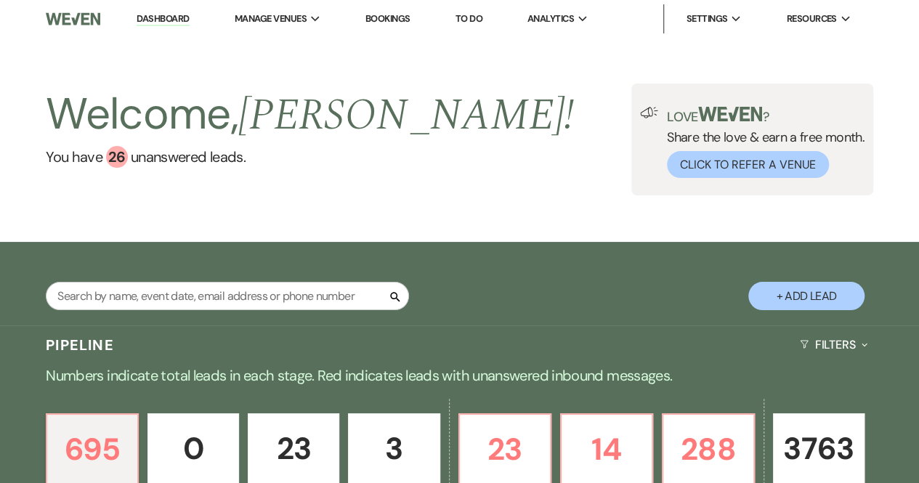
click at [829, 295] on button "+ Add Lead" at bounding box center [807, 296] width 116 height 28
select select "541"
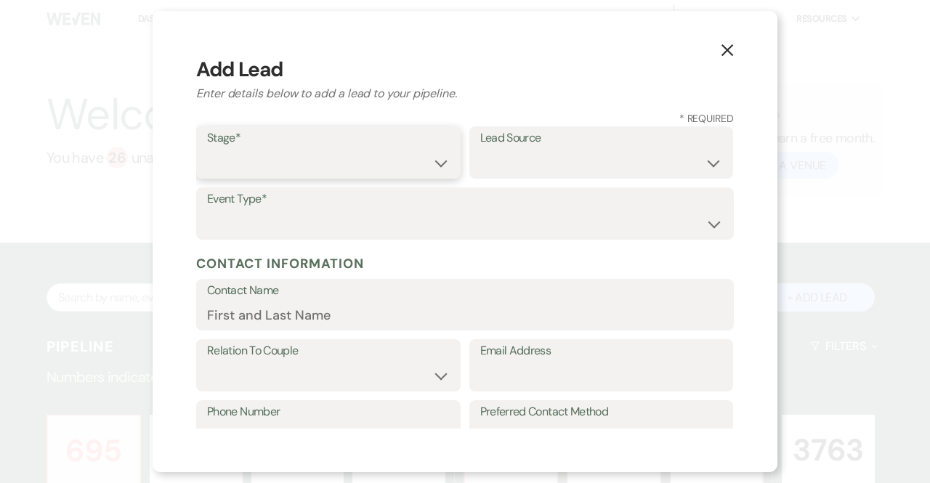
click at [267, 152] on select "Inquiry Follow Up Tour Requested Tour Confirmed Toured Proposal Sent Booked Lost" at bounding box center [328, 163] width 243 height 28
click at [207, 149] on select "Inquiry Follow Up Tour Requested Tour Confirmed Toured Proposal Sent Booked Lost" at bounding box center [328, 163] width 243 height 28
click at [358, 168] on select "Inquiry Follow Up Tour Requested Tour Confirmed Toured Proposal Sent Booked Lost" at bounding box center [328, 163] width 243 height 28
select select "7"
click at [207, 149] on select "Inquiry Follow Up Tour Requested Tour Confirmed Toured Proposal Sent Booked Lost" at bounding box center [328, 163] width 243 height 28
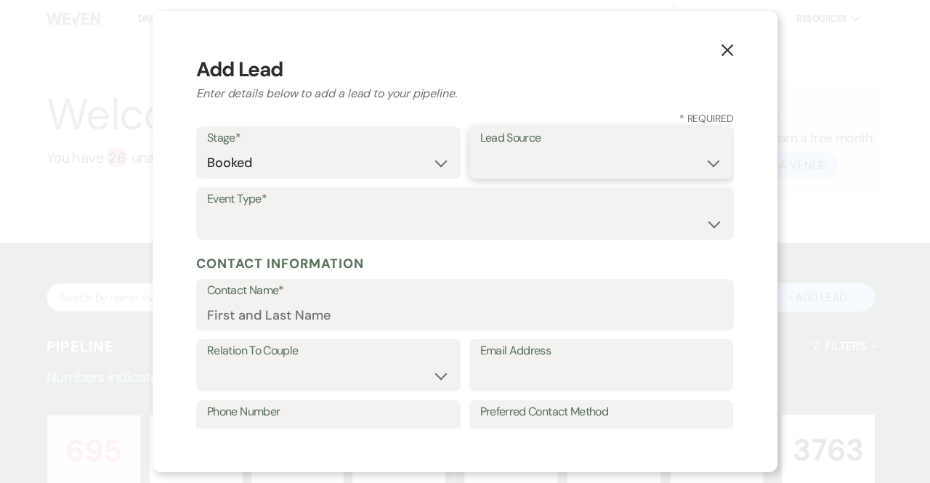
click at [519, 169] on select "Weven Venue Website Instagram Facebook Pinterest Google The Knot Wedding Wire H…" at bounding box center [601, 163] width 243 height 28
click at [480, 149] on select "Weven Venue Website Instagram Facebook Pinterest Google The Knot Wedding Wire H…" at bounding box center [601, 163] width 243 height 28
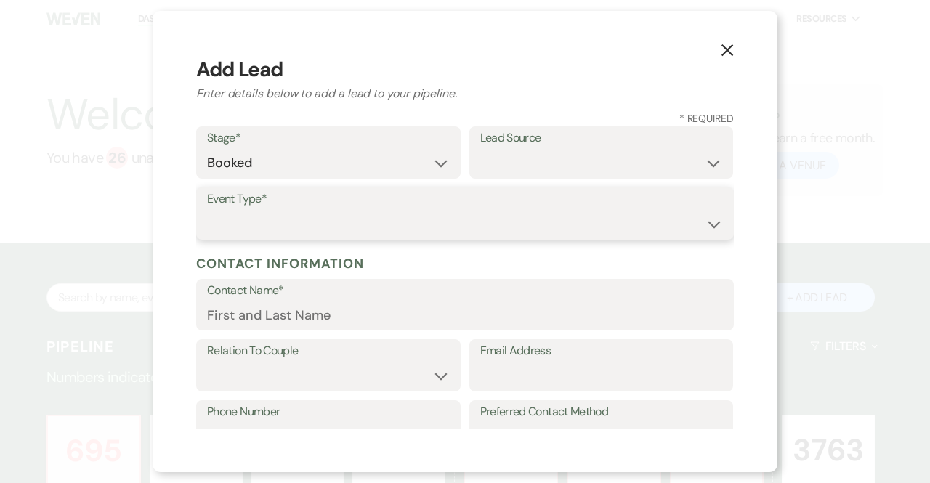
click at [321, 216] on select "Wedding Anniversary Party Baby Shower Bachelorette / Bachelor Party Birthday Pa…" at bounding box center [465, 224] width 516 height 28
select select "1"
click at [207, 210] on select "Wedding Anniversary Party Baby Shower Bachelorette / Bachelor Party Birthday Pa…" at bounding box center [465, 224] width 516 height 28
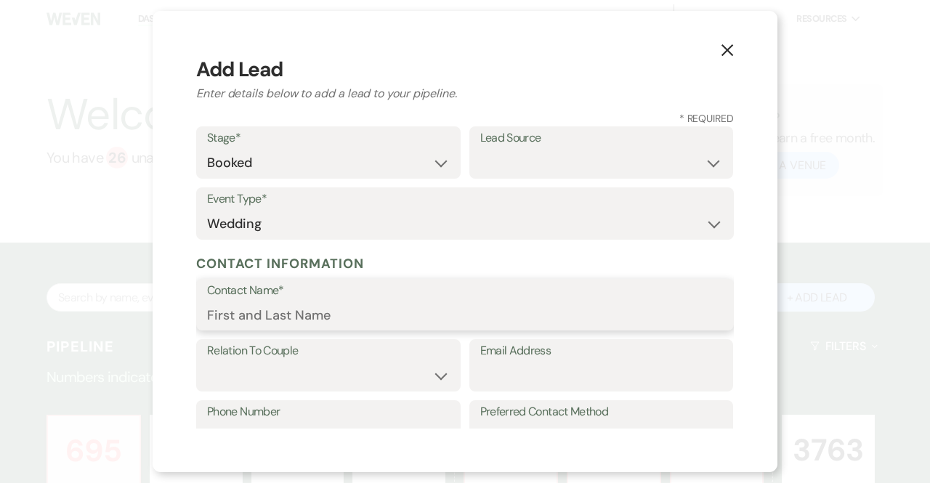
drag, startPoint x: 285, startPoint y: 312, endPoint x: 253, endPoint y: 312, distance: 32.0
click at [253, 312] on input "Contact Name*" at bounding box center [465, 315] width 516 height 28
click at [314, 318] on input "[PERSON_NAME]" at bounding box center [465, 315] width 516 height 28
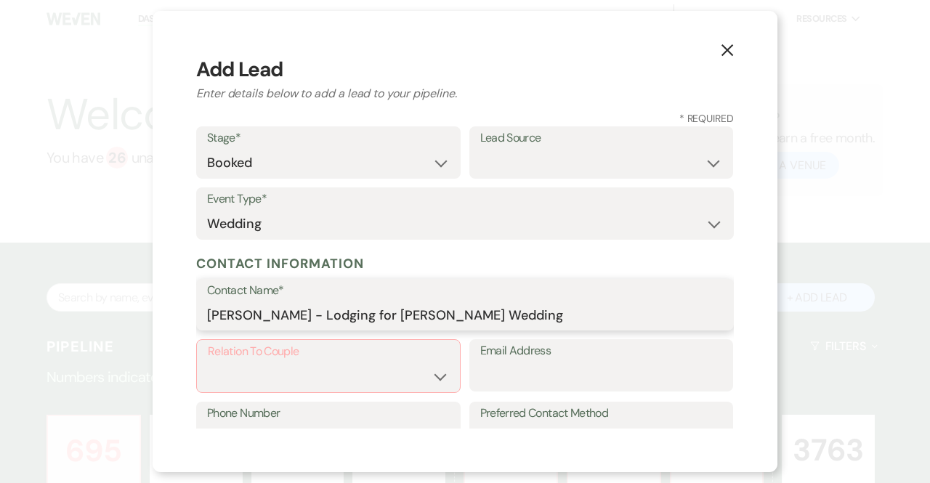
type input "[PERSON_NAME] - Lodging for [PERSON_NAME] Wedding"
click at [267, 368] on select "Couple Planner Parent of Couple Family Member Friend Other" at bounding box center [328, 377] width 241 height 28
click at [267, 369] on select "Couple Planner Parent of Couple Family Member Friend Other" at bounding box center [328, 377] width 241 height 28
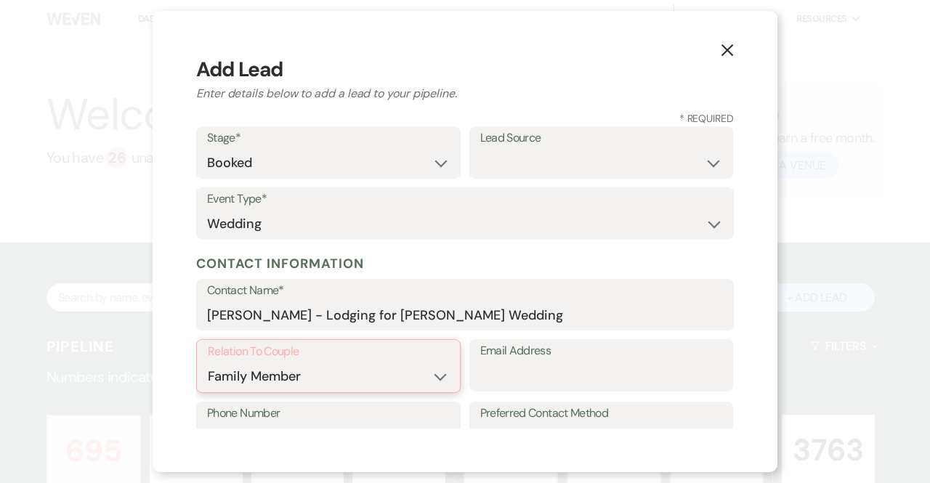
click at [208, 363] on select "Couple Planner Parent of Couple Family Member Friend Other" at bounding box center [328, 377] width 241 height 28
click at [343, 384] on select "Couple Planner Parent of Couple Family Member Friend Other" at bounding box center [328, 376] width 243 height 28
select select "3"
click at [207, 362] on select "Couple Planner Parent of Couple Family Member Friend Other" at bounding box center [328, 376] width 243 height 28
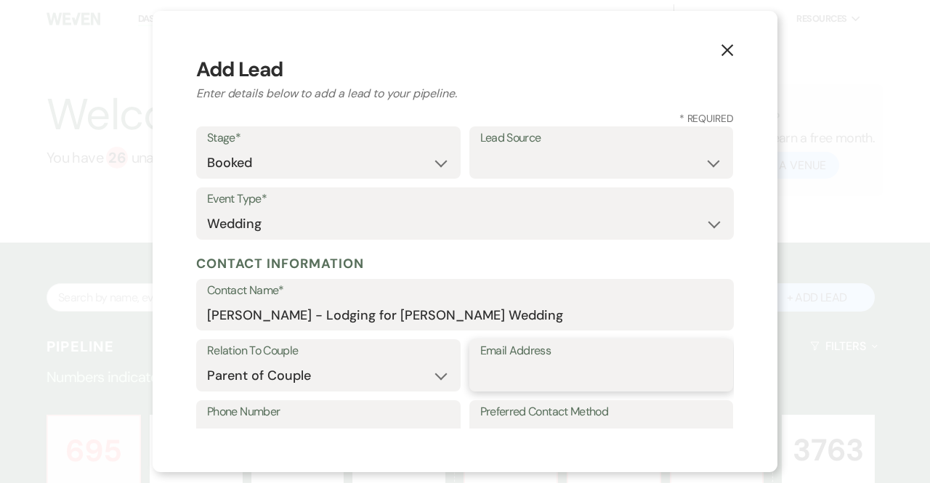
click at [520, 373] on input "Email Address" at bounding box center [601, 376] width 243 height 28
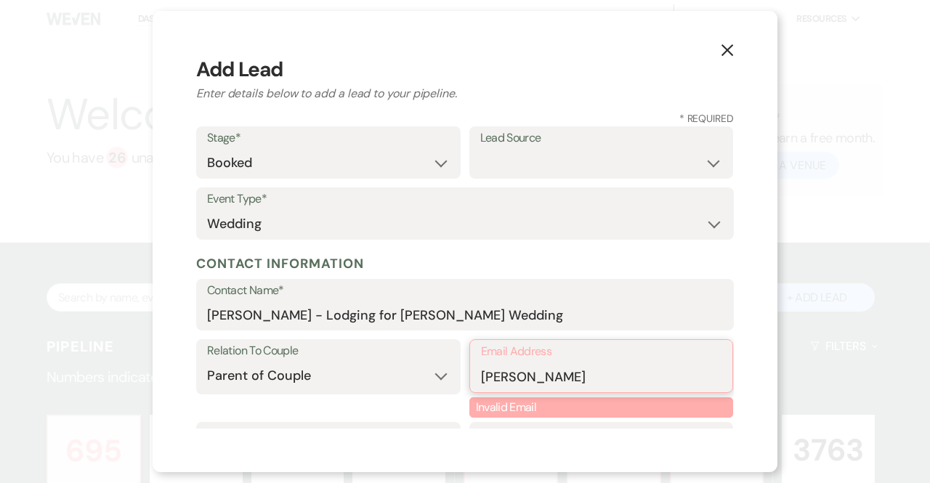
drag, startPoint x: 523, startPoint y: 379, endPoint x: 408, endPoint y: 374, distance: 114.9
click at [408, 374] on div "Relation To Couple Couple Planner Parent of Couple Family Member Friend Other E…" at bounding box center [465, 380] width 538 height 82
paste input "rakstewart2017@gmail.com"
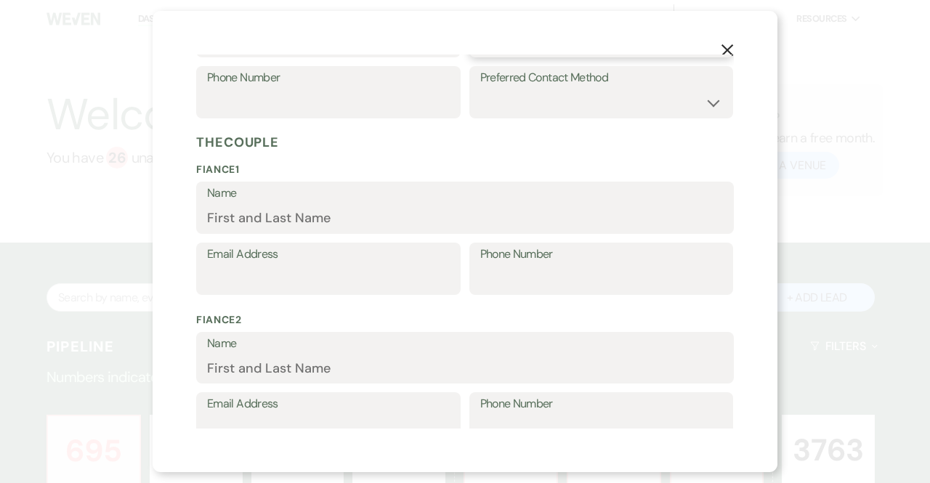
scroll to position [664, 0]
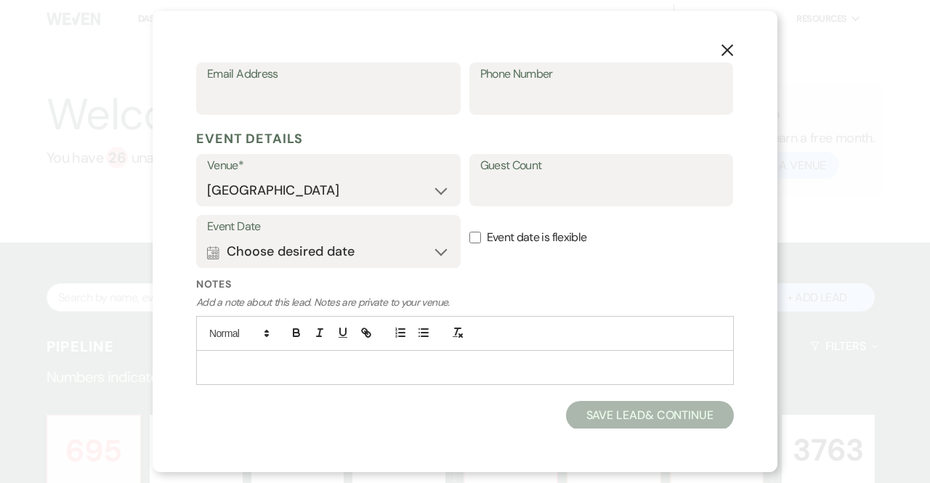
type input "[EMAIL_ADDRESS][DOMAIN_NAME]"
click at [632, 411] on button "Save Lead & Continue" at bounding box center [650, 415] width 168 height 29
click at [363, 256] on button "Calendar Choose desired date Expand" at bounding box center [328, 252] width 243 height 29
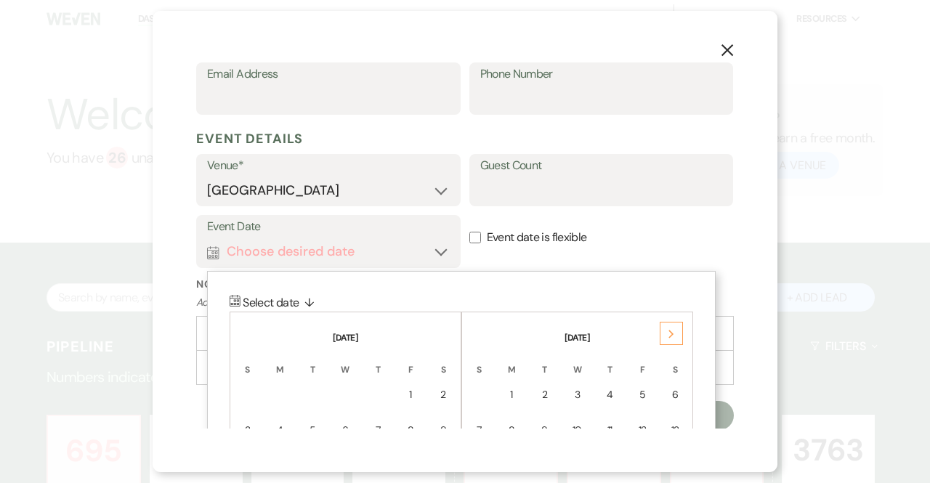
click at [668, 331] on icon "Next" at bounding box center [671, 334] width 7 height 9
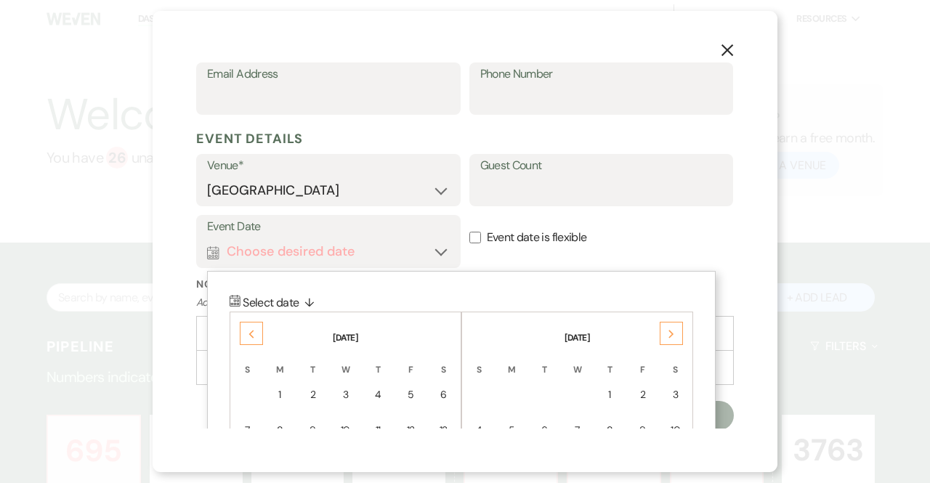
click at [668, 331] on icon "Next" at bounding box center [671, 334] width 7 height 9
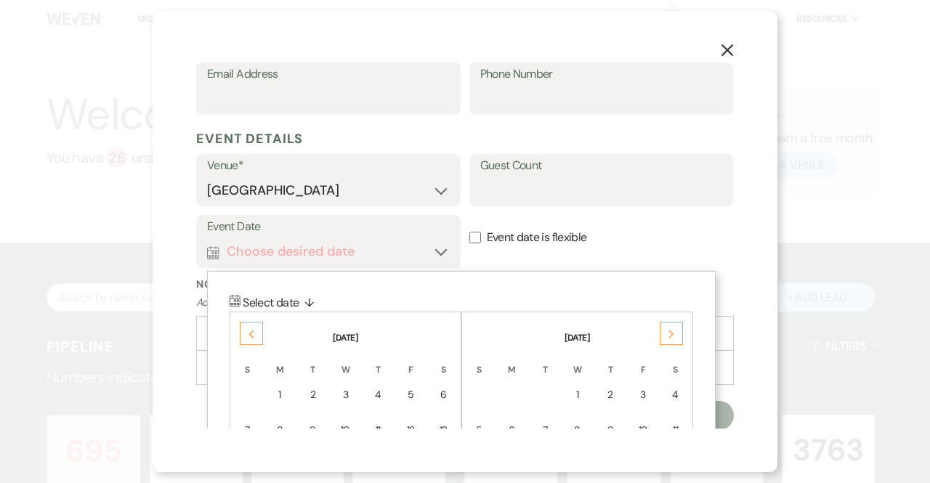
click at [668, 331] on icon "Next" at bounding box center [671, 334] width 7 height 9
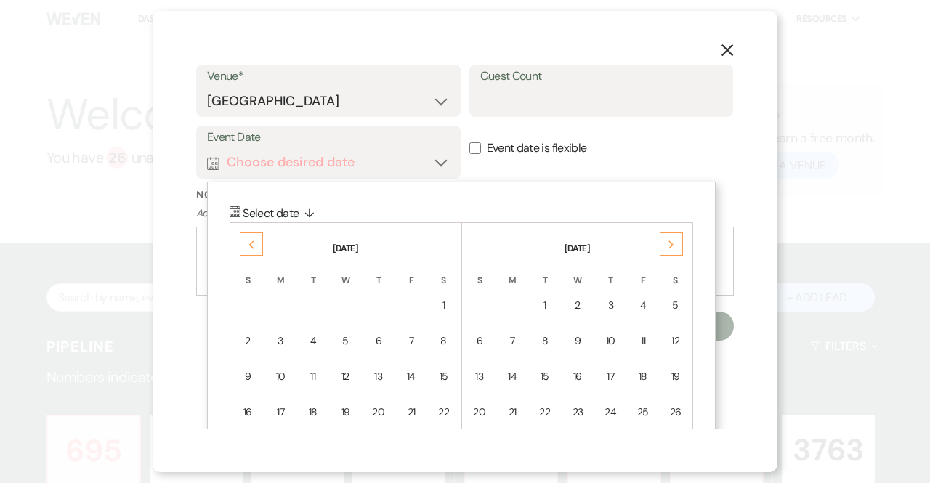
scroll to position [754, 0]
click at [446, 368] on div "15" at bounding box center [444, 375] width 12 height 15
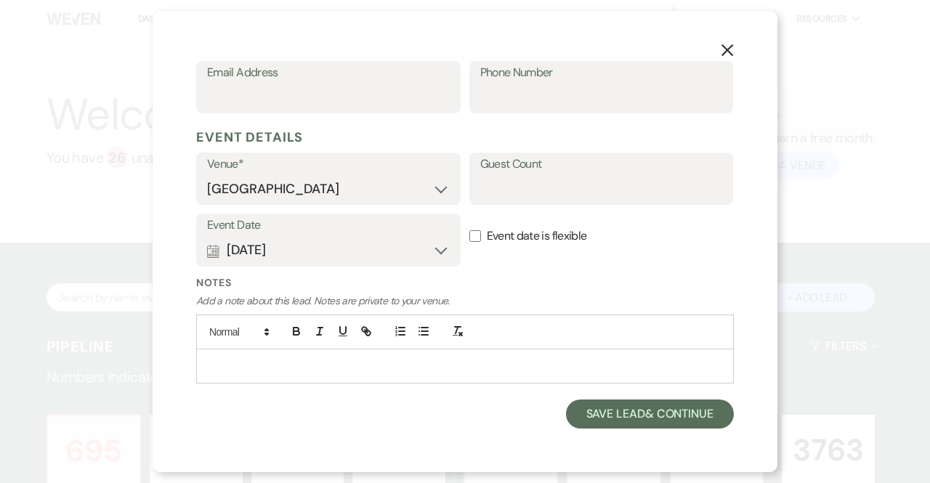
scroll to position [664, 0]
click at [319, 354] on div at bounding box center [465, 367] width 536 height 33
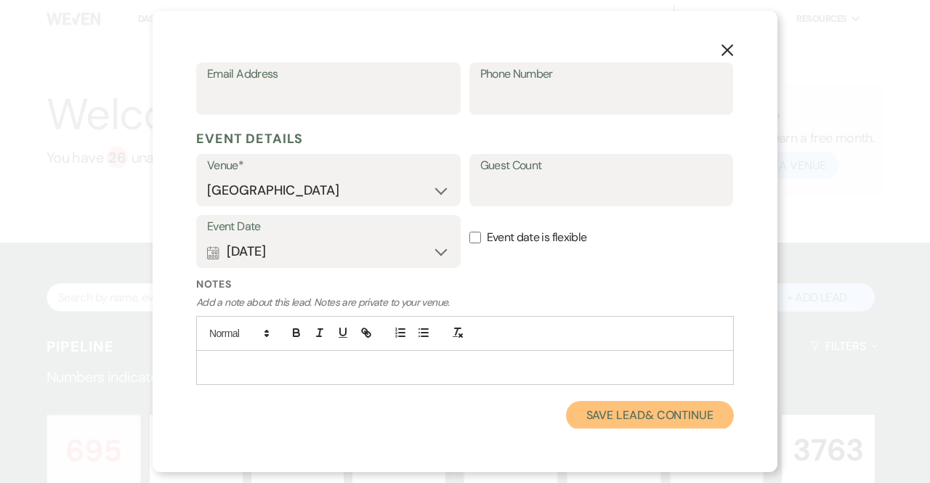
click at [580, 412] on button "Save Lead & Continue" at bounding box center [650, 415] width 168 height 29
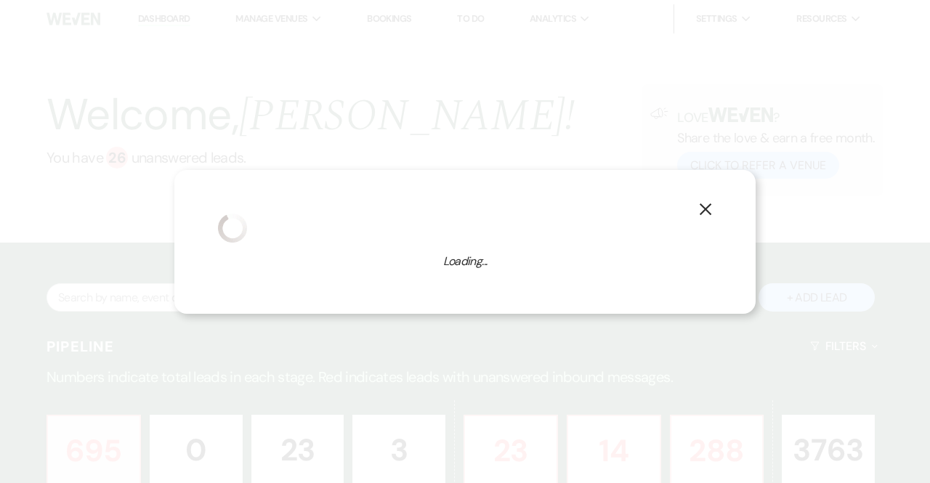
select select "1"
select select "541"
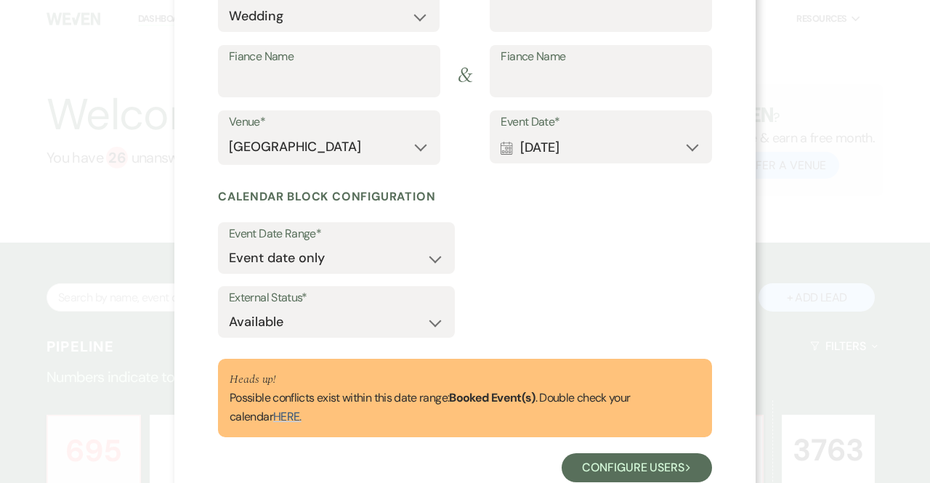
scroll to position [0, 0]
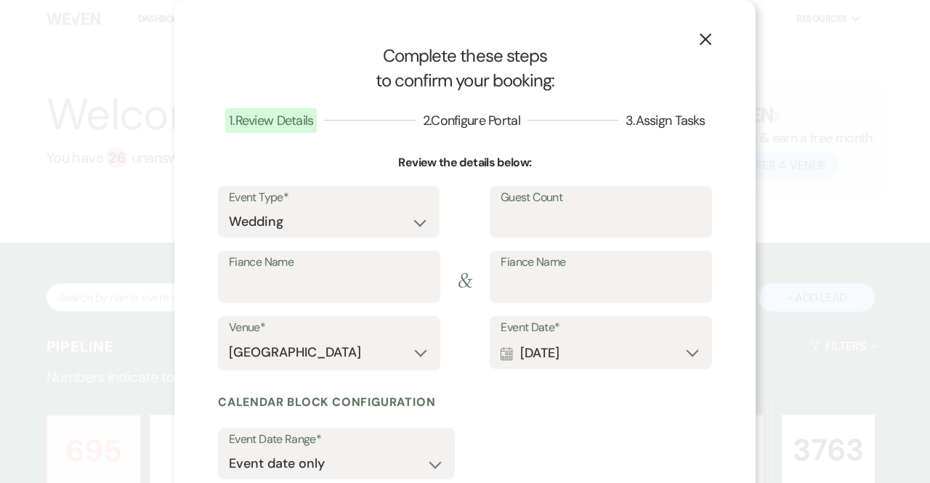
click at [700, 41] on use "button" at bounding box center [706, 39] width 12 height 12
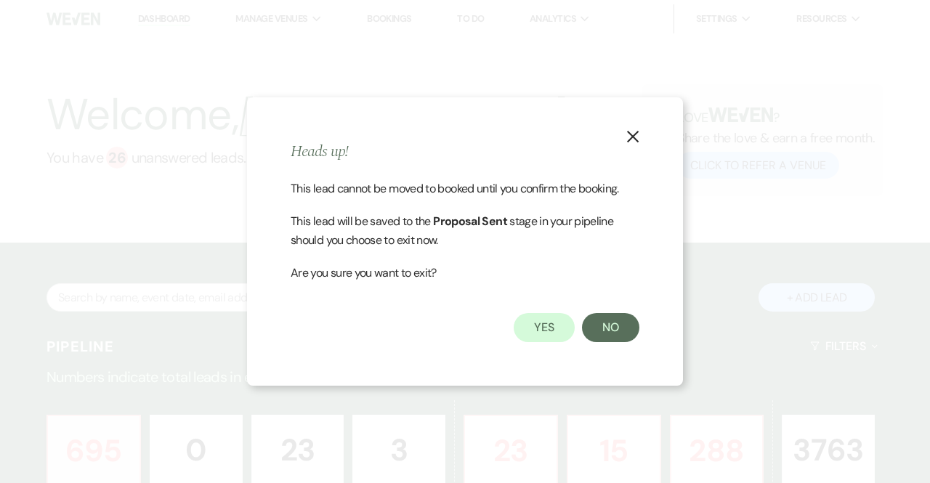
click at [627, 134] on icon "X" at bounding box center [633, 136] width 13 height 13
click at [634, 133] on icon "X" at bounding box center [633, 136] width 13 height 13
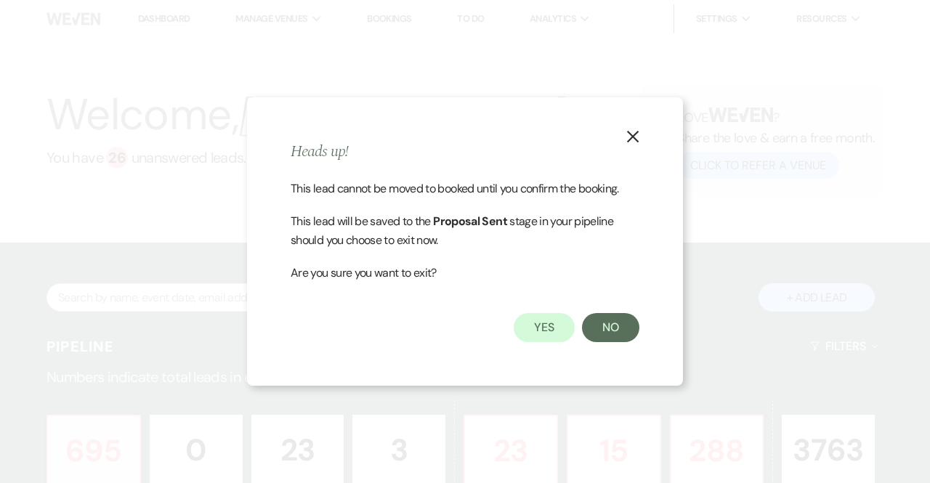
click at [634, 133] on icon "X" at bounding box center [633, 136] width 13 height 13
click at [541, 328] on button "Yes" at bounding box center [544, 327] width 61 height 29
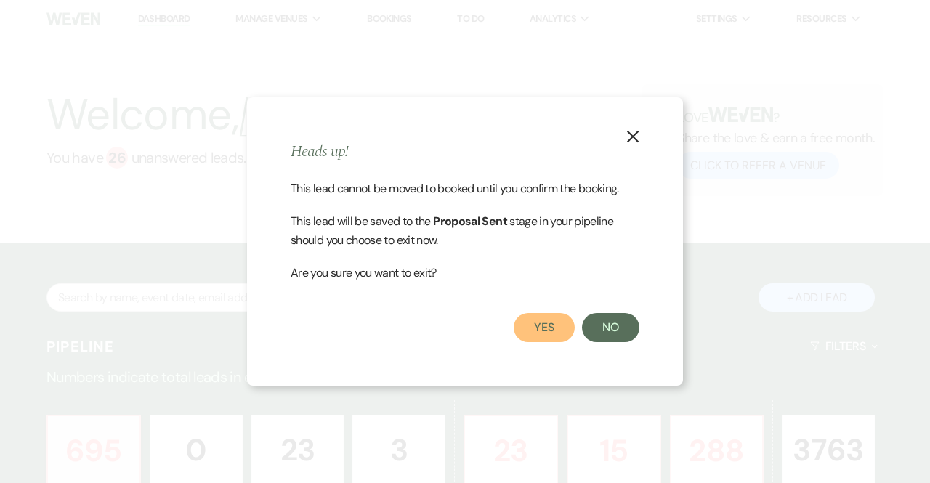
click at [541, 328] on button "Yes" at bounding box center [544, 327] width 61 height 29
click at [606, 329] on button "No" at bounding box center [610, 327] width 57 height 29
click at [630, 132] on icon "X" at bounding box center [633, 136] width 13 height 13
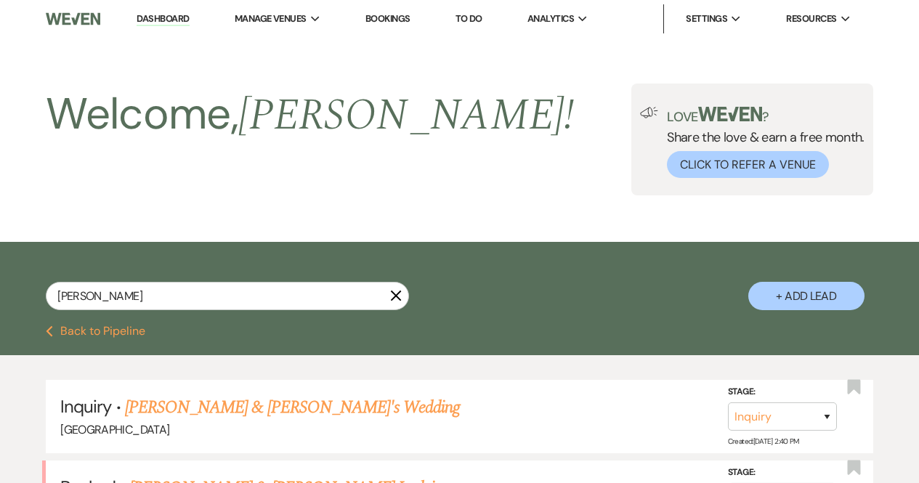
select select "8"
select select "5"
select select "8"
select select "5"
select select "8"
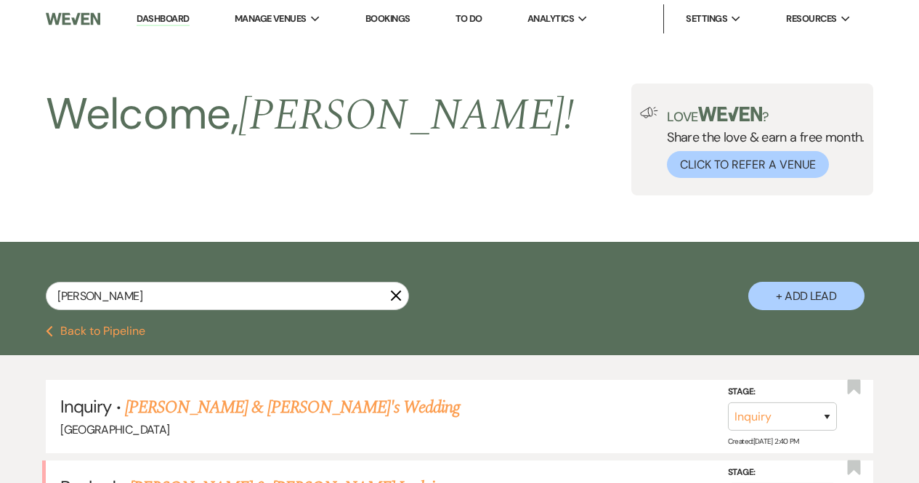
select select "5"
select select "8"
select select "5"
select select "8"
select select "5"
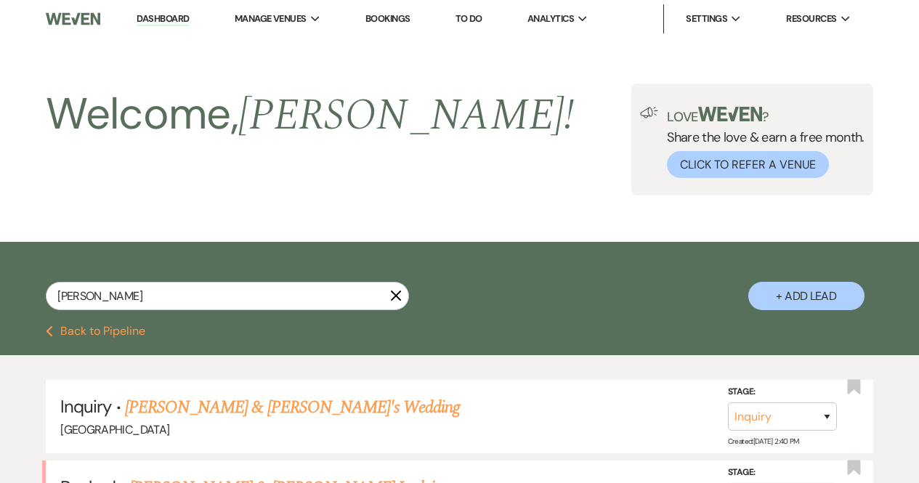
select select "8"
select select "5"
select select "8"
select select "5"
select select "8"
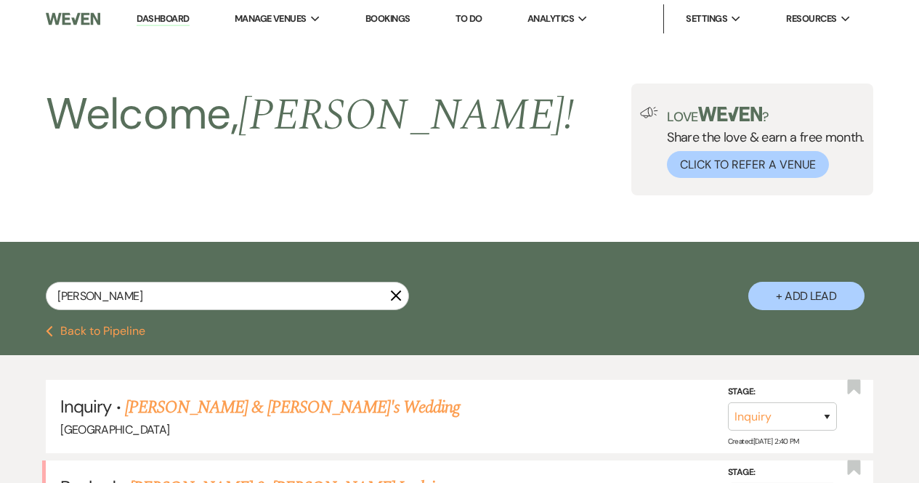
select select "5"
select select "8"
select select "5"
select select "8"
select select "5"
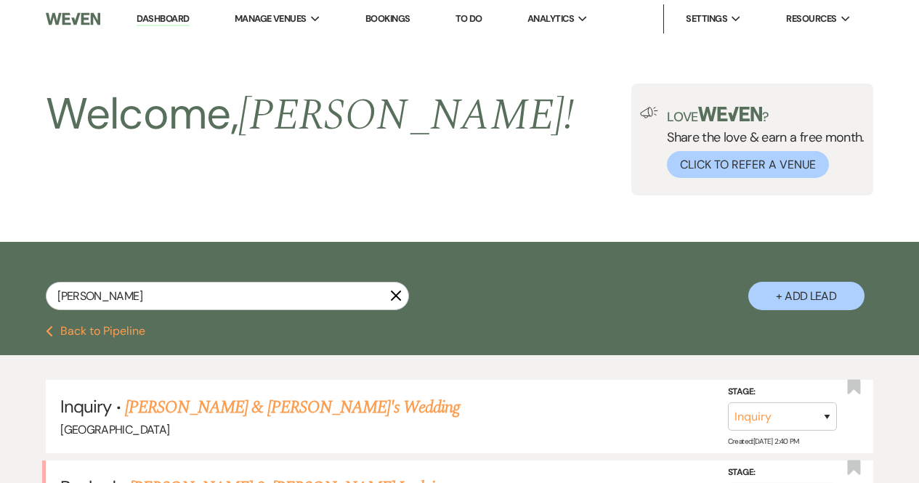
select select "8"
select select "10"
select select "8"
select select "5"
select select "8"
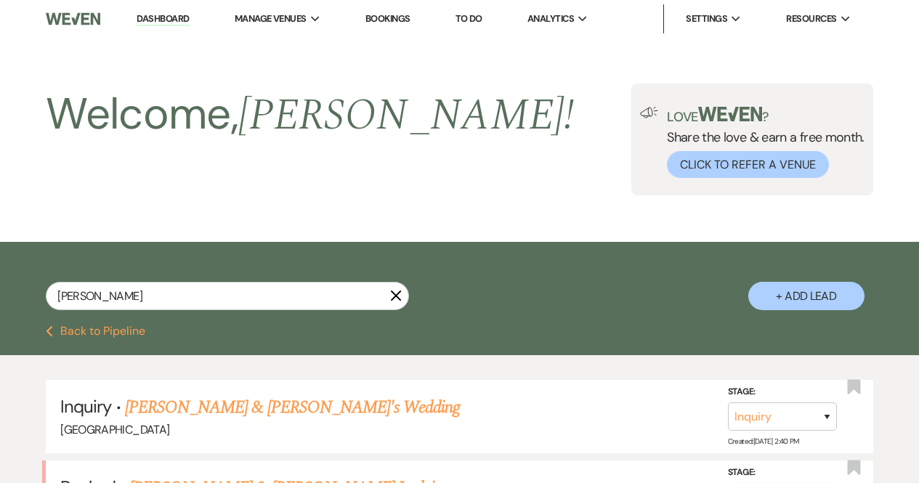
select select "5"
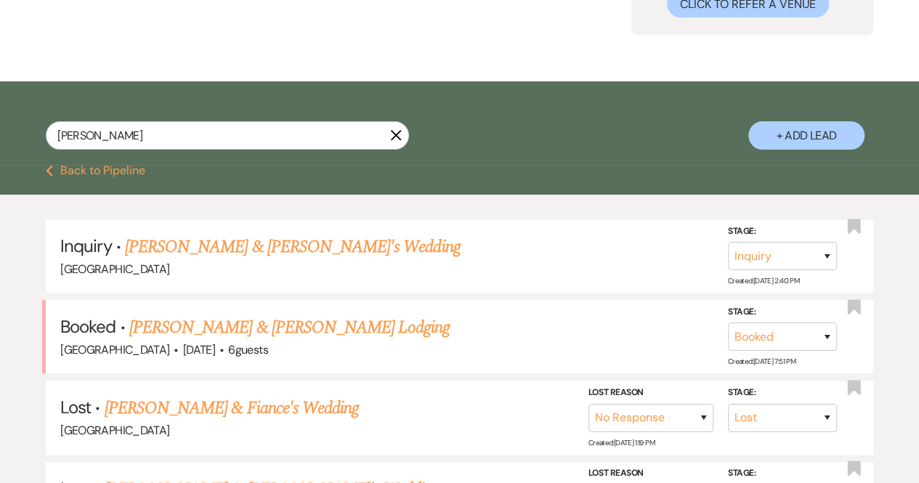
click at [794, 134] on button "+ Add Lead" at bounding box center [807, 135] width 116 height 28
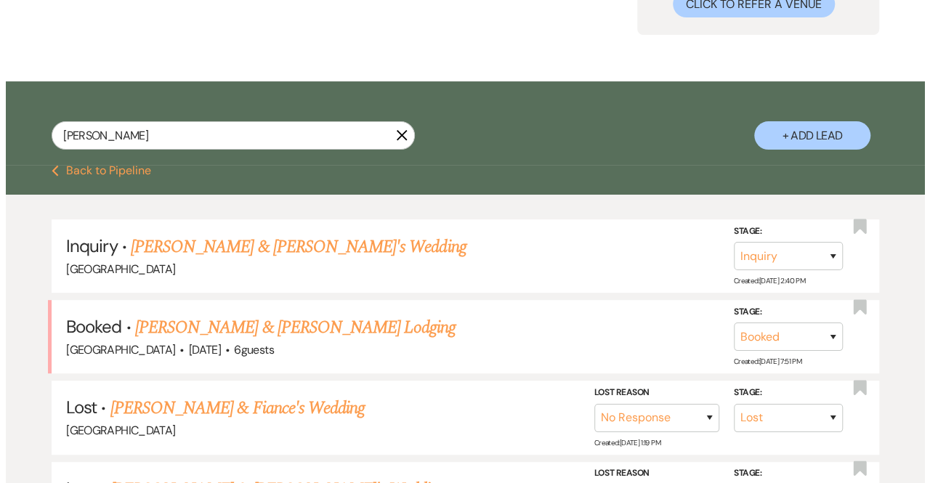
scroll to position [161, 0]
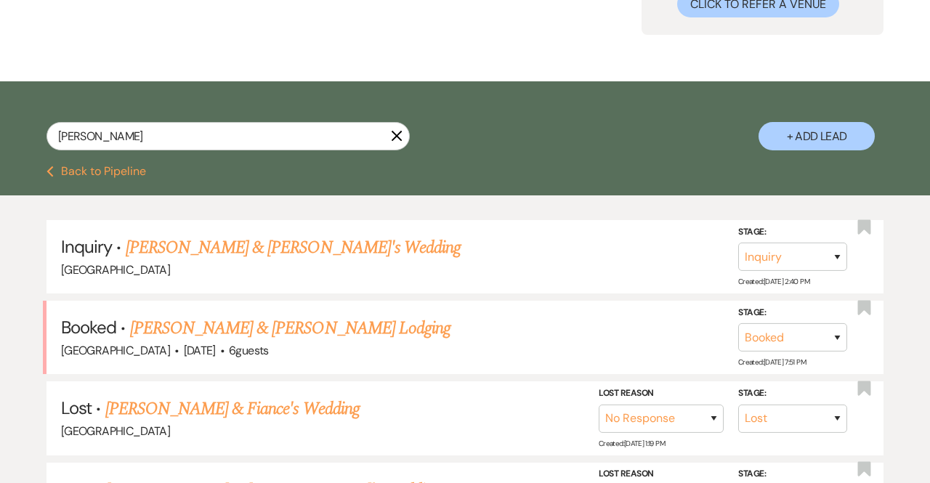
select select "541"
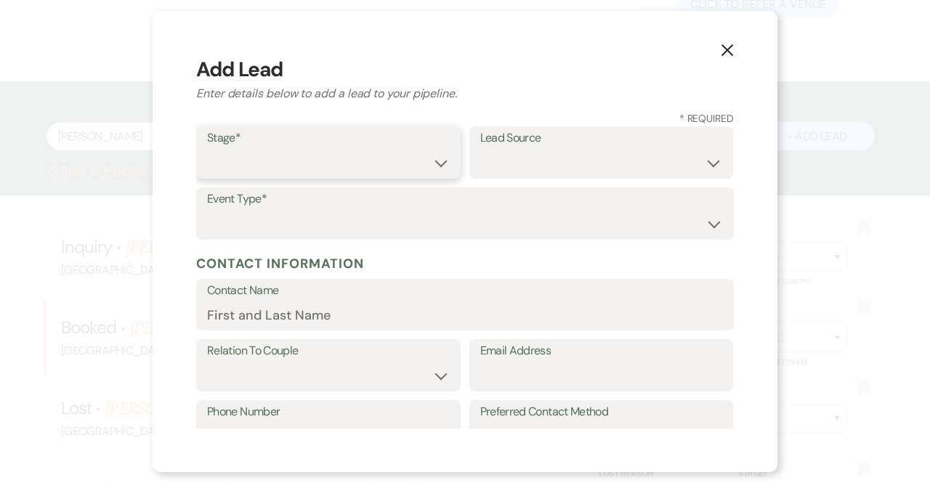
click at [299, 155] on select "Inquiry Follow Up Tour Requested Tour Confirmed Toured Proposal Sent Booked Lost" at bounding box center [328, 163] width 243 height 28
select select "1"
click at [207, 149] on select "Inquiry Follow Up Tour Requested Tour Confirmed Toured Proposal Sent Booked Lost" at bounding box center [328, 163] width 243 height 28
click at [509, 156] on select "Weven Venue Website Instagram Facebook Pinterest Google The Knot Wedding Wire H…" at bounding box center [601, 163] width 243 height 28
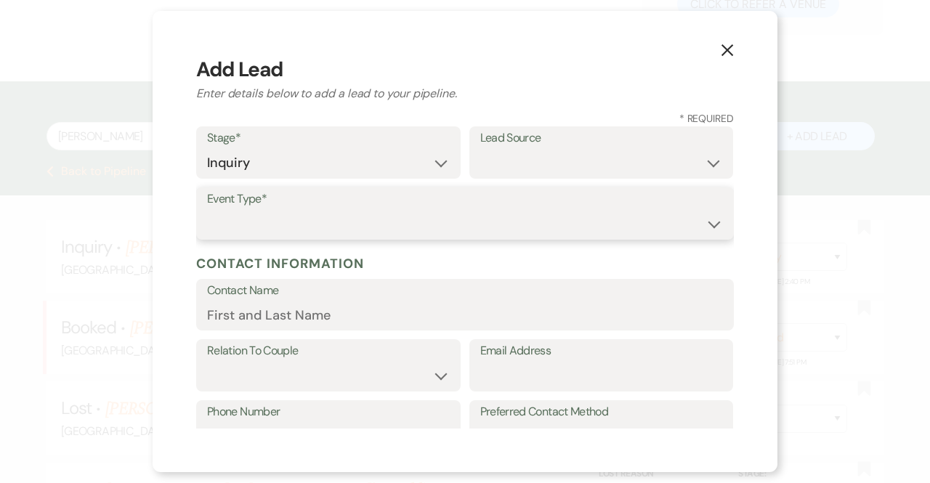
click at [233, 215] on select "Wedding Anniversary Party Baby Shower Bachelorette / Bachelor Party Birthday Pa…" at bounding box center [465, 224] width 516 height 28
select select "1"
click at [207, 210] on select "Wedding Anniversary Party Baby Shower Bachelorette / Bachelor Party Birthday Pa…" at bounding box center [465, 224] width 516 height 28
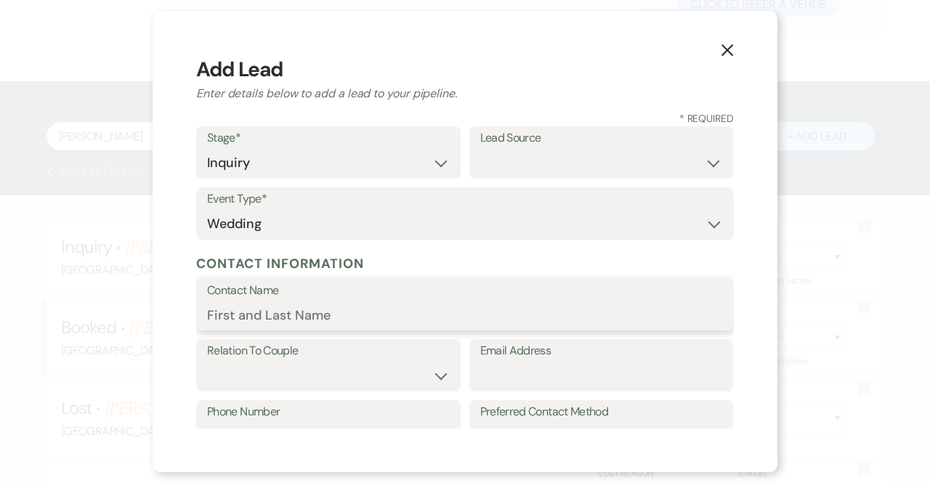
click at [233, 314] on input "Contact Name" at bounding box center [465, 315] width 516 height 28
type input "[PERSON_NAME] - Lodging for [PERSON_NAME] Wedding"
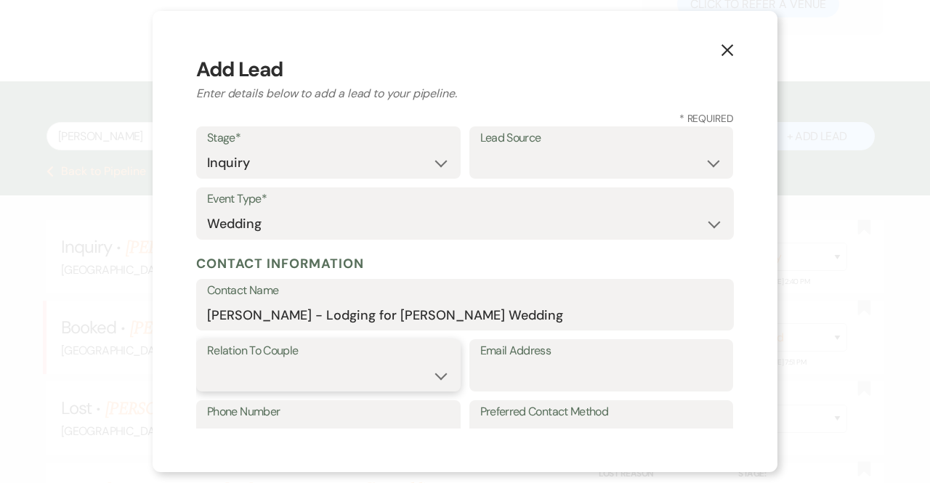
click at [283, 374] on select "Couple Planner Parent of Couple Family Member Friend Other" at bounding box center [328, 376] width 243 height 28
select select "3"
click at [207, 362] on select "Couple Planner Parent of Couple Family Member Friend Other" at bounding box center [328, 376] width 243 height 28
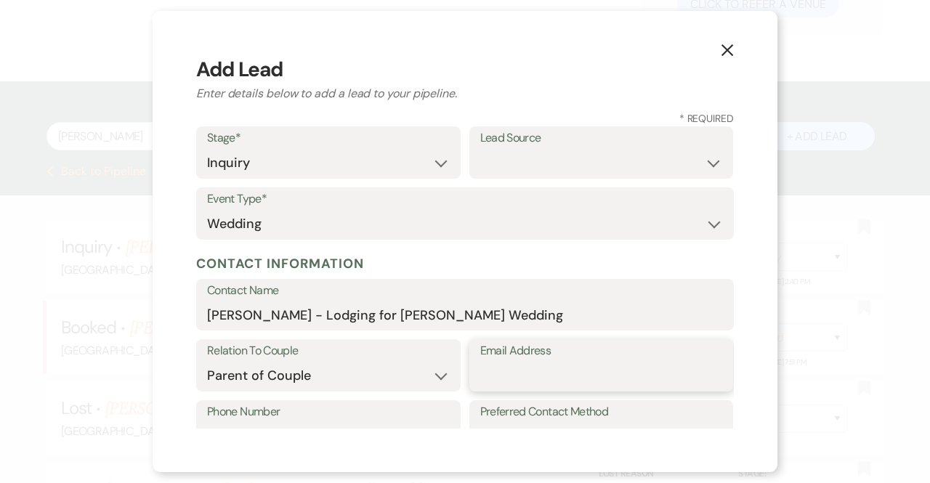
click at [512, 368] on input "Email Address" at bounding box center [601, 376] width 243 height 28
paste input "[EMAIL_ADDRESS][DOMAIN_NAME]"
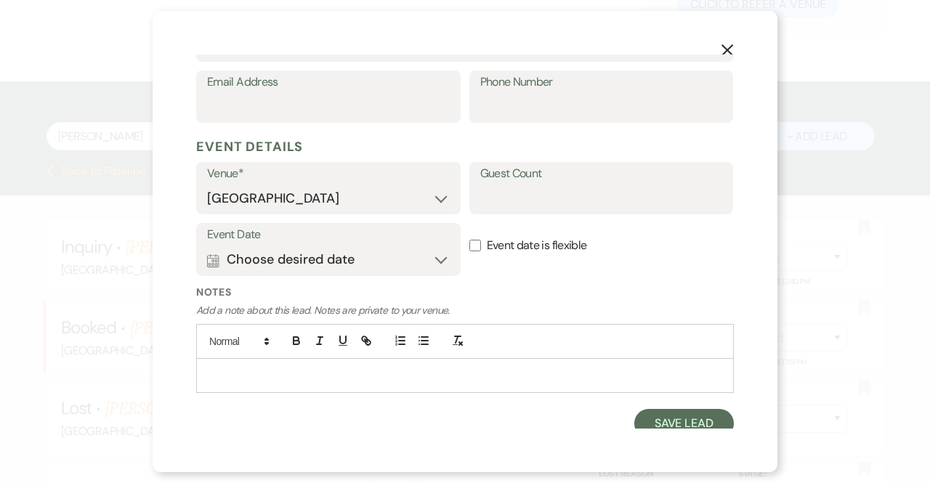
scroll to position [658, 0]
type input "[EMAIL_ADDRESS][DOMAIN_NAME]"
click at [663, 414] on button "Save Lead" at bounding box center [685, 422] width 100 height 29
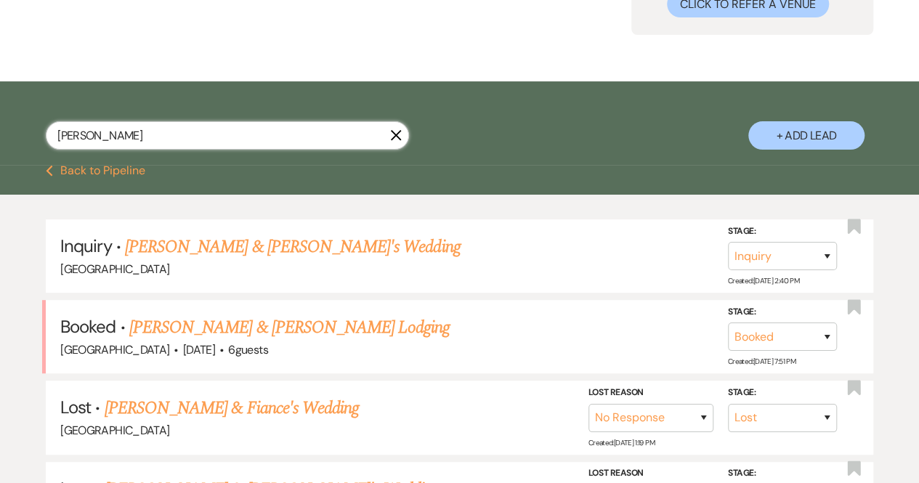
click at [193, 129] on input "[PERSON_NAME]" at bounding box center [227, 135] width 363 height 28
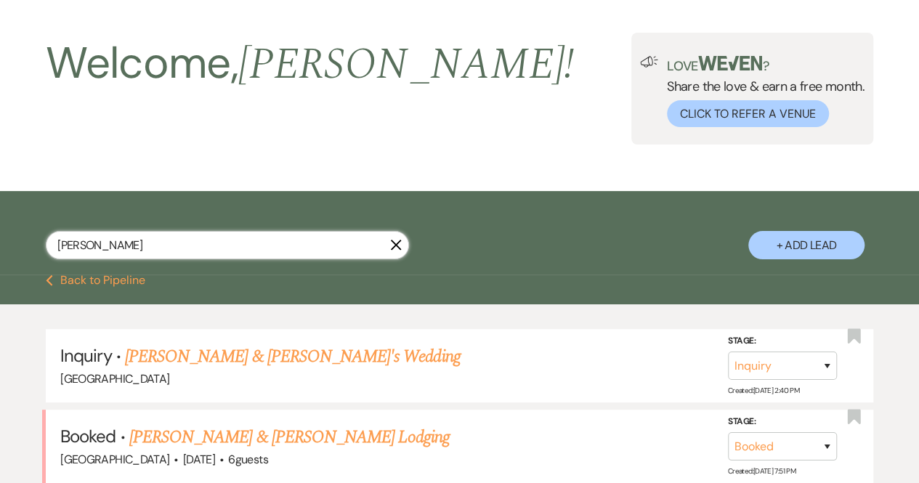
type input "[PERSON_NAME]"
select select "8"
select select "5"
select select "8"
select select "5"
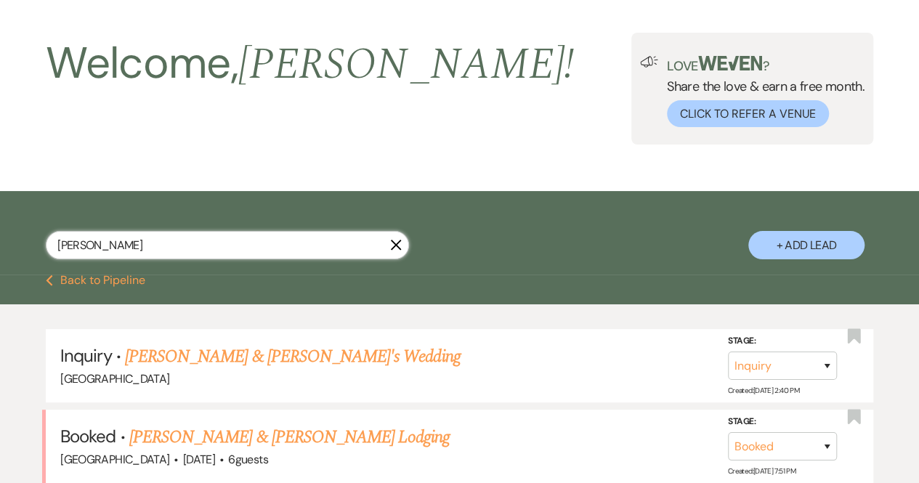
select select "8"
select select "5"
select select "8"
select select "5"
select select "8"
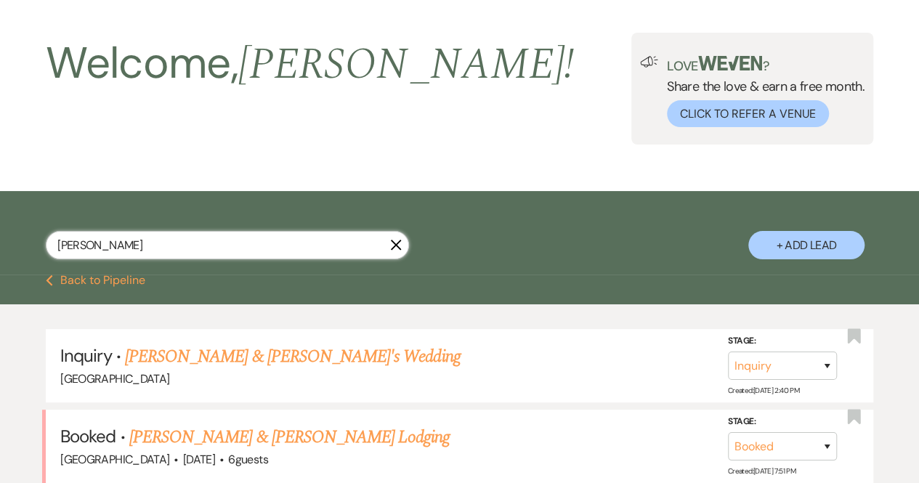
select select "5"
select select "8"
select select "5"
select select "8"
select select "5"
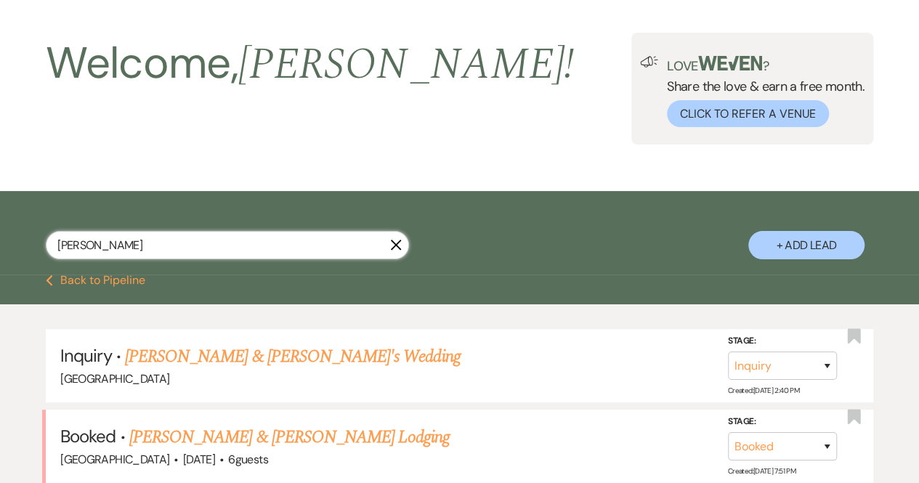
select select "8"
select select "5"
select select "8"
select select "5"
select select "8"
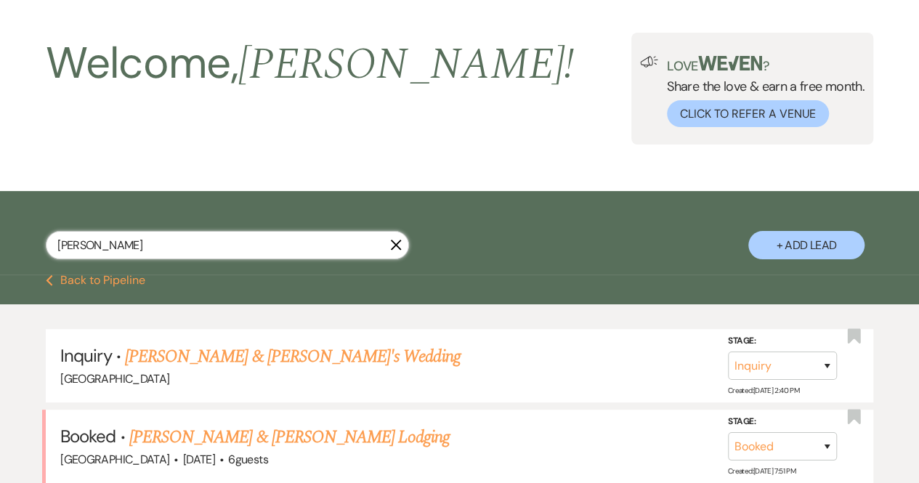
select select "5"
select select "8"
select select "10"
select select "8"
select select "5"
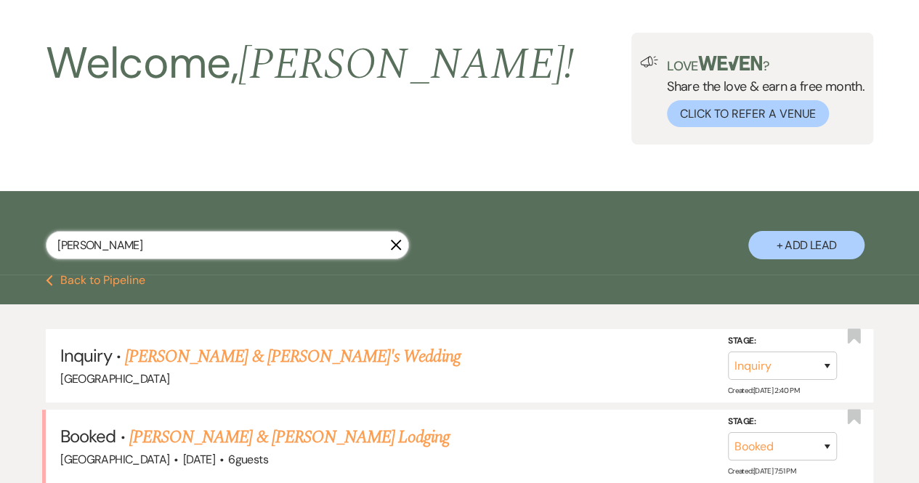
select select "8"
select select "5"
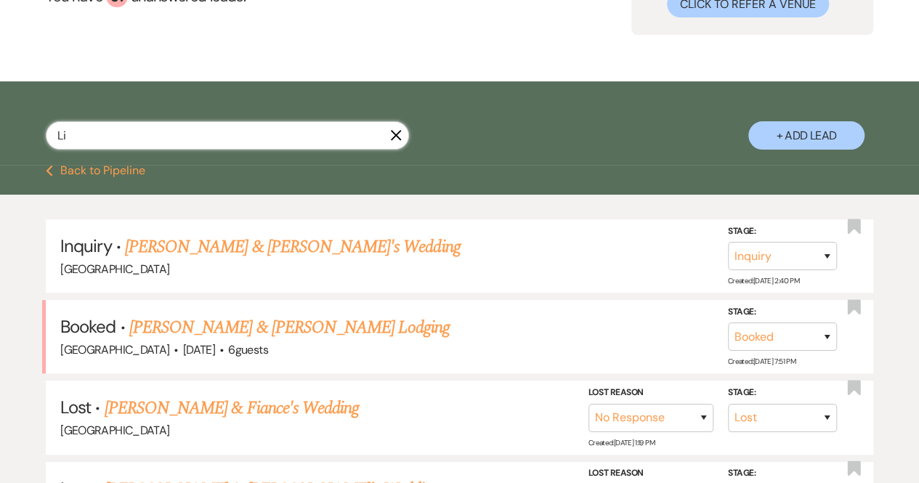
type input "L"
type input "[PERSON_NAME]"
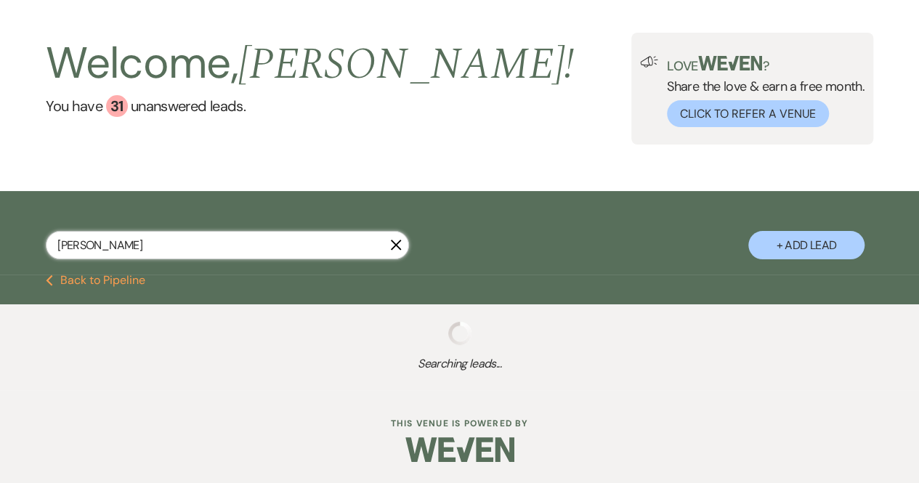
select select "6"
select select "8"
select select "6"
select select "8"
select select "5"
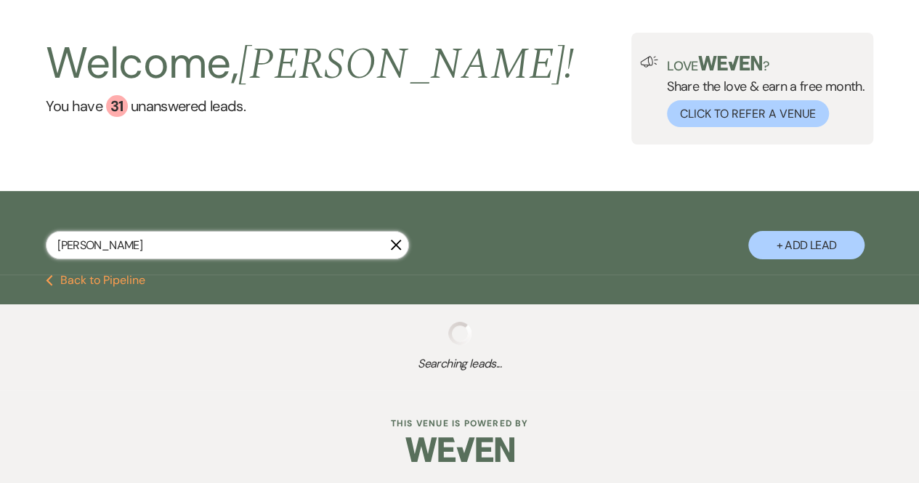
select select "8"
select select "5"
select select "8"
select select "5"
select select "8"
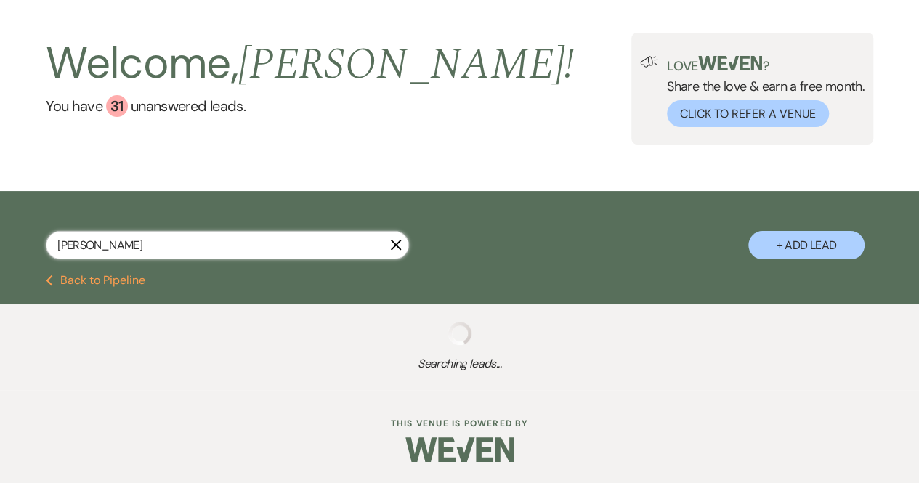
select select "5"
select select "8"
select select "5"
select select "8"
select select "5"
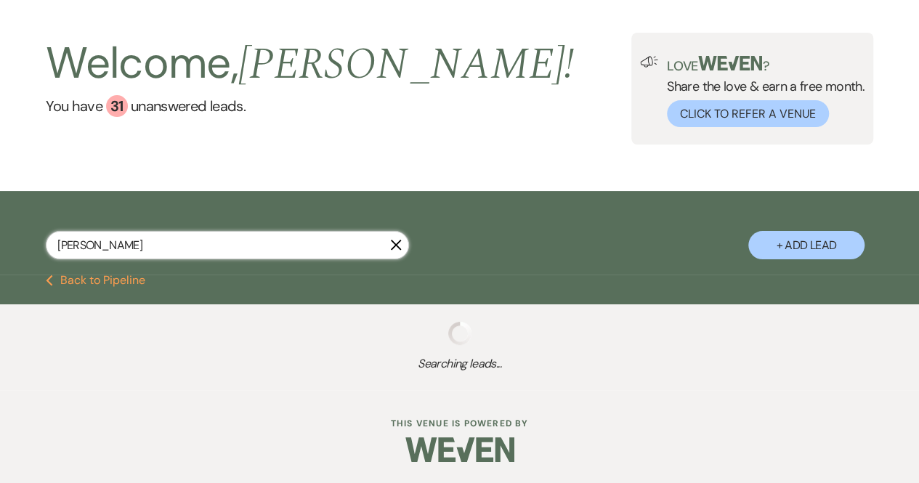
select select "8"
select select "5"
select select "8"
select select "5"
select select "8"
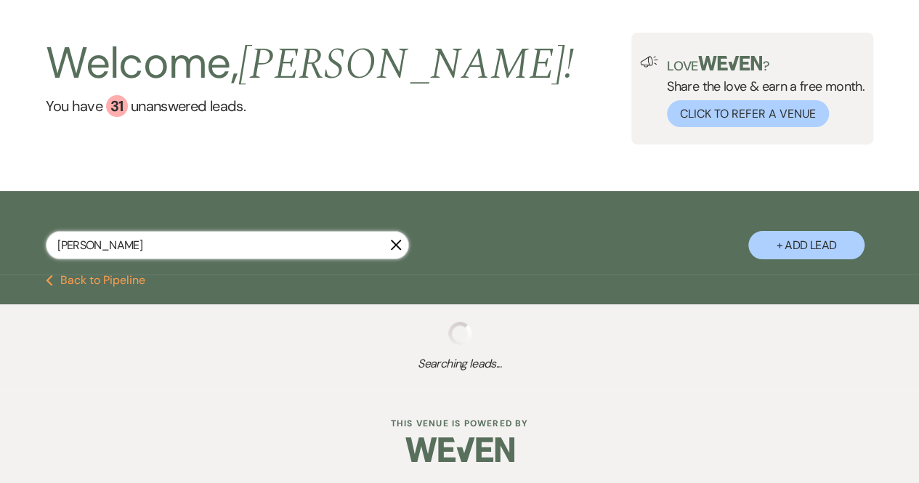
select select "6"
select select "8"
select select "5"
select select "8"
select select "5"
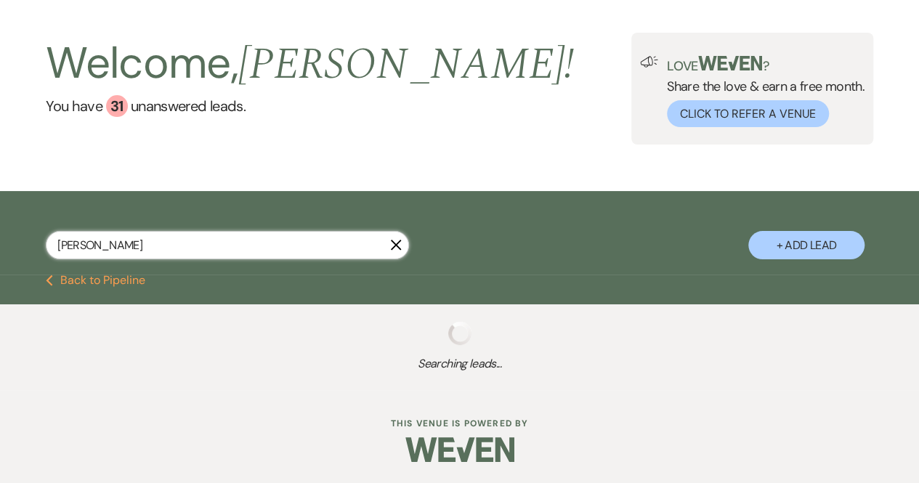
select select "8"
select select "5"
select select "8"
select select "5"
select select "8"
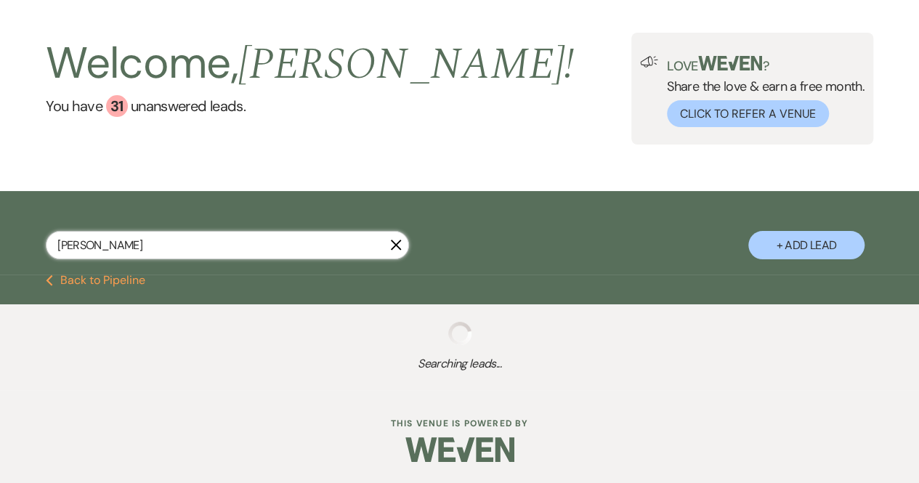
select select "5"
select select "8"
select select "5"
select select "8"
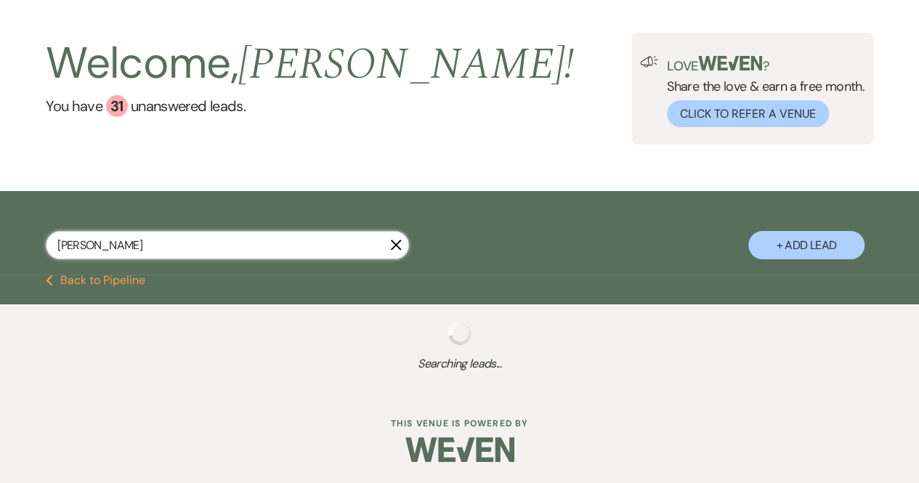
select select "5"
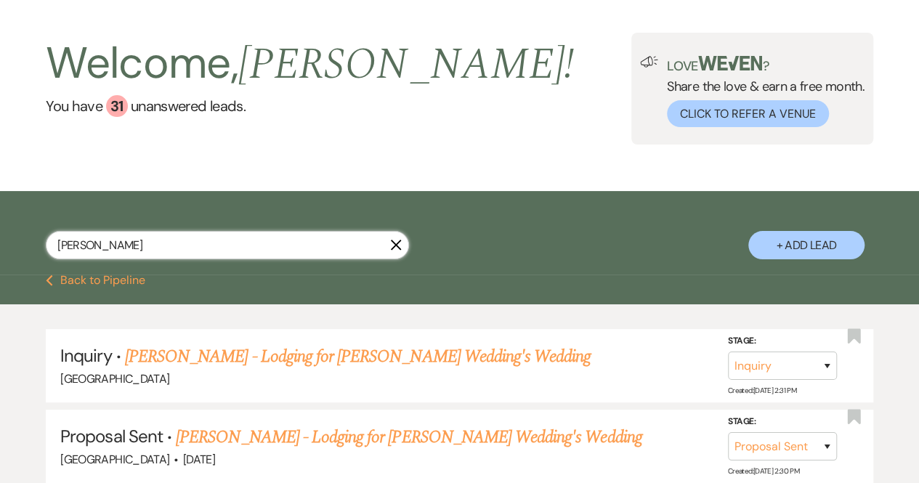
scroll to position [161, 0]
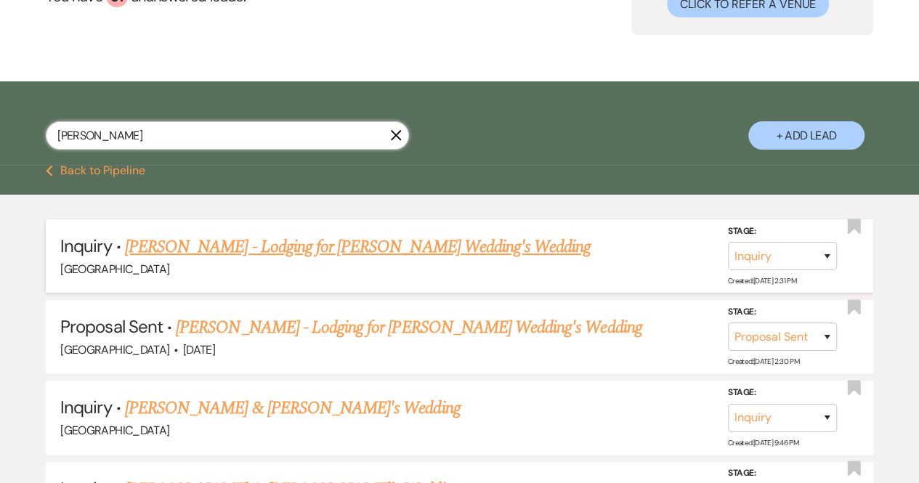
type input "[PERSON_NAME]"
click at [246, 245] on link "[PERSON_NAME] - Lodging for [PERSON_NAME] Wedding's Wedding" at bounding box center [358, 247] width 466 height 26
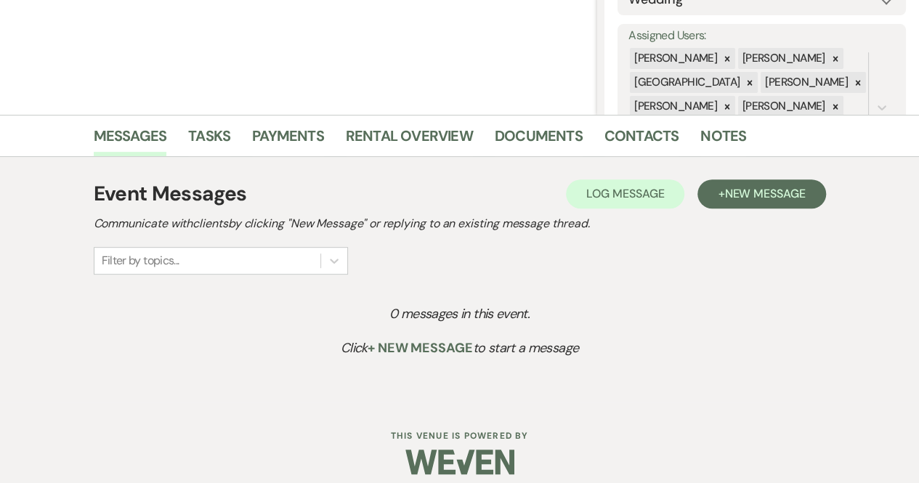
scroll to position [251, 0]
click at [731, 197] on span "New Message" at bounding box center [765, 192] width 81 height 15
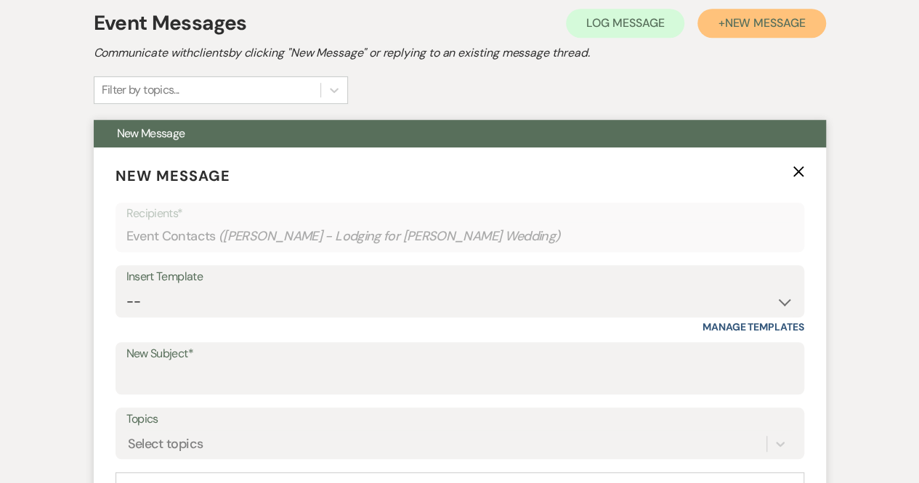
scroll to position [423, 0]
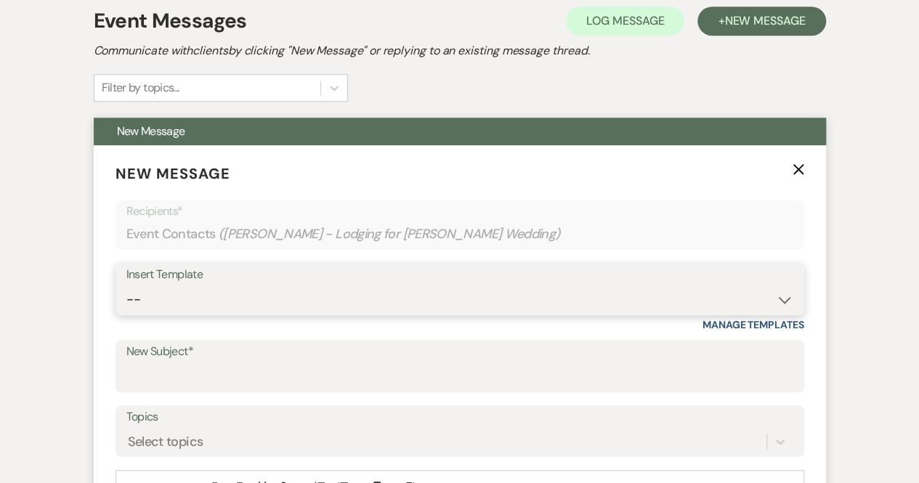
click at [153, 299] on select "-- Weven Planning Portal Introduction (Booked Events) Congratulations on choosi…" at bounding box center [459, 300] width 667 height 28
select select "5756"
click at [126, 286] on select "-- Weven Planning Portal Introduction (Booked Events) Congratulations on choosi…" at bounding box center [459, 300] width 667 height 28
type input "Lodging"
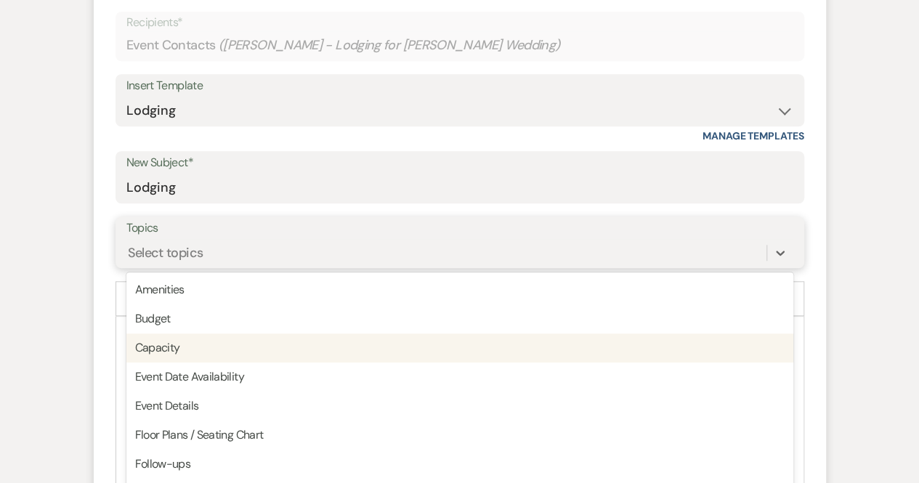
click at [202, 267] on div "option Capacity focused, 3 of 20. 20 results available. Use Up and Down to choo…" at bounding box center [459, 253] width 667 height 28
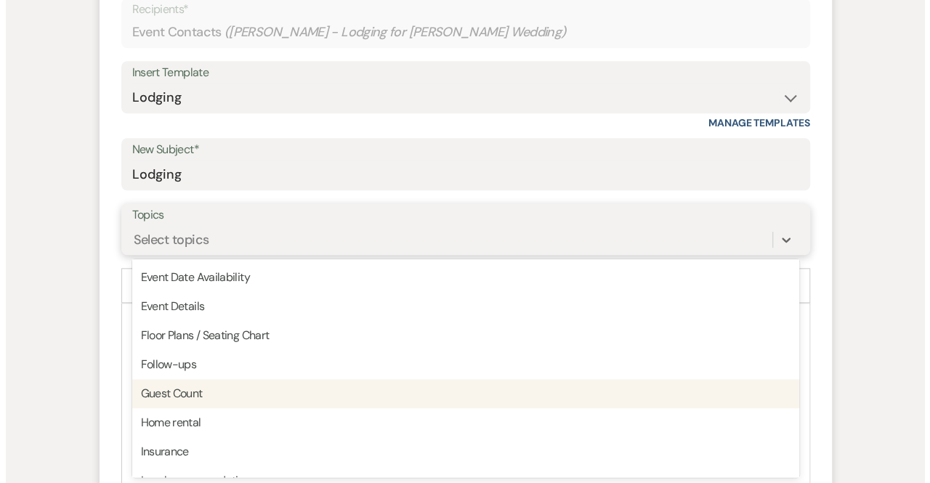
scroll to position [88, 0]
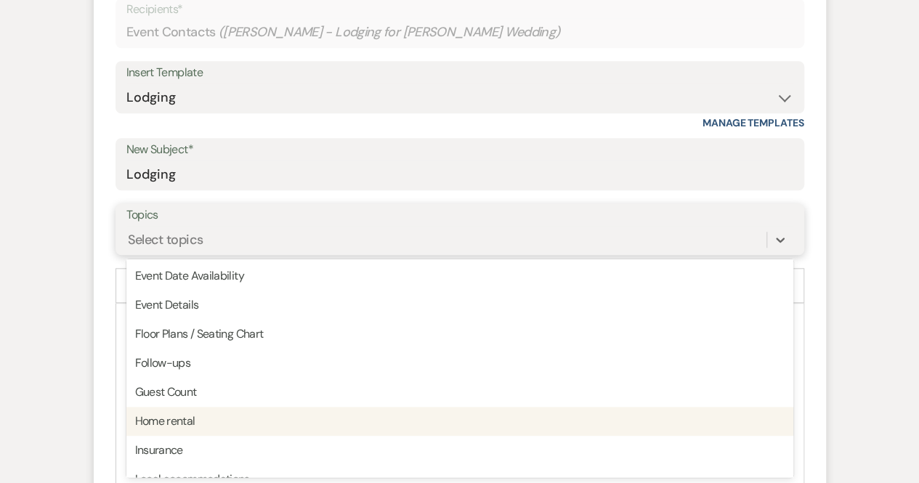
click at [192, 425] on div "Home rental" at bounding box center [459, 421] width 667 height 29
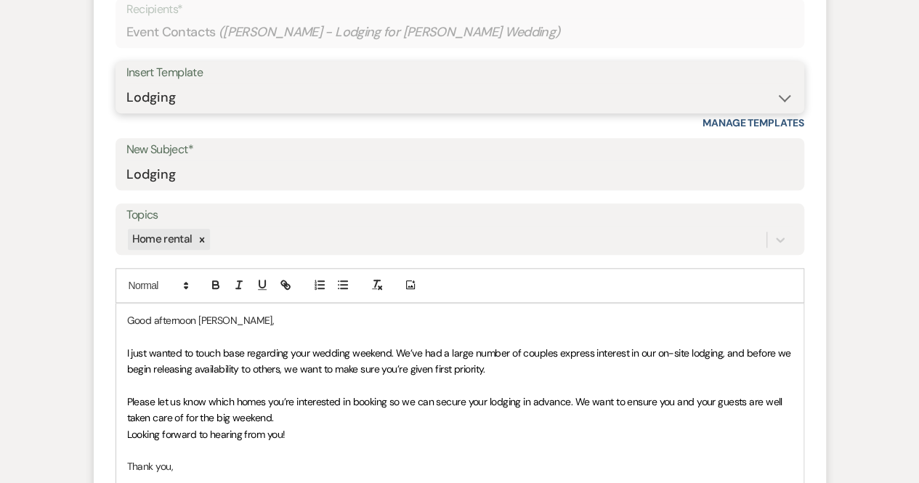
click at [707, 100] on select "-- Weven Planning Portal Introduction (Booked Events) Congratulations on choosi…" at bounding box center [459, 98] width 667 height 28
select select "0"
click at [126, 84] on select "-- Weven Planning Portal Introduction (Booked Events) Congratulations on choosi…" at bounding box center [459, 98] width 667 height 28
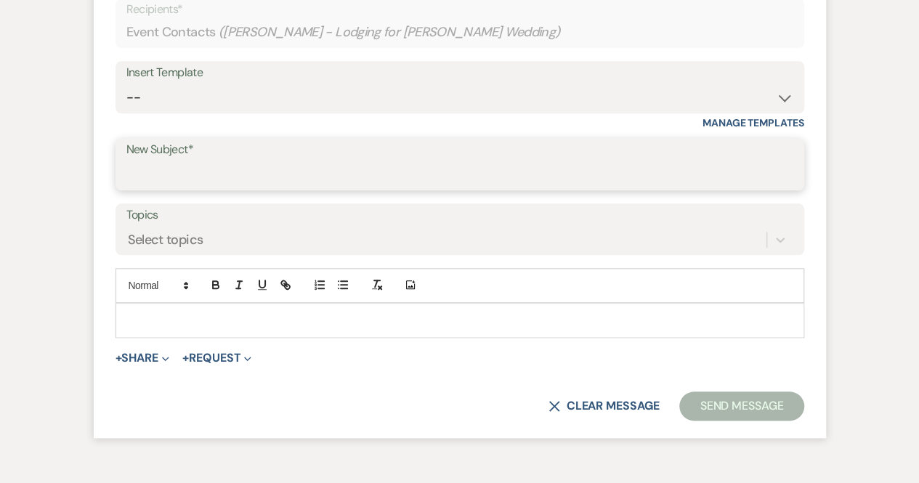
click at [208, 168] on input "New Subject*" at bounding box center [459, 175] width 667 height 28
type input "Lodging"
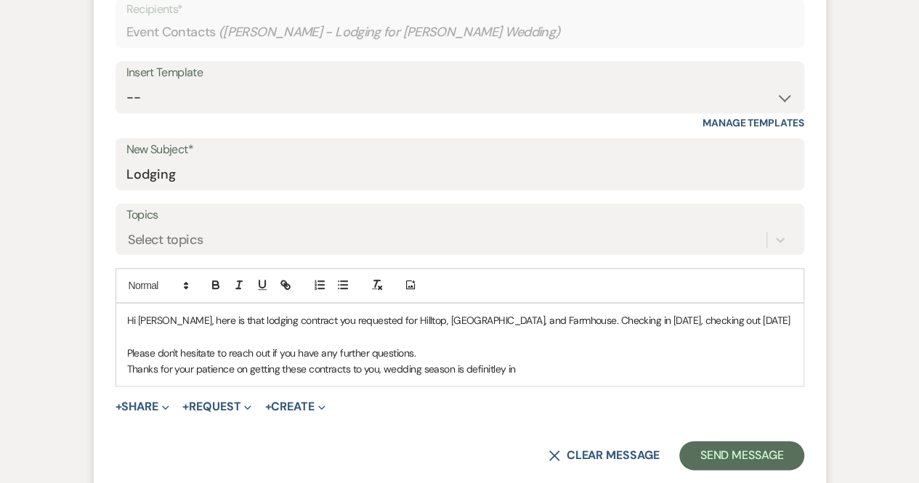
click at [480, 377] on p "Thanks for your patience on getting these contracts to you, wedding season is d…" at bounding box center [460, 369] width 666 height 16
click at [525, 377] on p "Thanks for your patience on getting these contracts to you, wedding season is d…" at bounding box center [460, 369] width 666 height 16
click at [166, 411] on icon "Expand" at bounding box center [165, 407] width 7 height 7
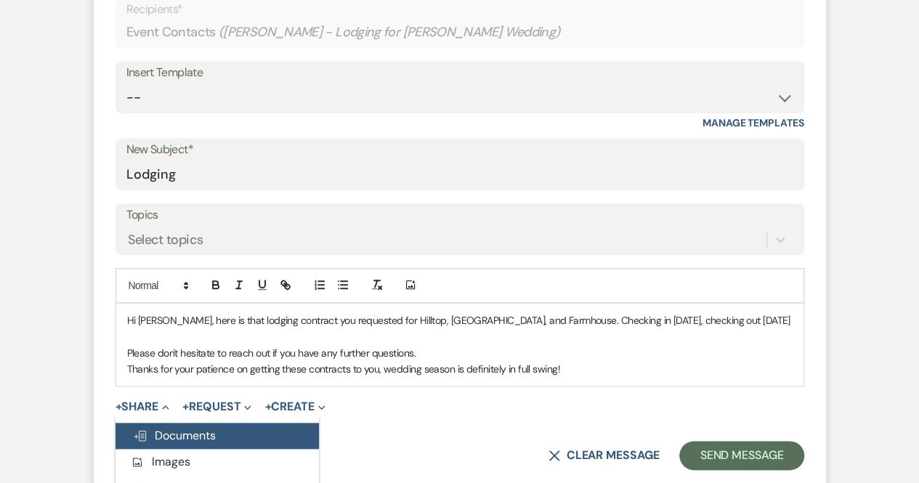
click at [172, 443] on span "Doc Upload Documents" at bounding box center [174, 435] width 83 height 15
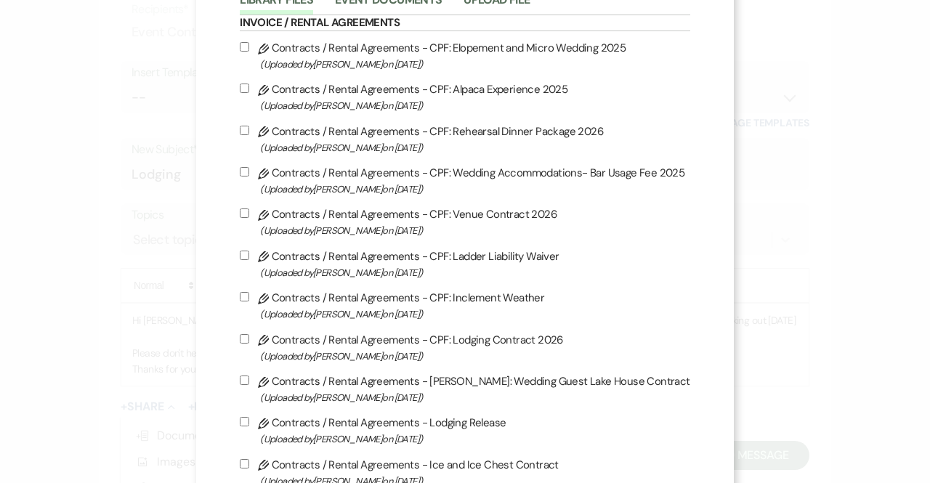
scroll to position [103, 0]
click at [244, 336] on input "Pencil Contracts / Rental Agreements - CPF: Lodging Contract 2026 (Uploaded by …" at bounding box center [244, 337] width 9 height 9
checkbox input "true"
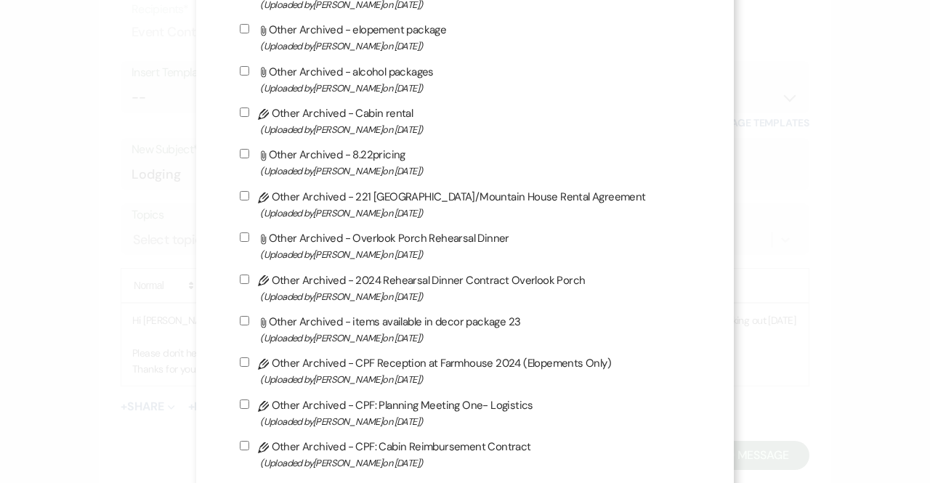
scroll to position [3881, 0]
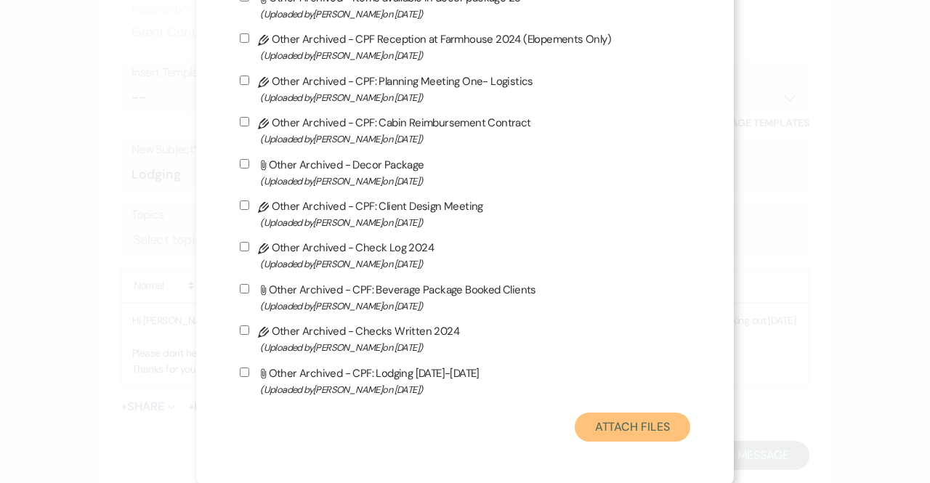
click at [605, 422] on button "Attach Files" at bounding box center [633, 427] width 116 height 29
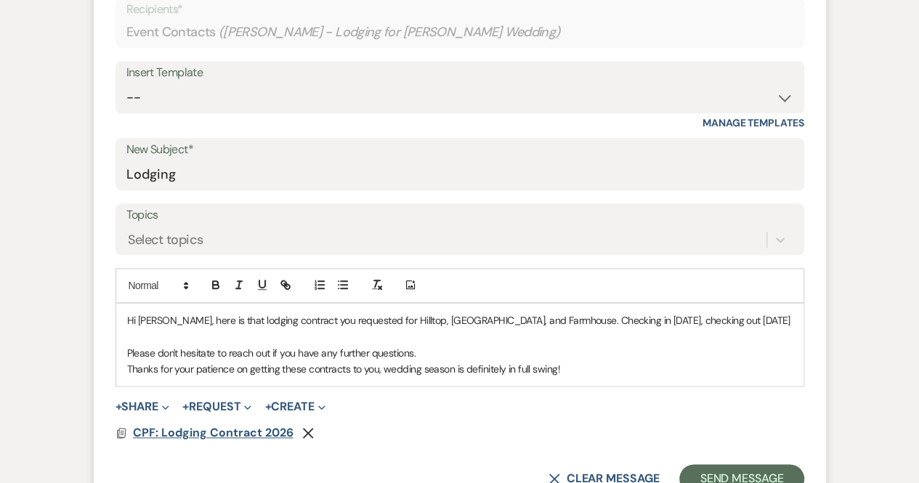
click at [190, 440] on span "CPF: Lodging Contract 2026" at bounding box center [213, 432] width 161 height 15
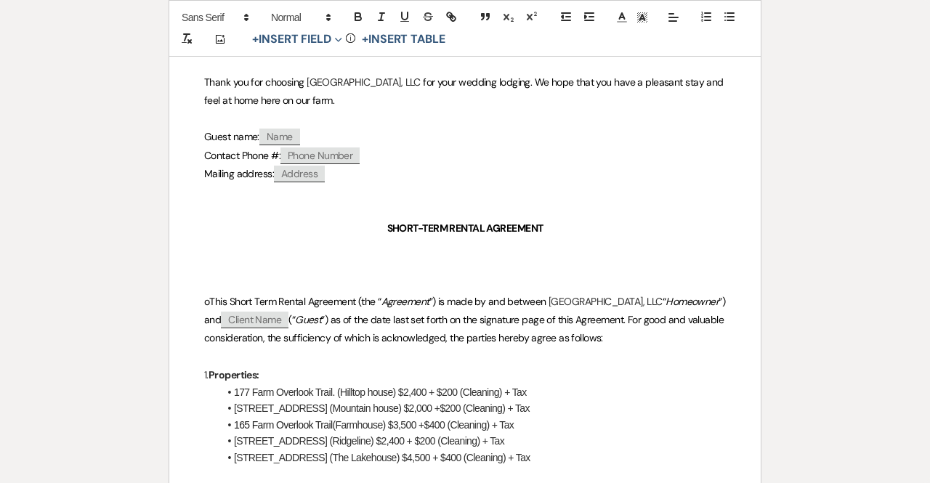
scroll to position [233, 0]
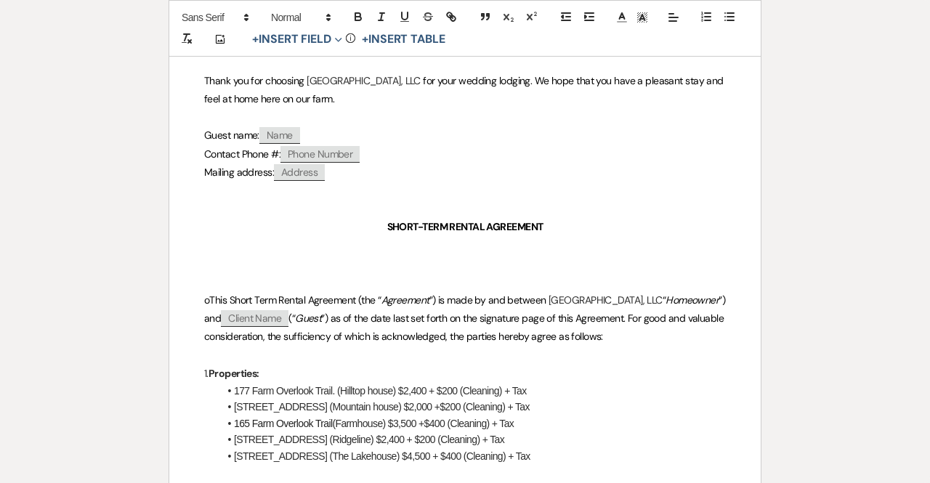
click at [289, 318] on span "Client Name" at bounding box center [255, 318] width 68 height 17
select select "client"
select select "custom_placeholder"
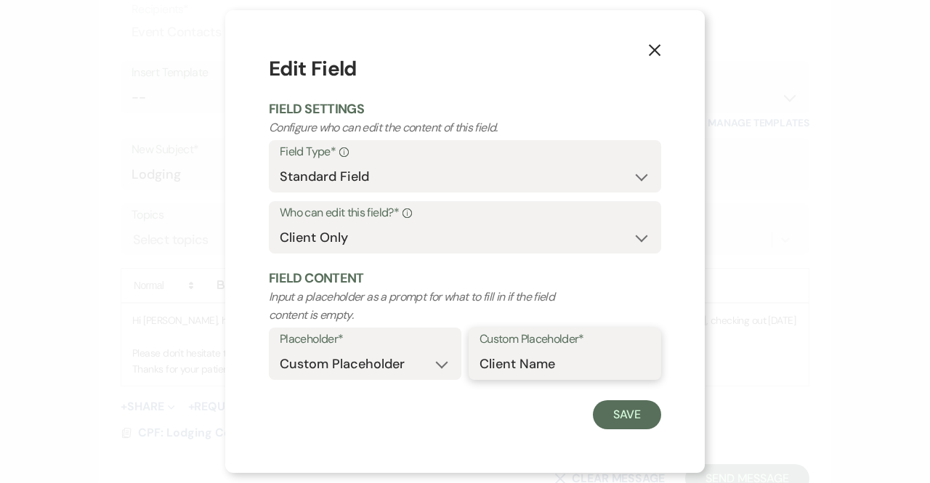
click at [529, 358] on input "Client Name" at bounding box center [565, 364] width 171 height 28
drag, startPoint x: 572, startPoint y: 363, endPoint x: 409, endPoint y: 368, distance: 162.9
click at [409, 368] on div "Placeholder* Custom Placeholder Date Time Name Location Venue Name Type Number …" at bounding box center [465, 358] width 392 height 61
type input "[PERSON_NAME]"
click at [627, 410] on button "Save" at bounding box center [627, 414] width 68 height 29
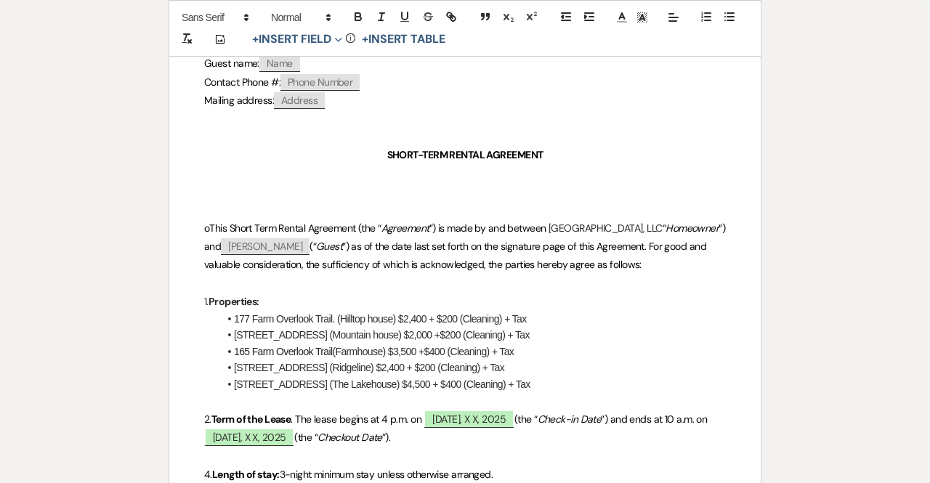
scroll to position [315, 0]
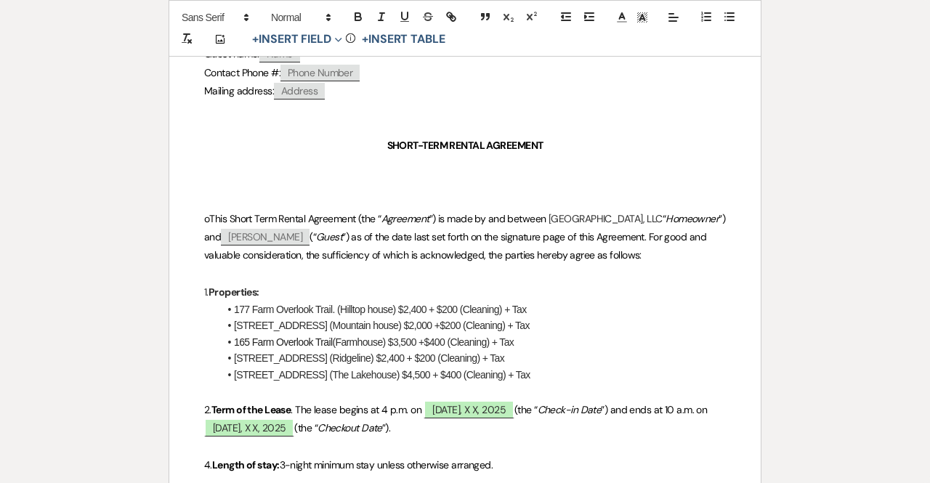
drag, startPoint x: 536, startPoint y: 376, endPoint x: 224, endPoint y: 357, distance: 312.4
click at [224, 357] on ul "177 Farm Overlook Trail. (Hilltop house) $2,400 + $200 (Cleaning) + Tax [STREET…" at bounding box center [472, 342] width 507 height 81
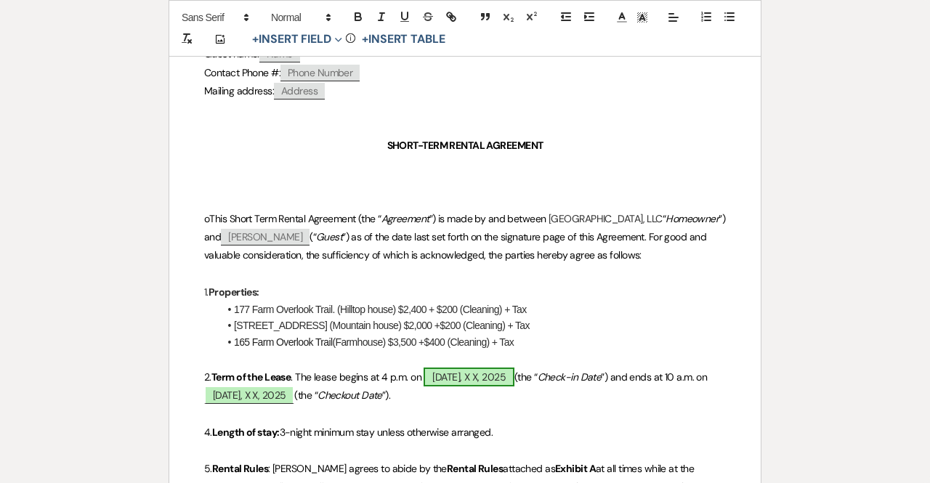
click at [483, 371] on span "[DATE], X X, 2025" at bounding box center [469, 377] width 90 height 19
select select "owner"
select select "custom_placeholder"
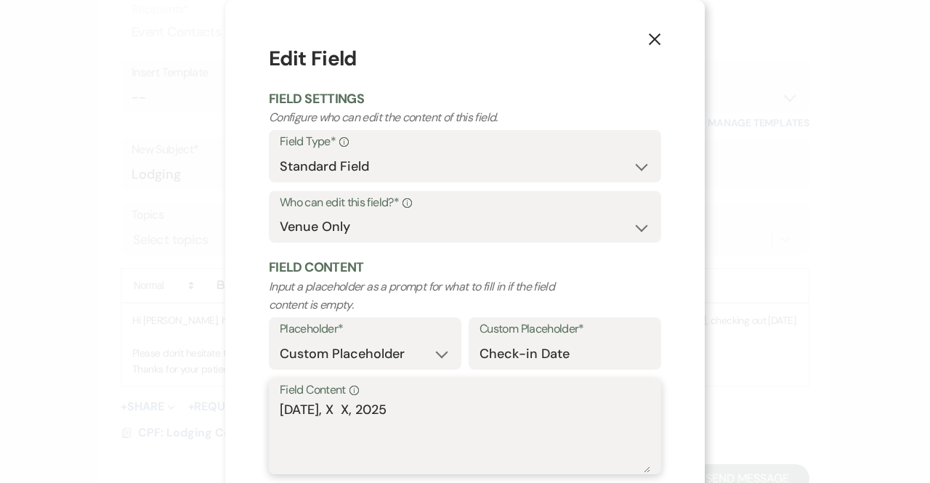
click at [342, 410] on textarea "[DATE], X X, 2025" at bounding box center [465, 436] width 371 height 73
type textarea "[DATE] X, 2025"
